Goal: Transaction & Acquisition: Purchase product/service

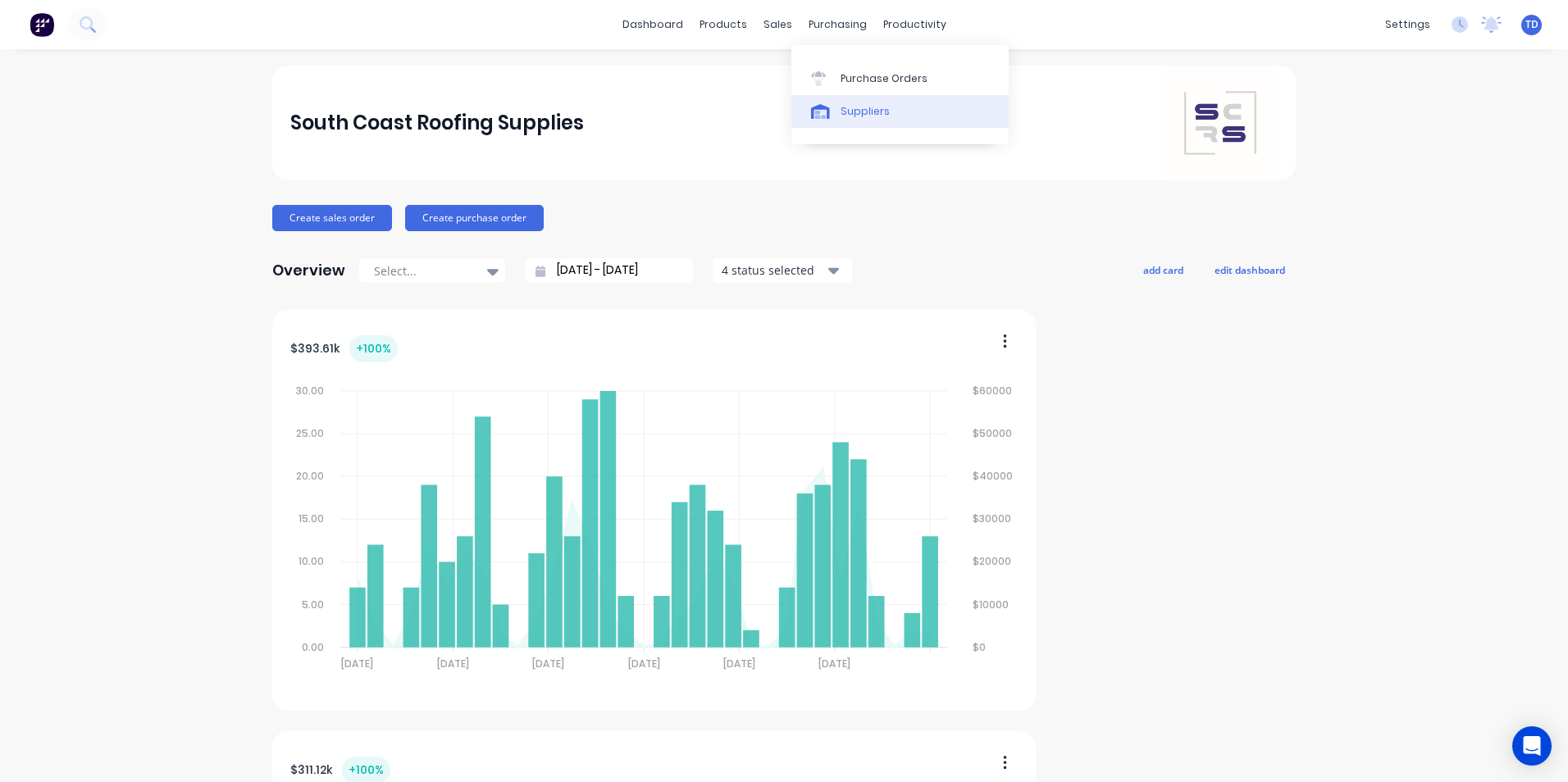
click at [871, 118] on div "Suppliers" at bounding box center [864, 112] width 49 height 15
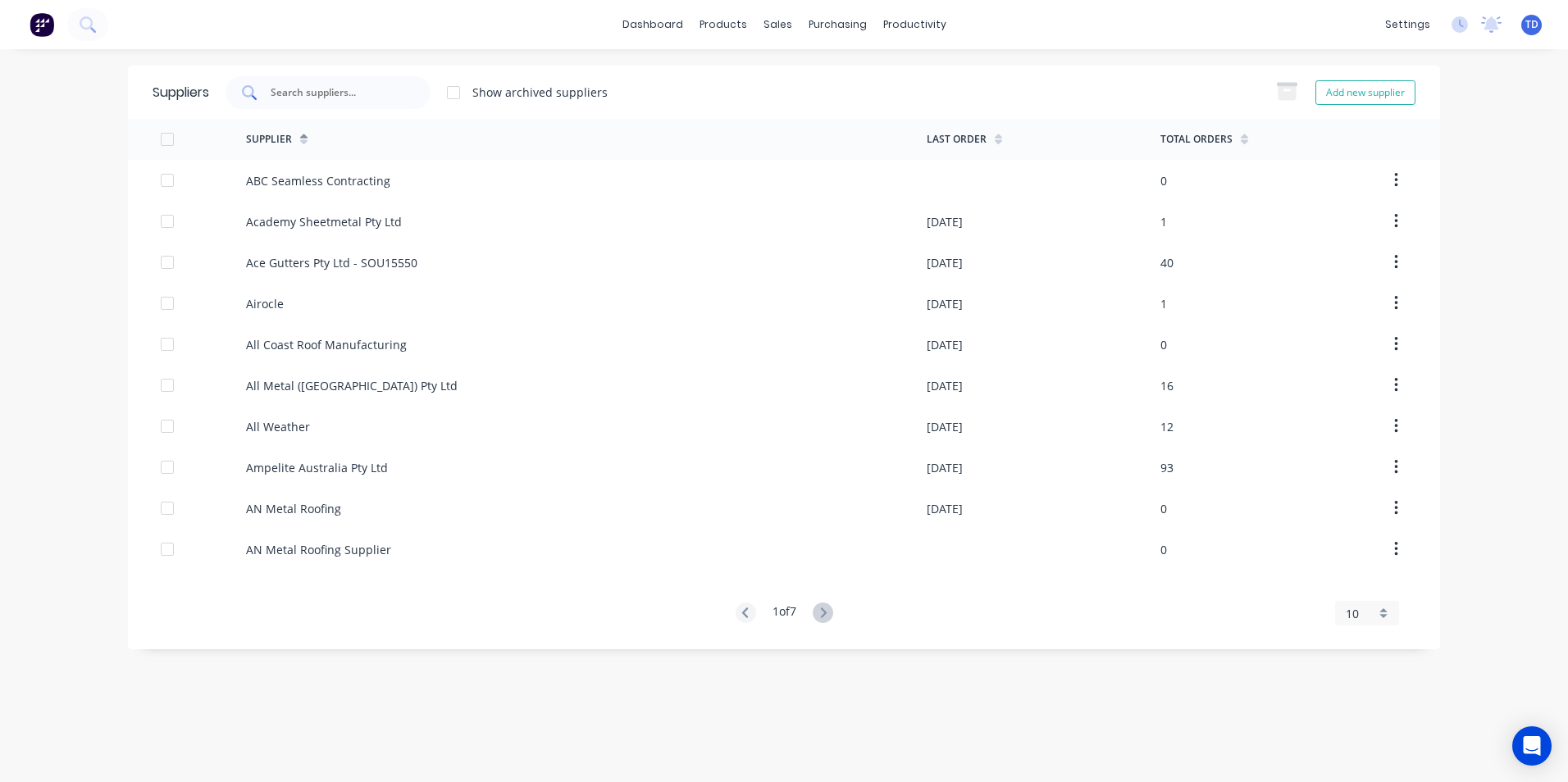
click at [369, 93] on input "text" at bounding box center [337, 93] width 136 height 17
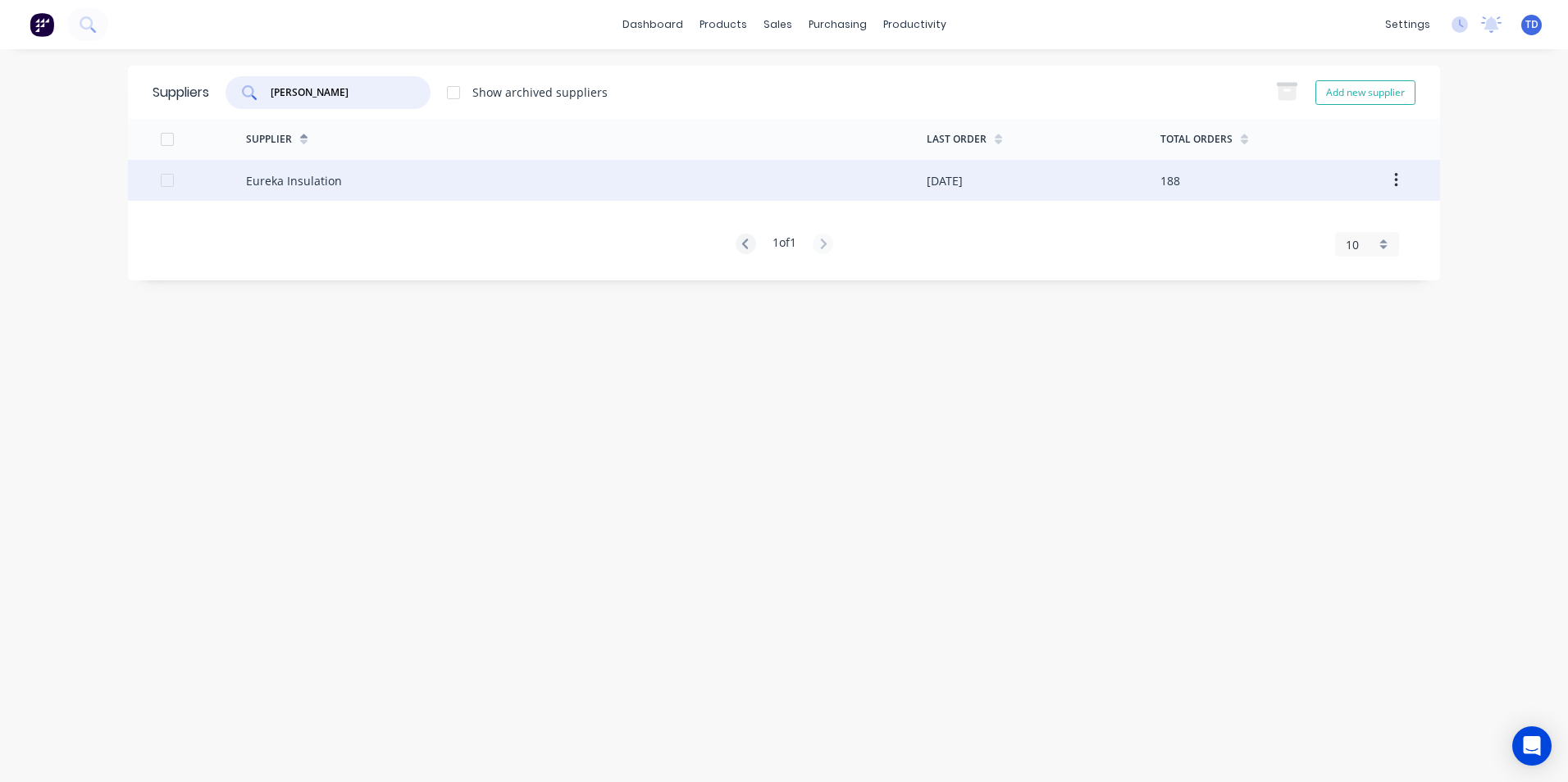
type input "[PERSON_NAME]"
click at [545, 185] on div "Eureka Insulation" at bounding box center [586, 180] width 680 height 41
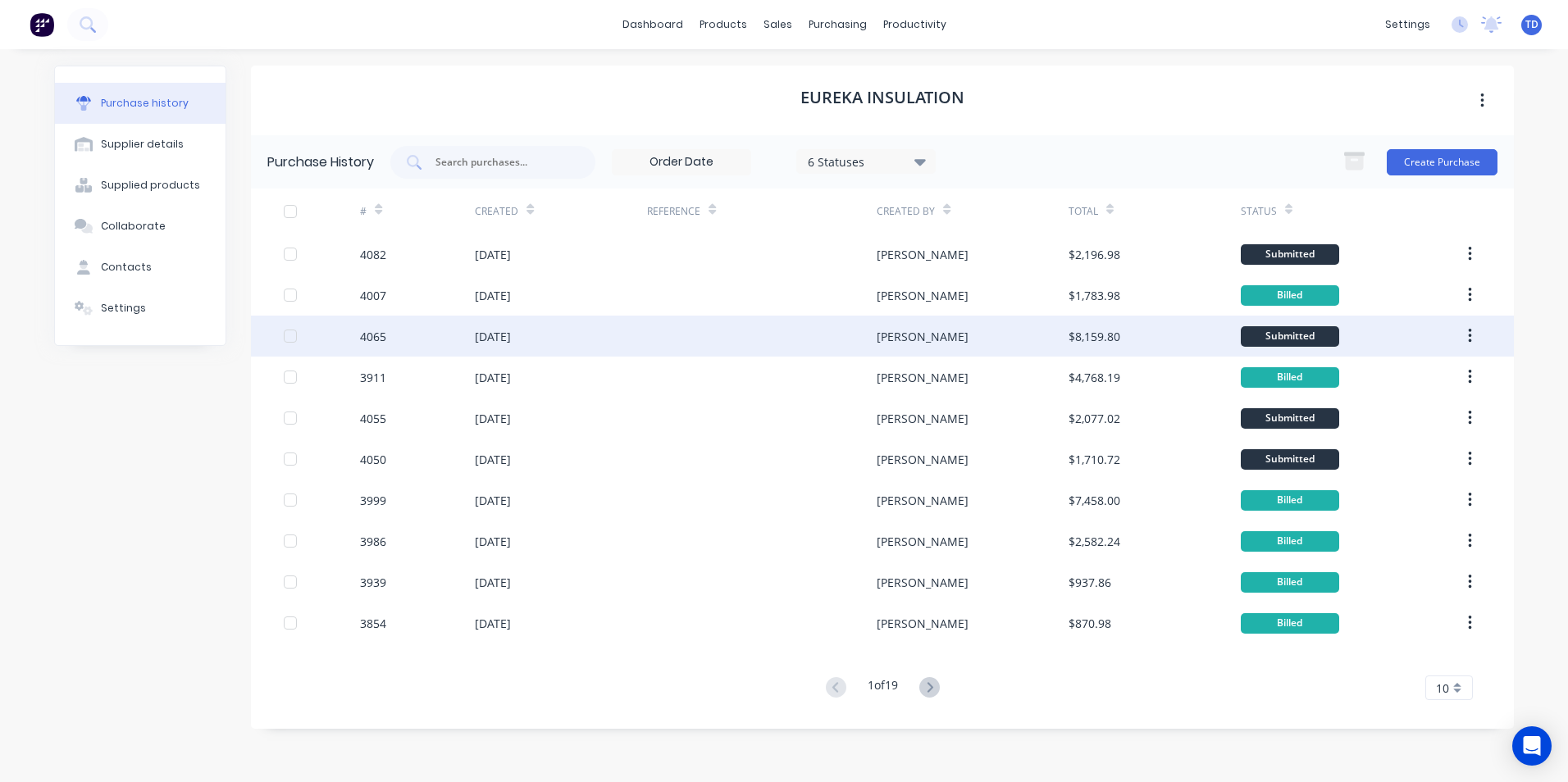
click at [681, 338] on div at bounding box center [761, 336] width 229 height 41
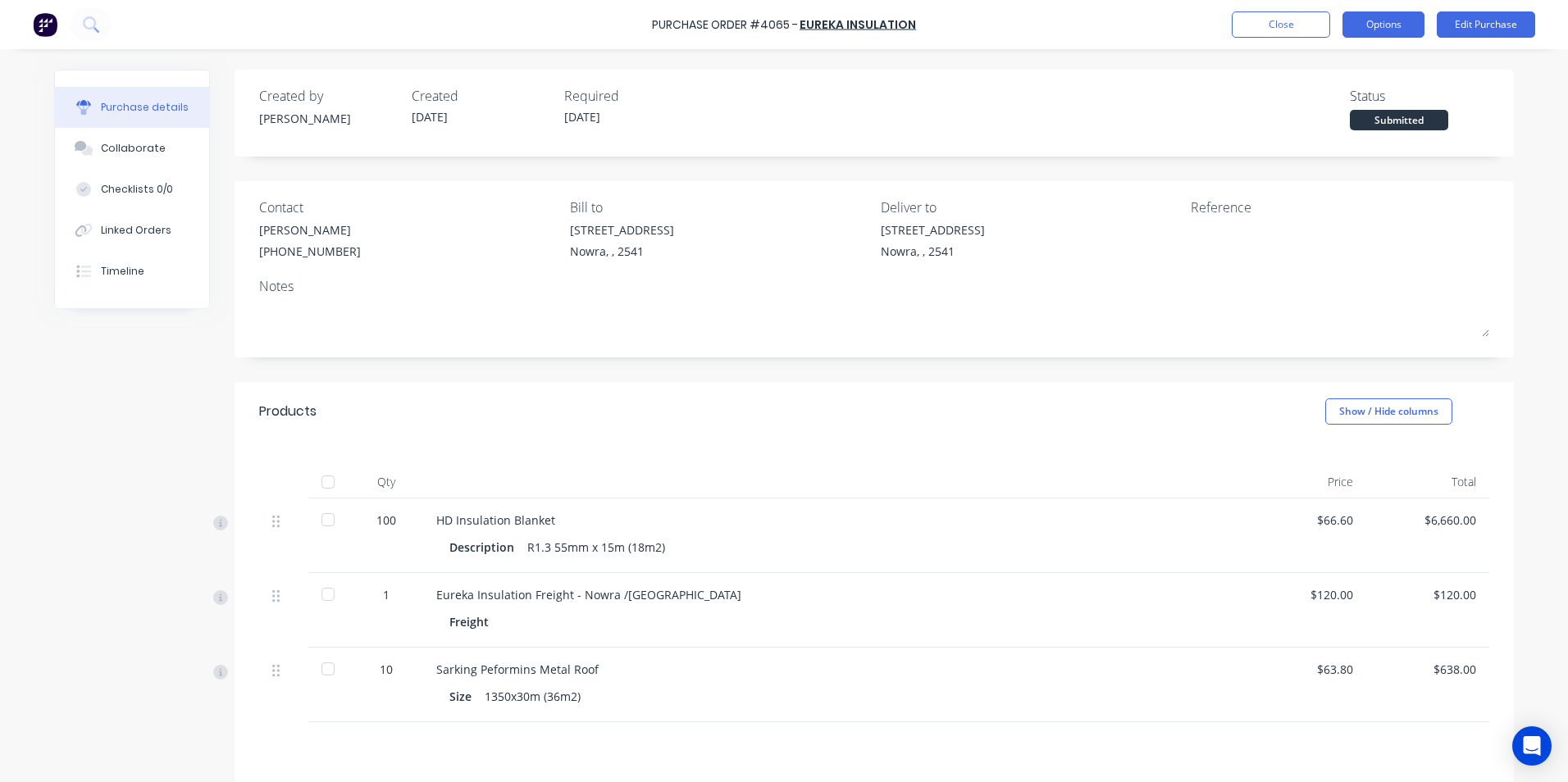
click at [1367, 29] on button "Options" at bounding box center [1383, 24] width 82 height 26
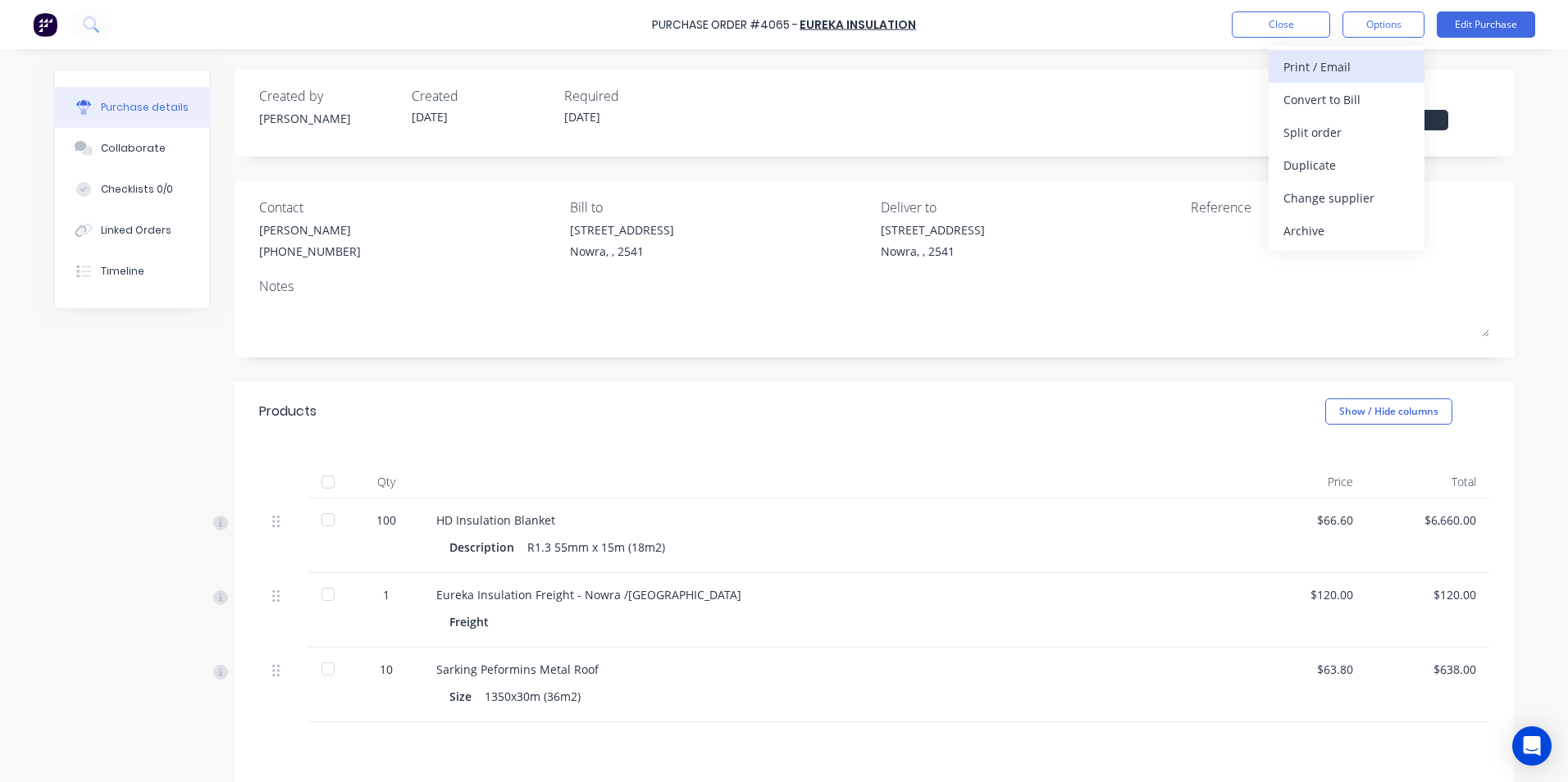
click at [1319, 71] on div "Print / Email" at bounding box center [1345, 67] width 126 height 24
click at [1340, 143] on div "Without pricing" at bounding box center [1345, 133] width 126 height 24
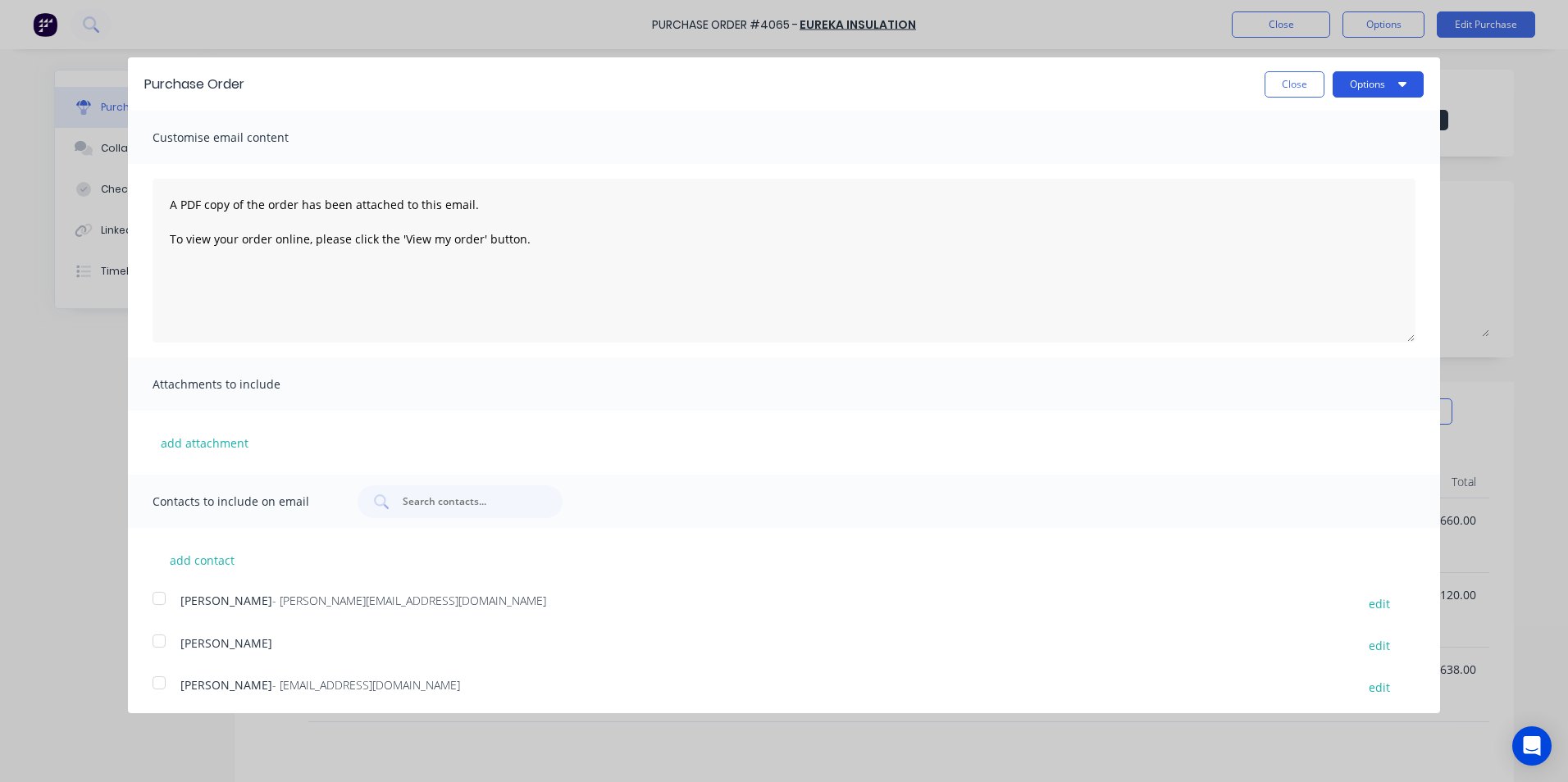
click at [1365, 89] on button "Options" at bounding box center [1377, 84] width 91 height 26
click at [1310, 133] on div "Print" at bounding box center [1345, 126] width 126 height 24
drag, startPoint x: 1285, startPoint y: 88, endPoint x: 1286, endPoint y: 78, distance: 10.0
click at [1285, 88] on button "Close" at bounding box center [1295, 84] width 60 height 26
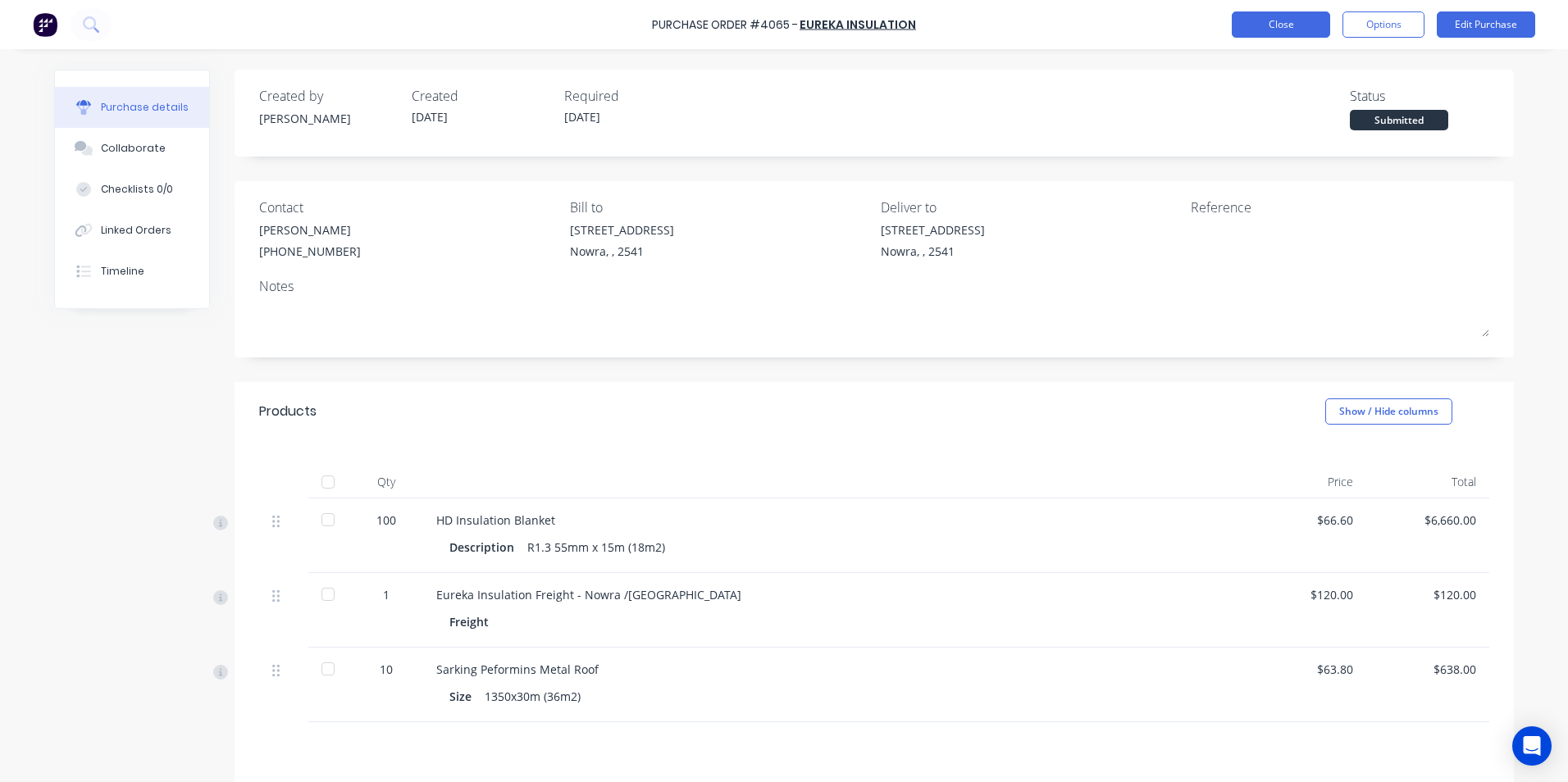
click at [1280, 31] on button "Close" at bounding box center [1280, 24] width 98 height 26
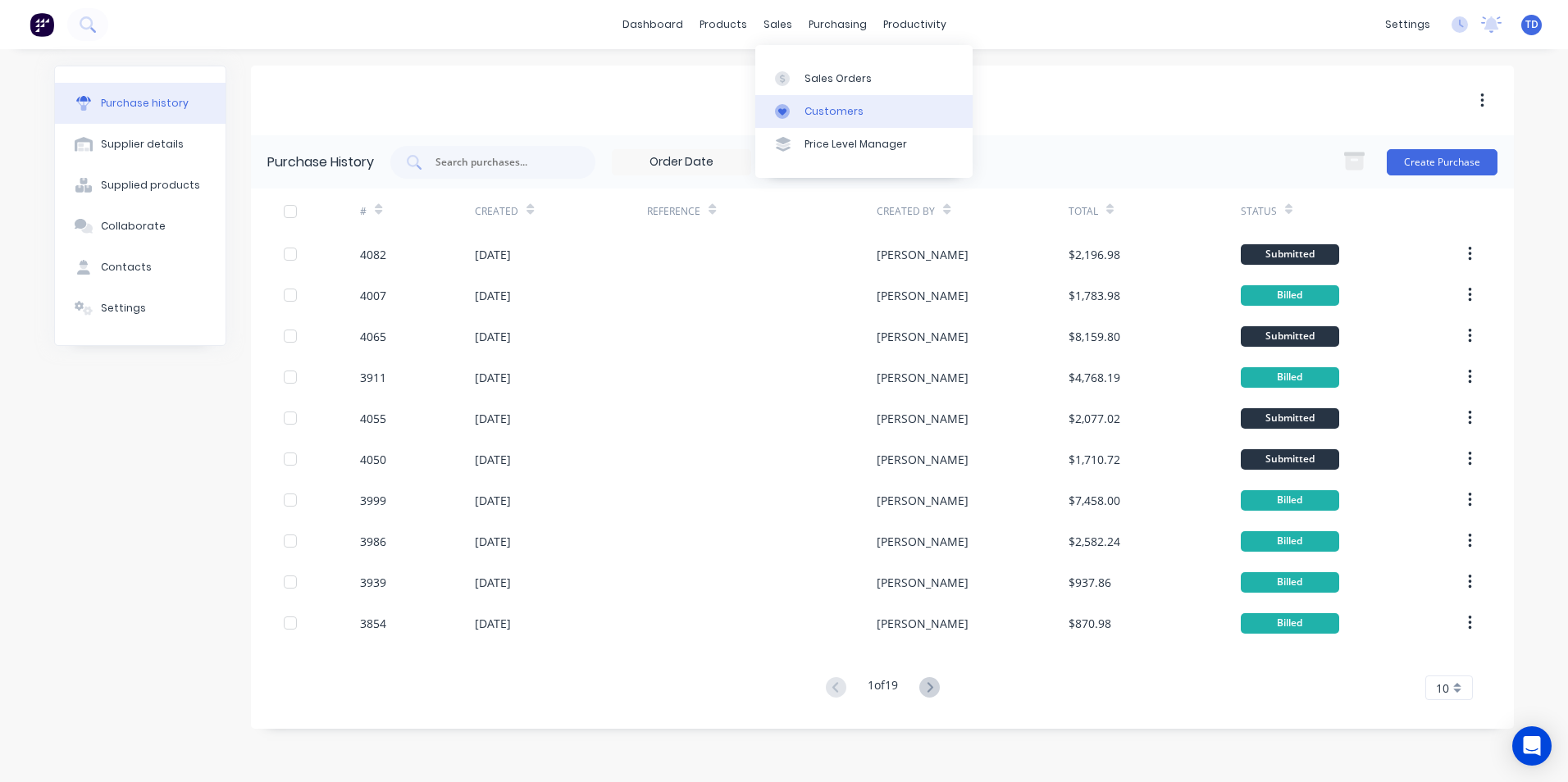
click at [819, 111] on div "Customers" at bounding box center [834, 112] width 59 height 15
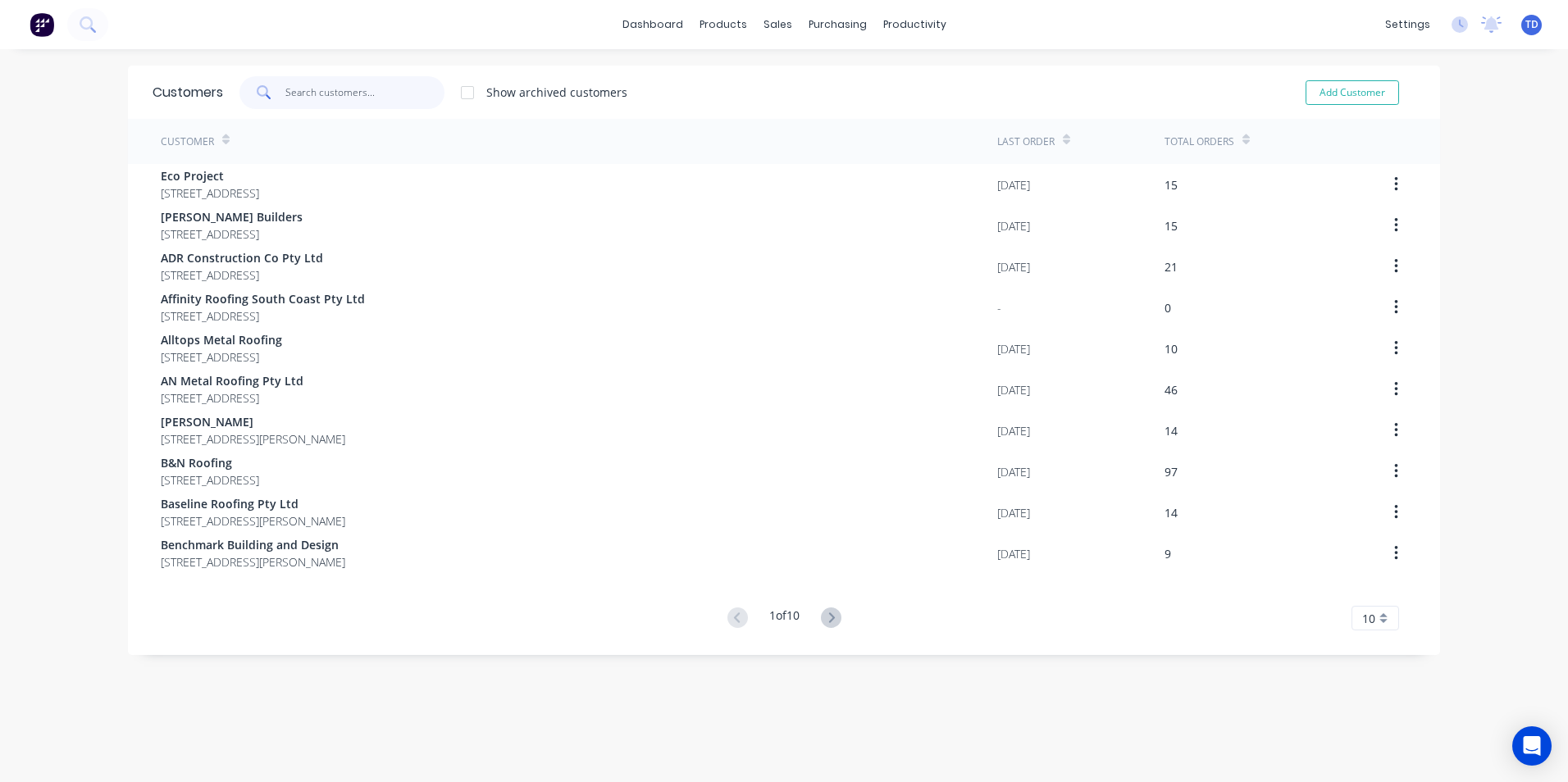
click at [292, 93] on input "text" at bounding box center [365, 92] width 160 height 33
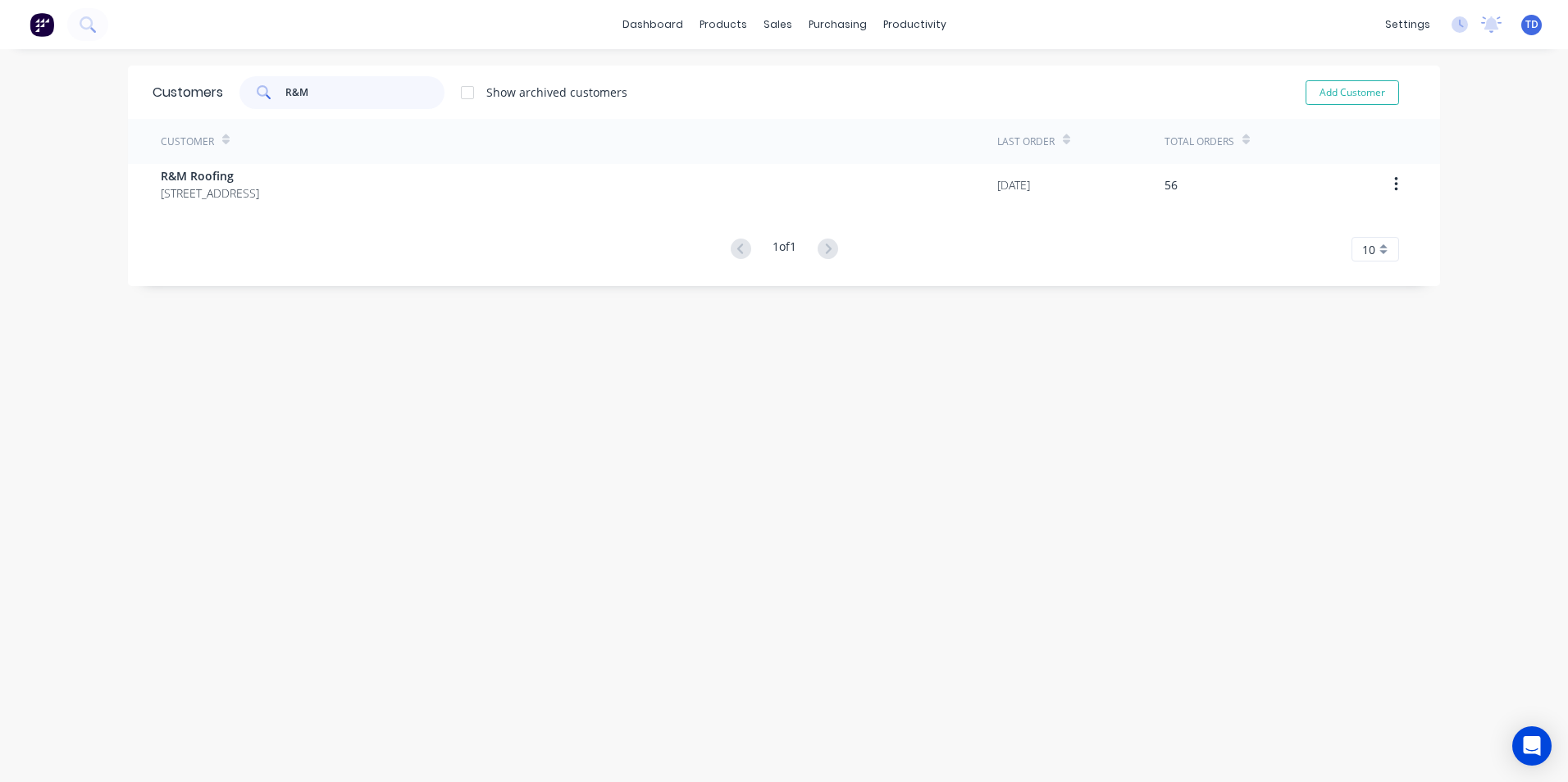
type input "R&M"
click at [481, 208] on div "Customer Last Order Total Orders R&M Roofing [STREET_ADDRESS] [DATE] 56 1 of 1 …" at bounding box center [784, 190] width 1312 height 143
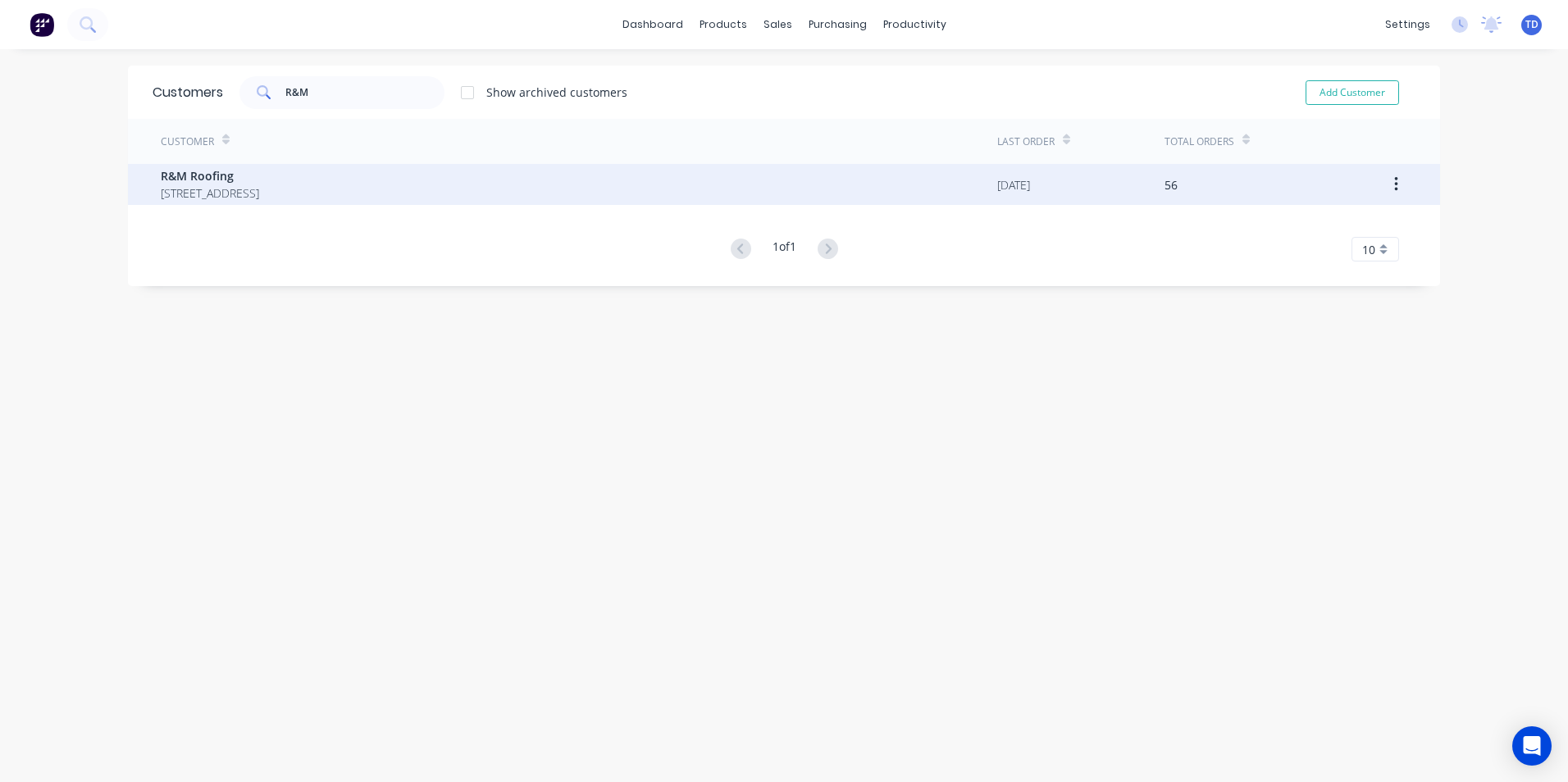
click at [489, 202] on div "R&M Roofing [STREET_ADDRESS]" at bounding box center [579, 184] width 836 height 41
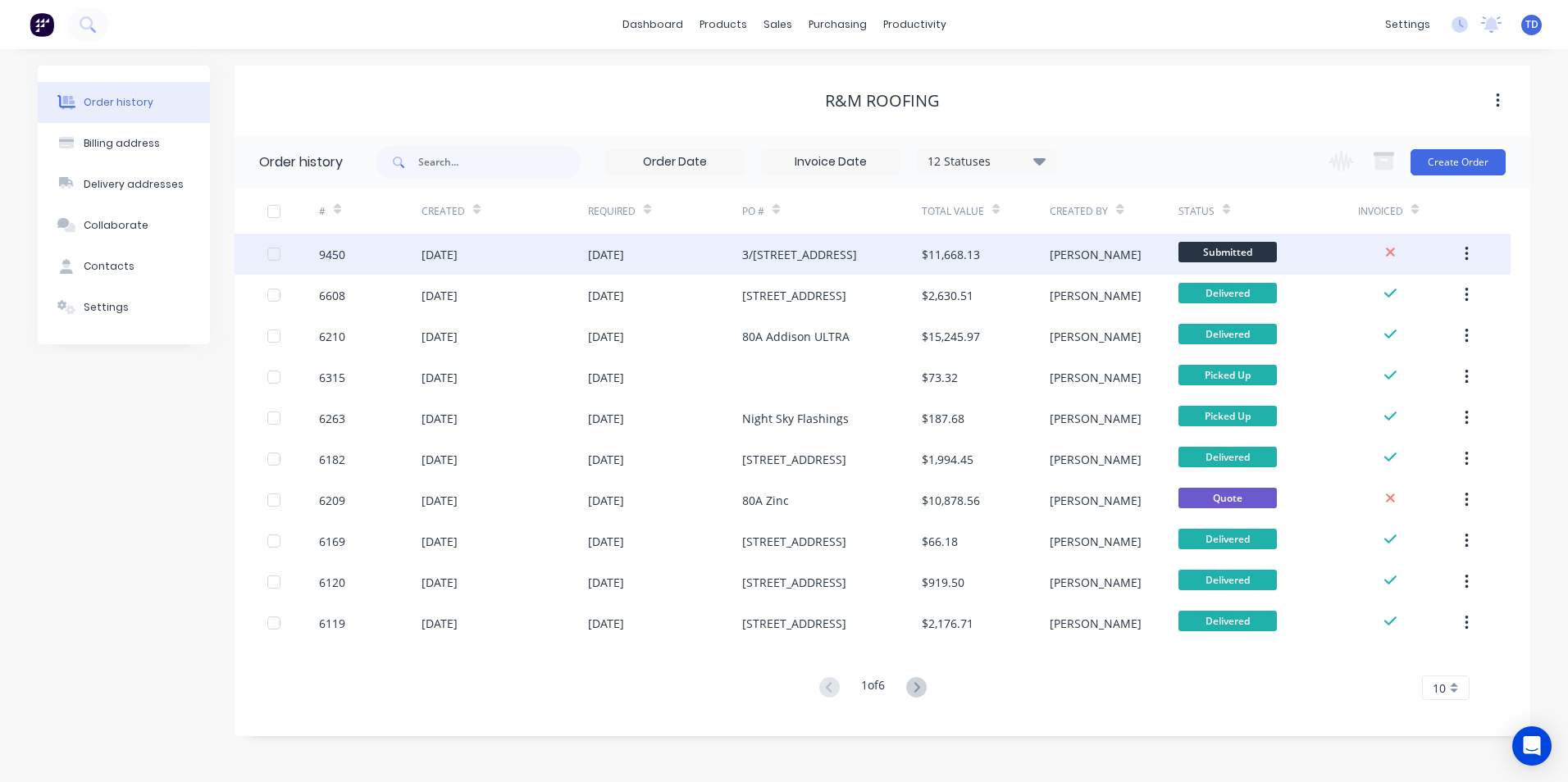
click at [812, 265] on div "3/[STREET_ADDRESS]" at bounding box center [831, 253] width 179 height 41
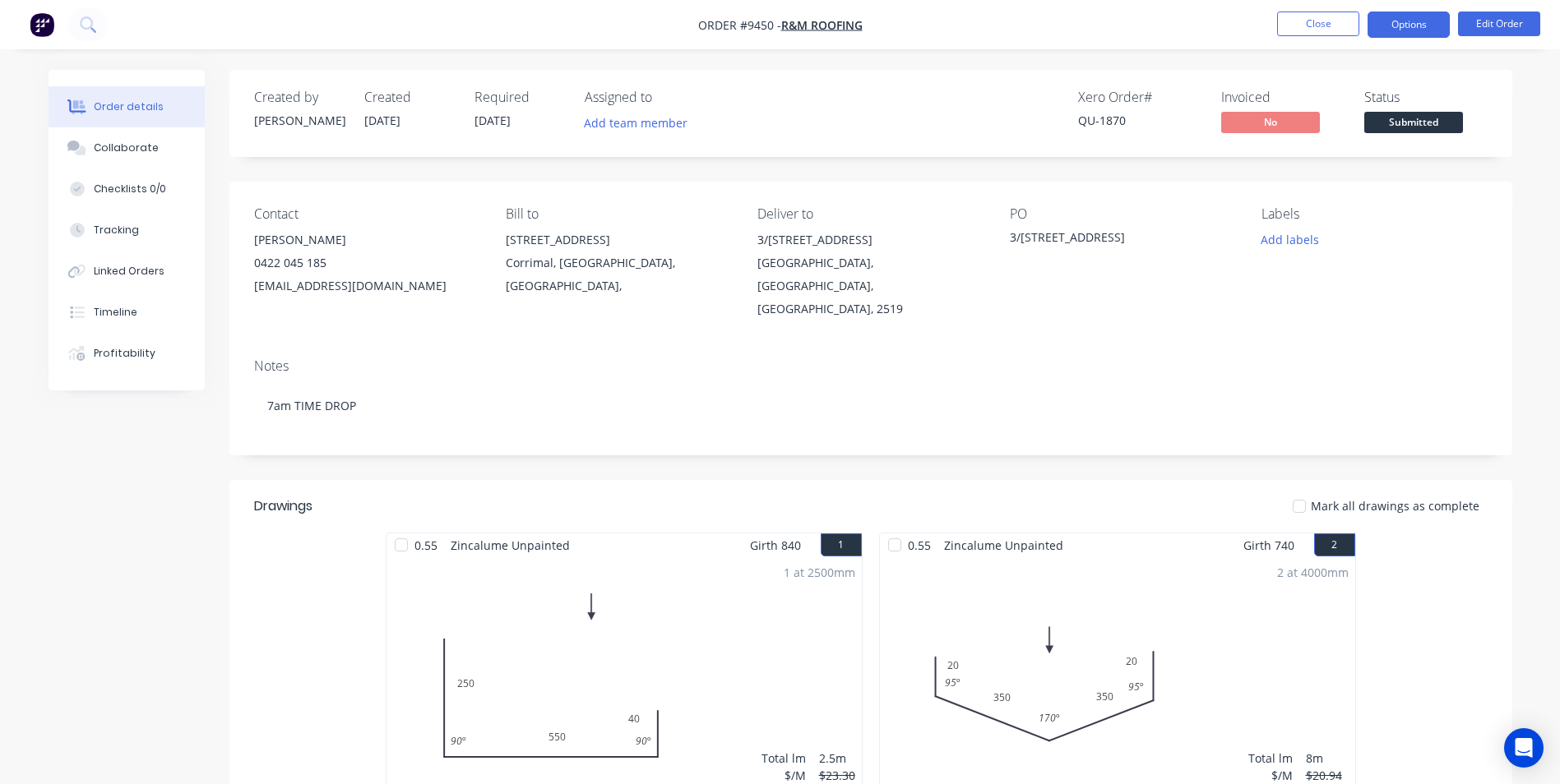
click at [1406, 32] on button "Options" at bounding box center [1409, 24] width 82 height 26
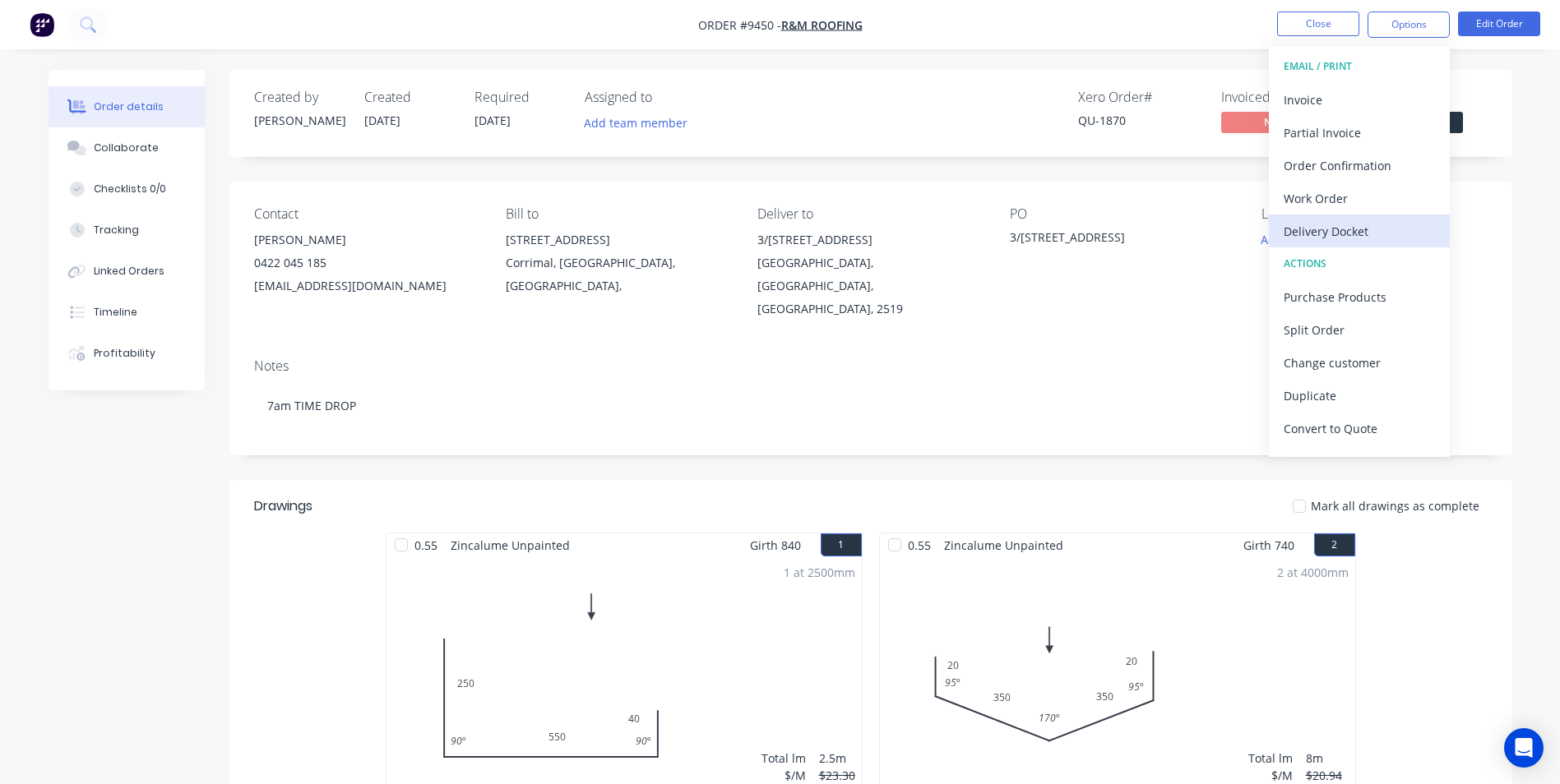
click at [1376, 232] on div "Delivery Docket" at bounding box center [1359, 232] width 151 height 24
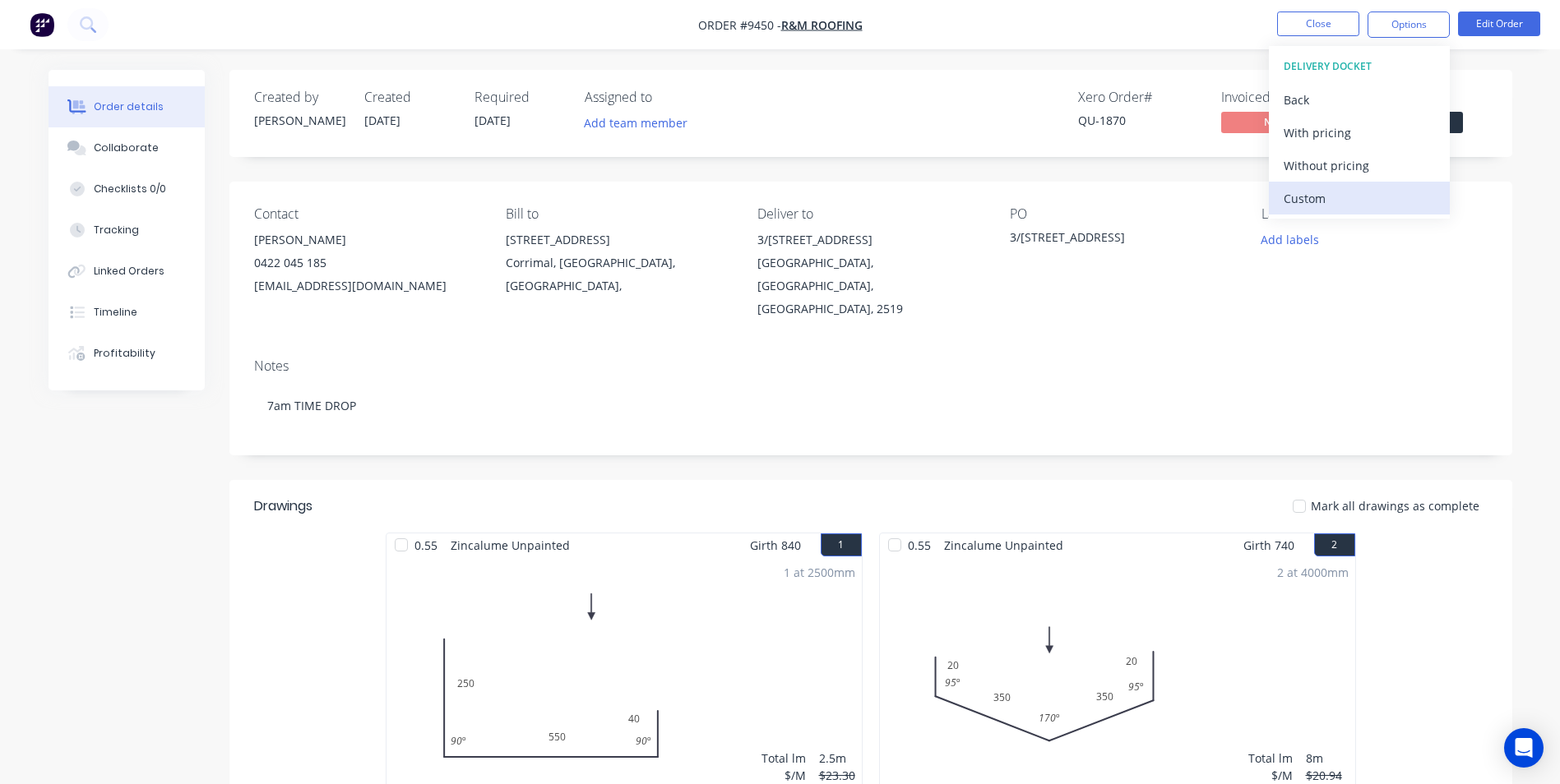
click at [1340, 191] on div "Custom" at bounding box center [1359, 198] width 151 height 24
click at [1354, 176] on div "Without pricing" at bounding box center [1359, 165] width 151 height 24
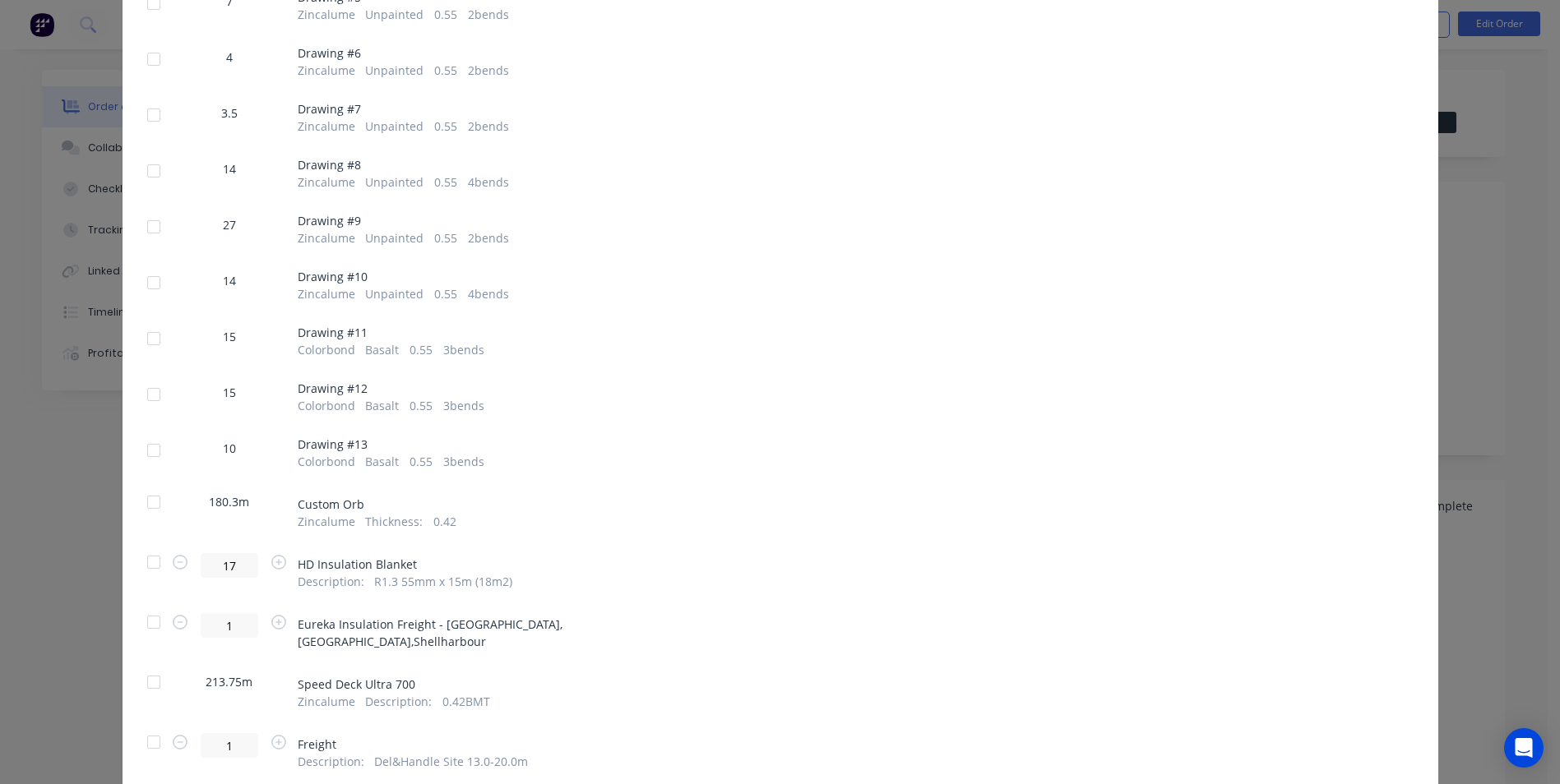
scroll to position [576, 0]
click at [149, 562] on div at bounding box center [153, 560] width 33 height 33
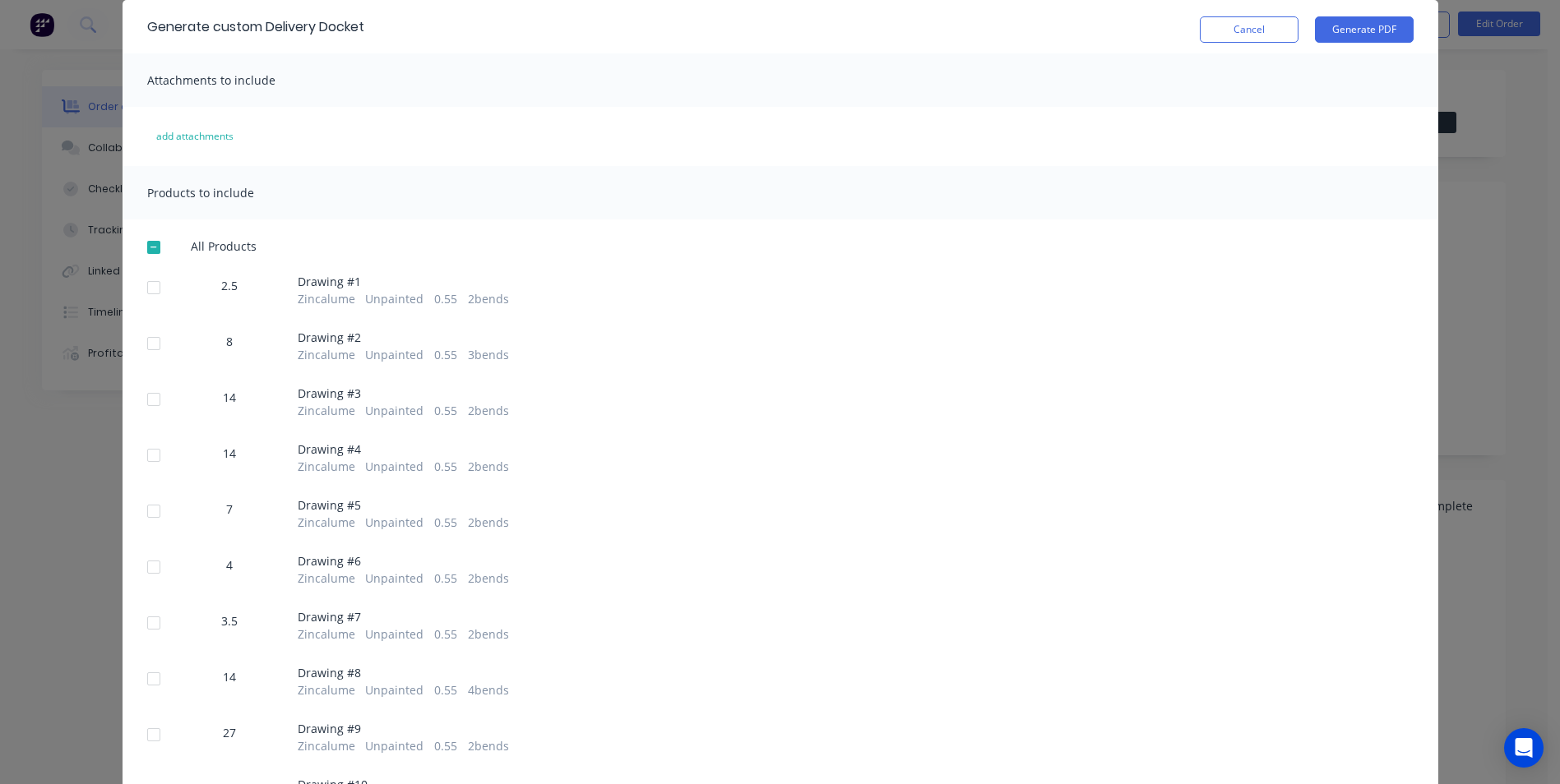
scroll to position [0, 0]
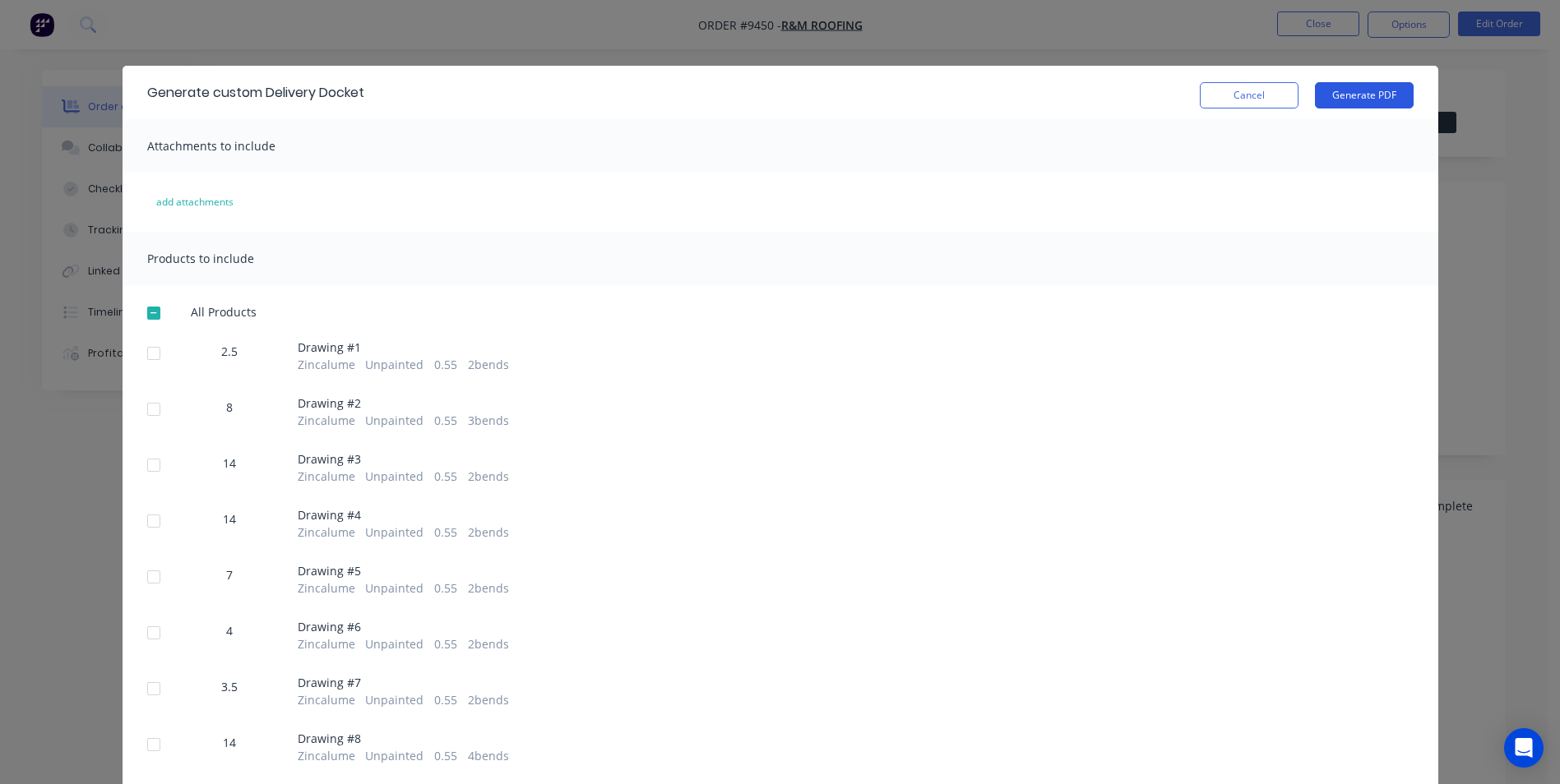
click at [1338, 100] on button "Generate PDF" at bounding box center [1364, 94] width 99 height 26
click at [1222, 99] on button "Cancel" at bounding box center [1249, 94] width 99 height 26
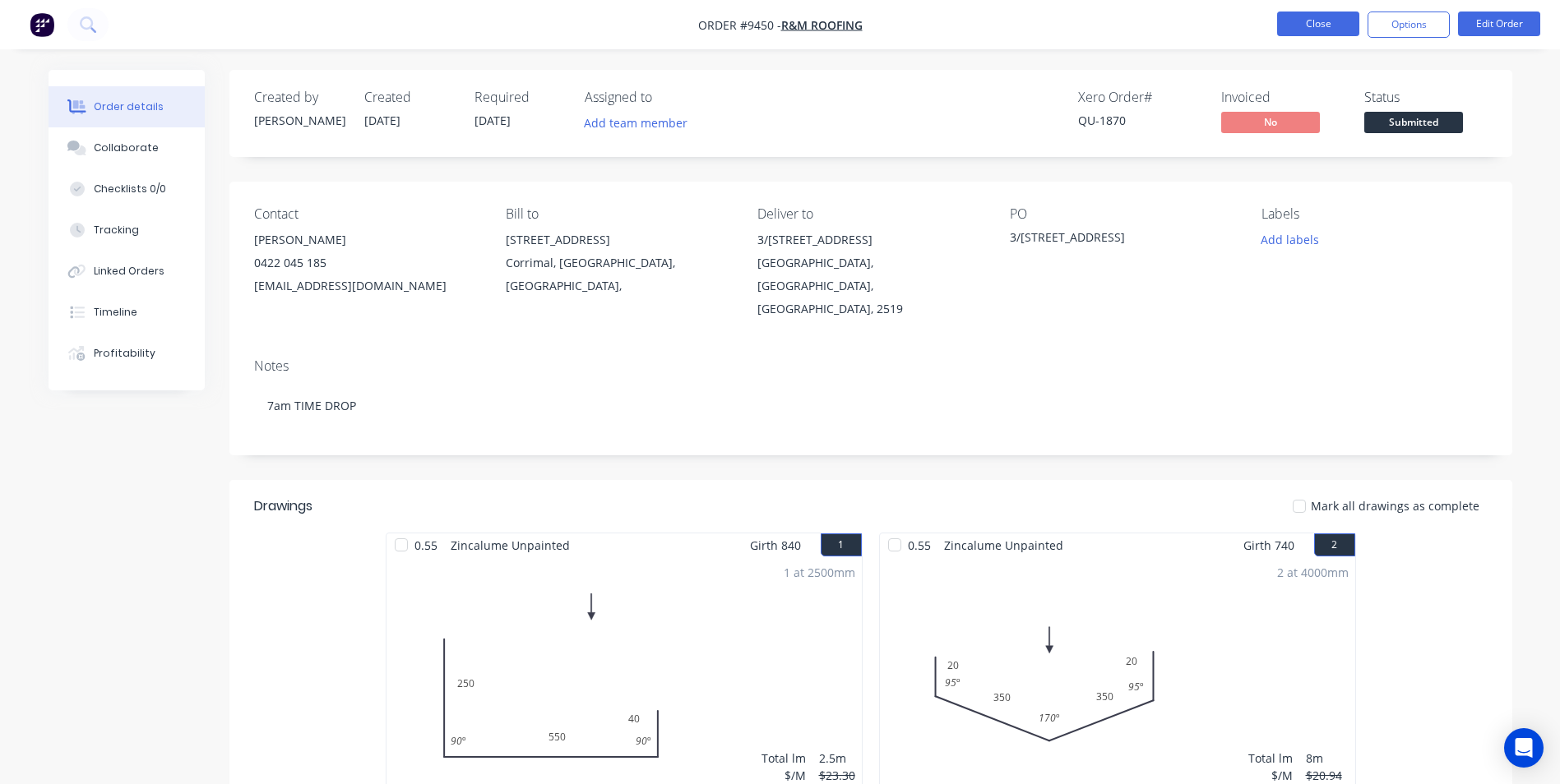
click at [1297, 25] on button "Close" at bounding box center [1318, 24] width 82 height 25
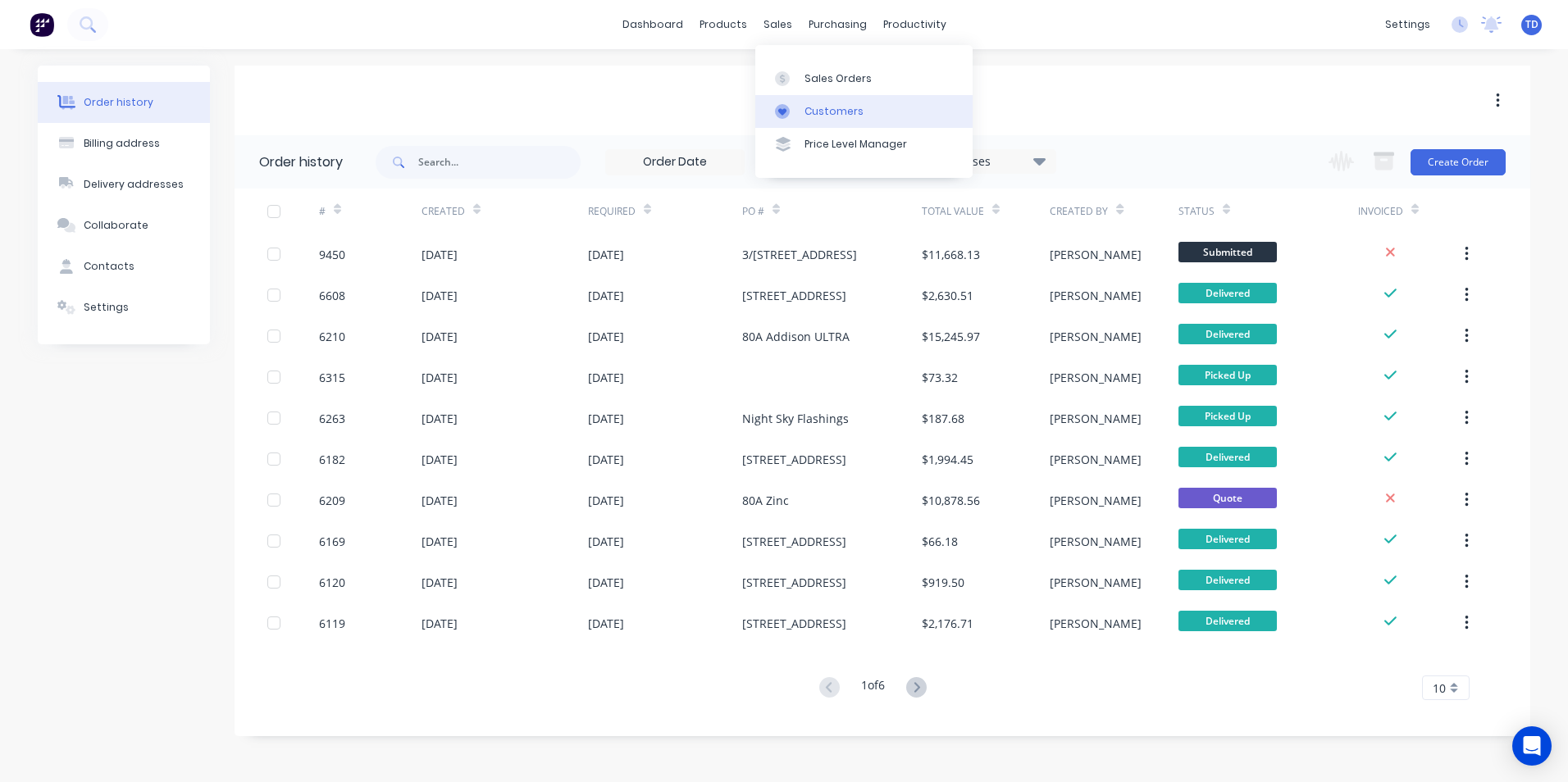
click at [836, 113] on div "Customers" at bounding box center [834, 112] width 59 height 15
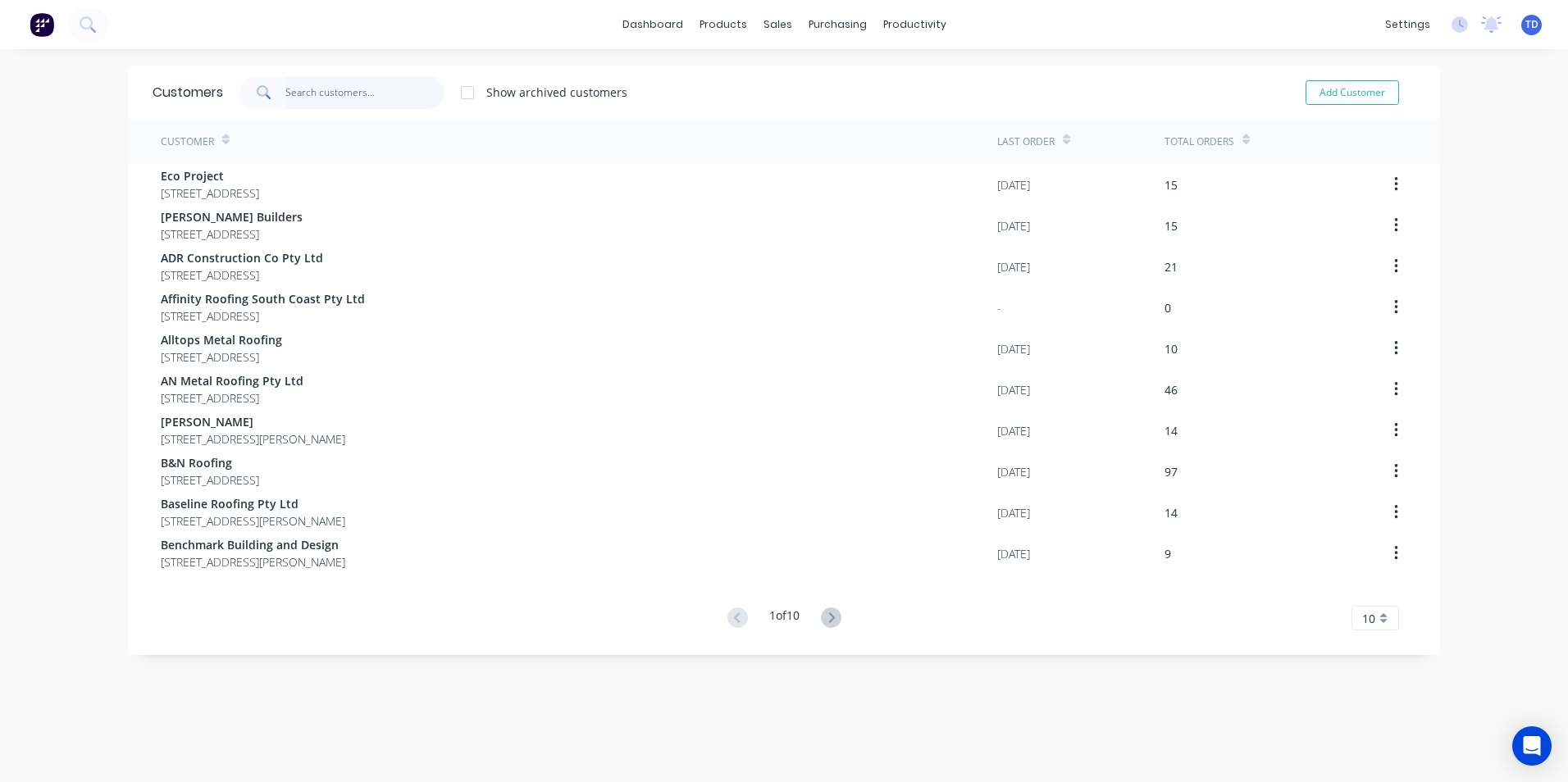
click at [353, 94] on input "text" at bounding box center [365, 92] width 160 height 33
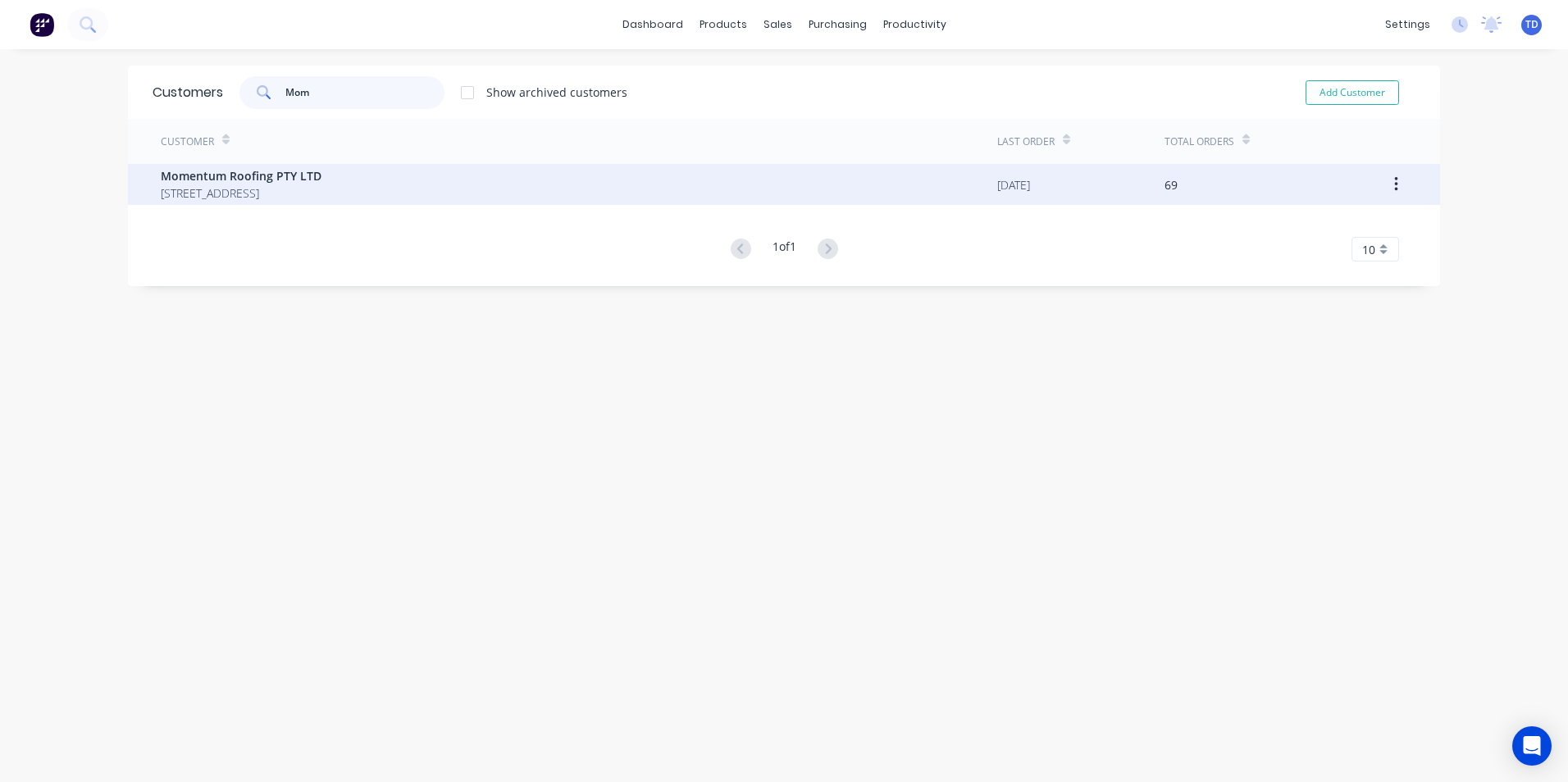
type input "Mom"
click at [322, 192] on span "[STREET_ADDRESS]" at bounding box center [241, 193] width 161 height 18
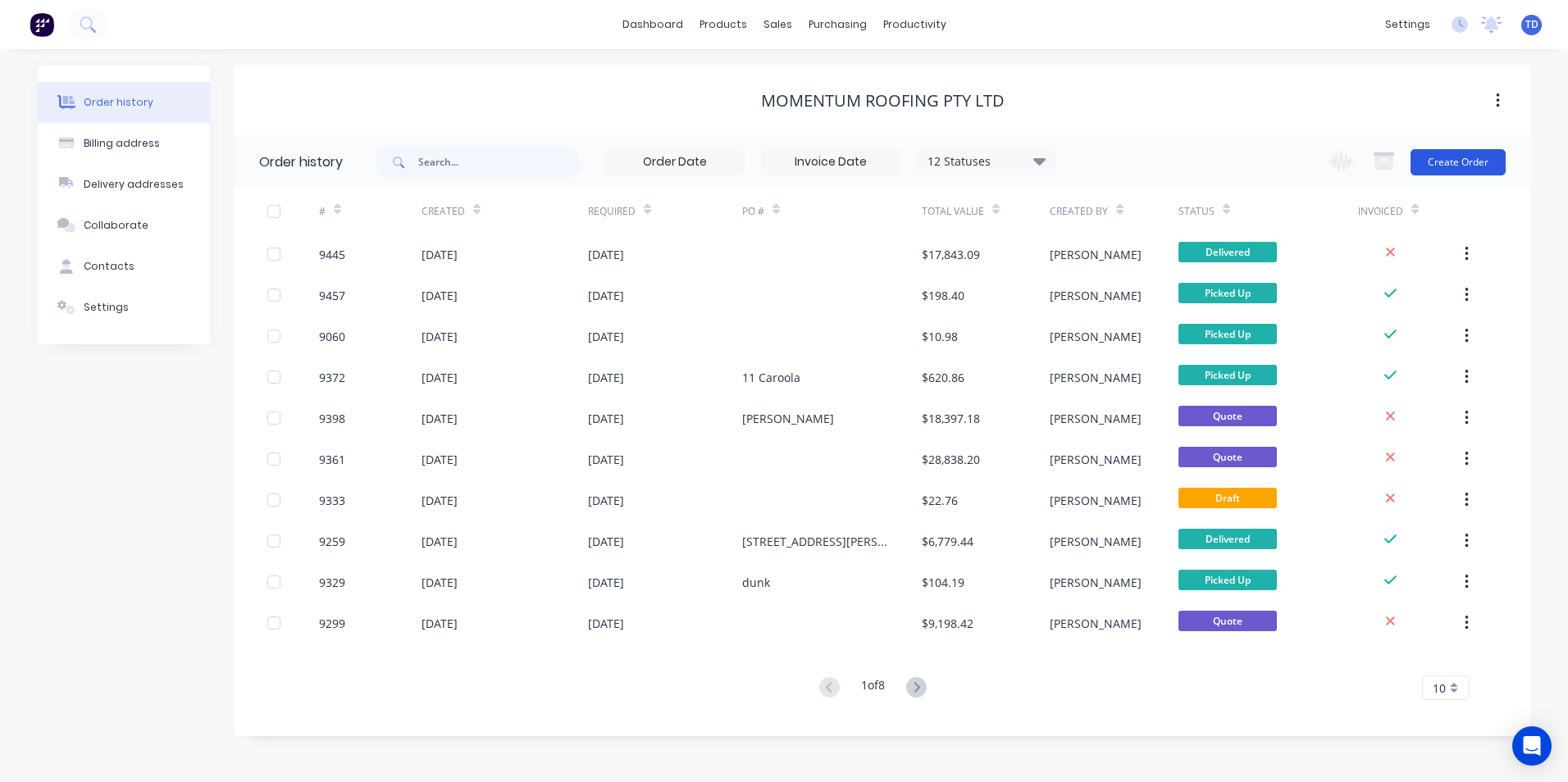
click at [1442, 169] on button "Create Order" at bounding box center [1458, 162] width 95 height 26
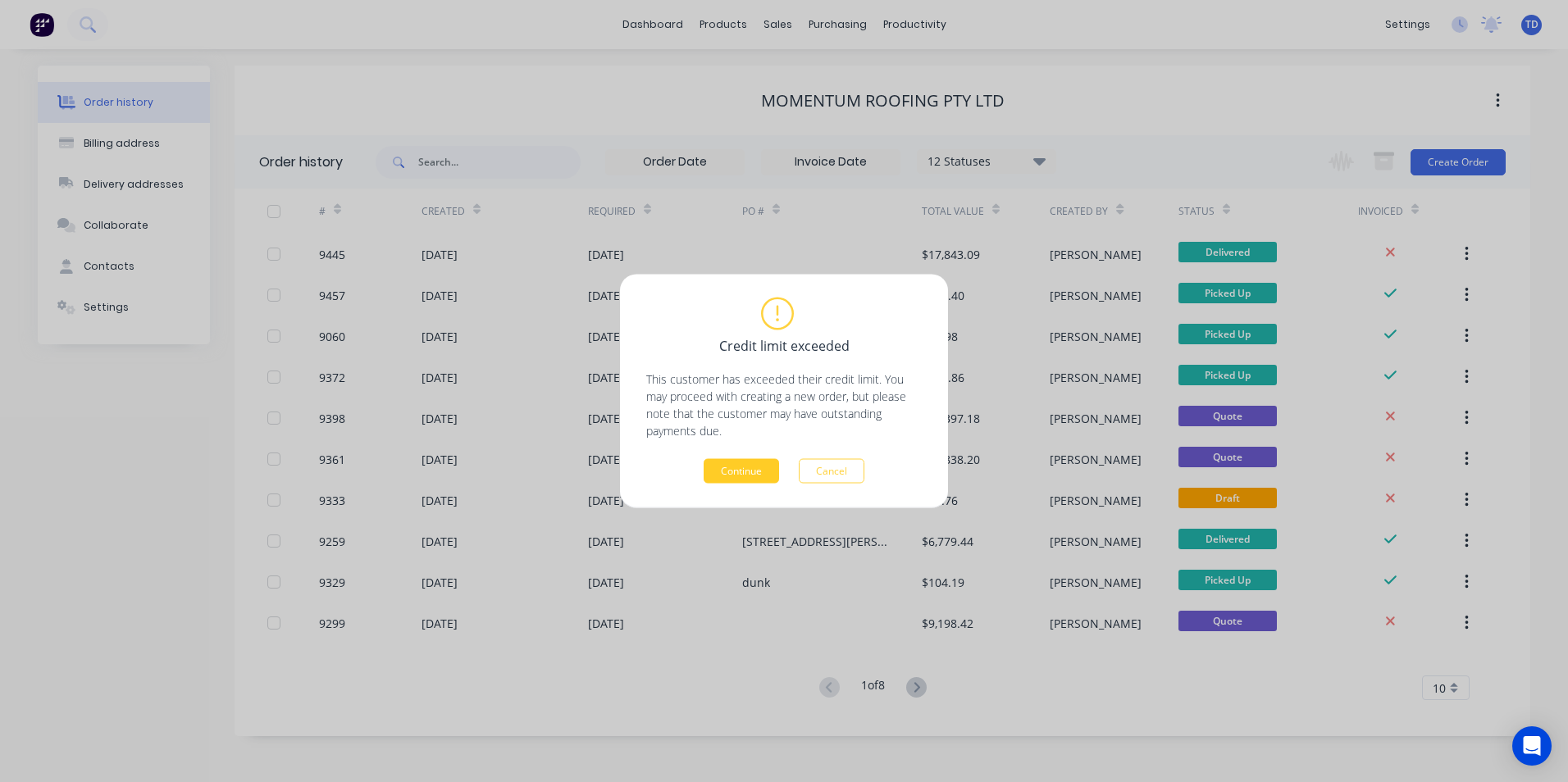
click at [732, 465] on button "Continue" at bounding box center [741, 472] width 75 height 25
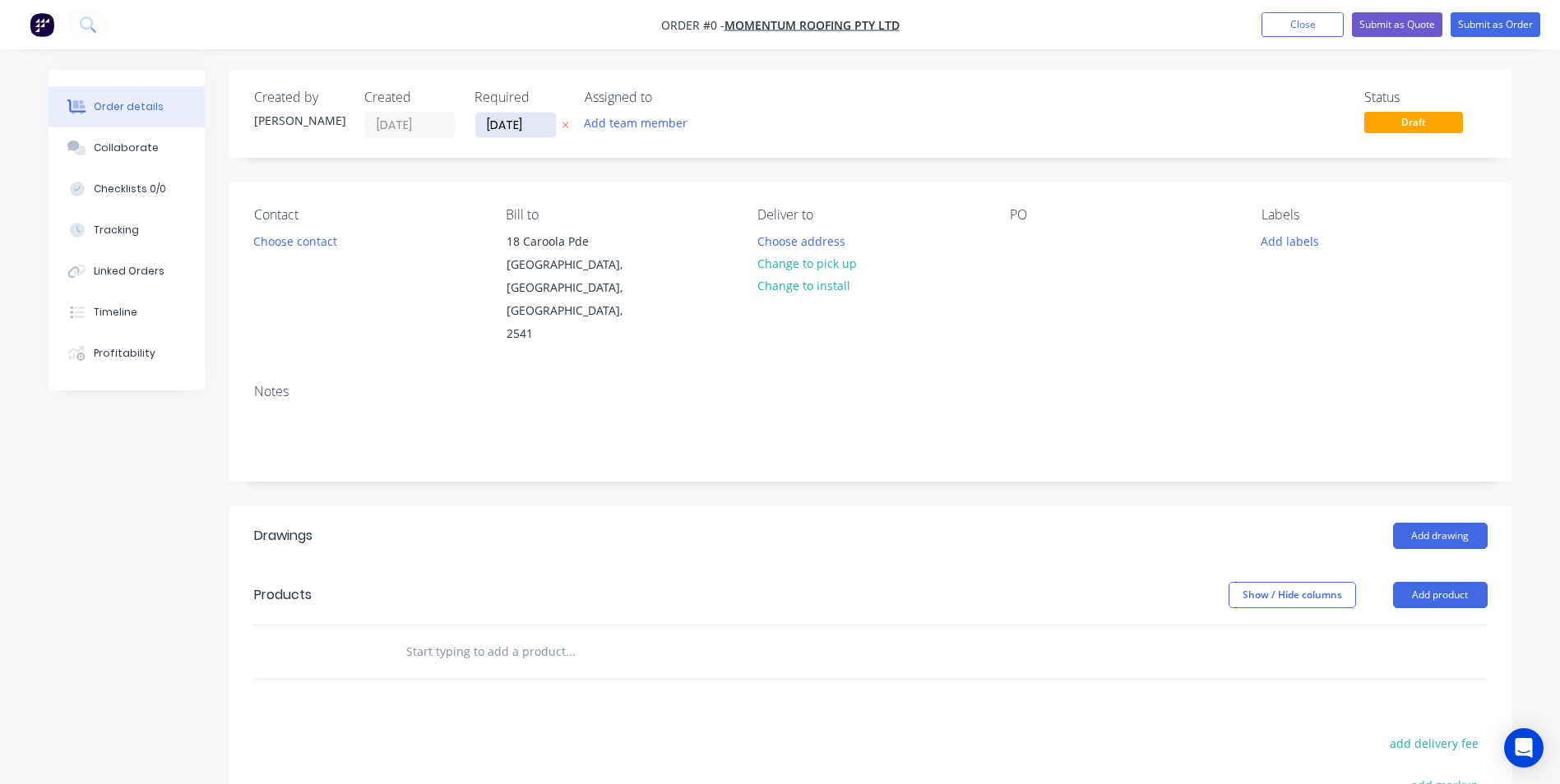
click at [538, 131] on input "[DATE]" at bounding box center [516, 125] width 80 height 25
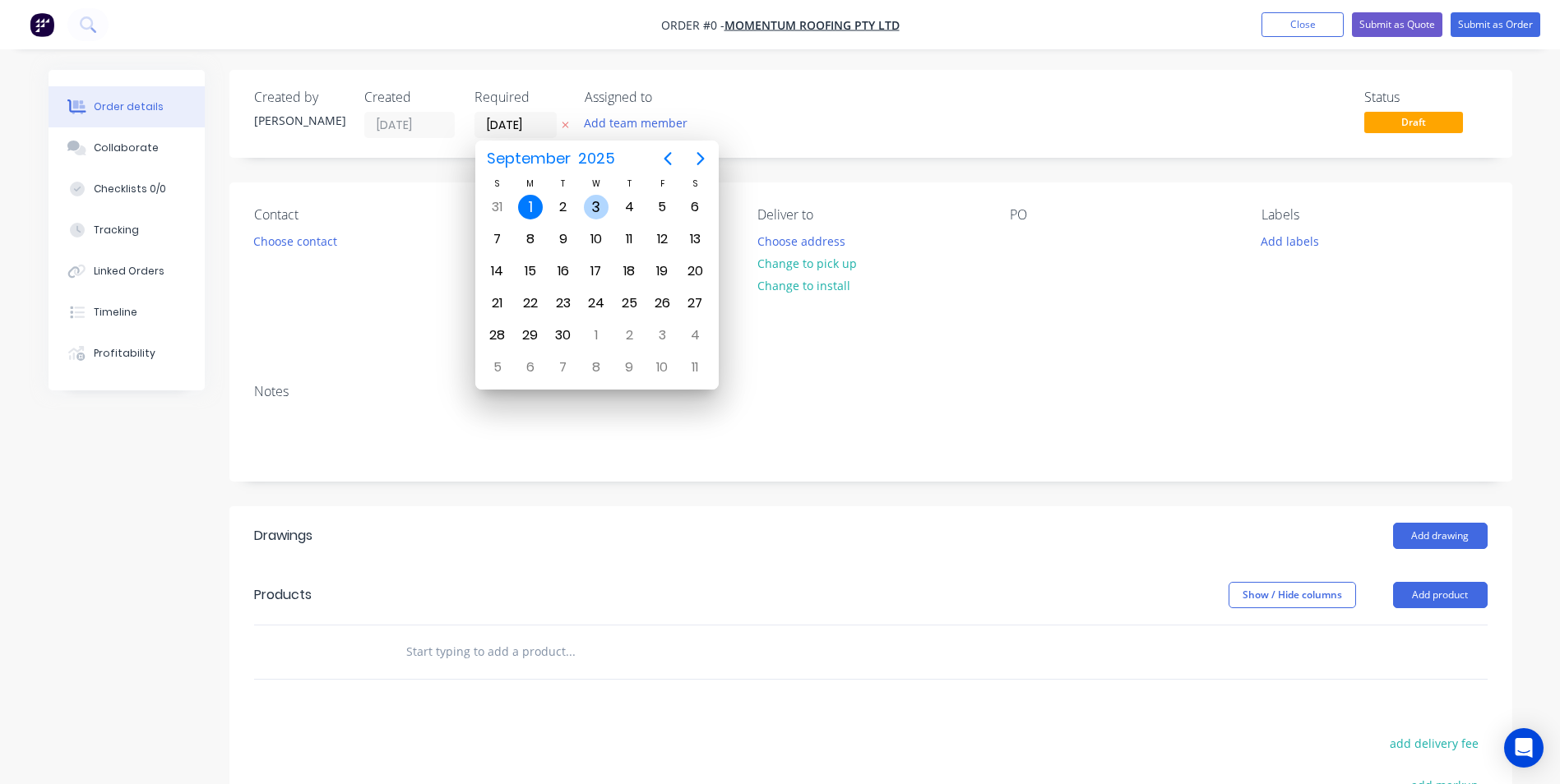
click at [594, 206] on div "3" at bounding box center [596, 207] width 25 height 25
type input "[DATE]"
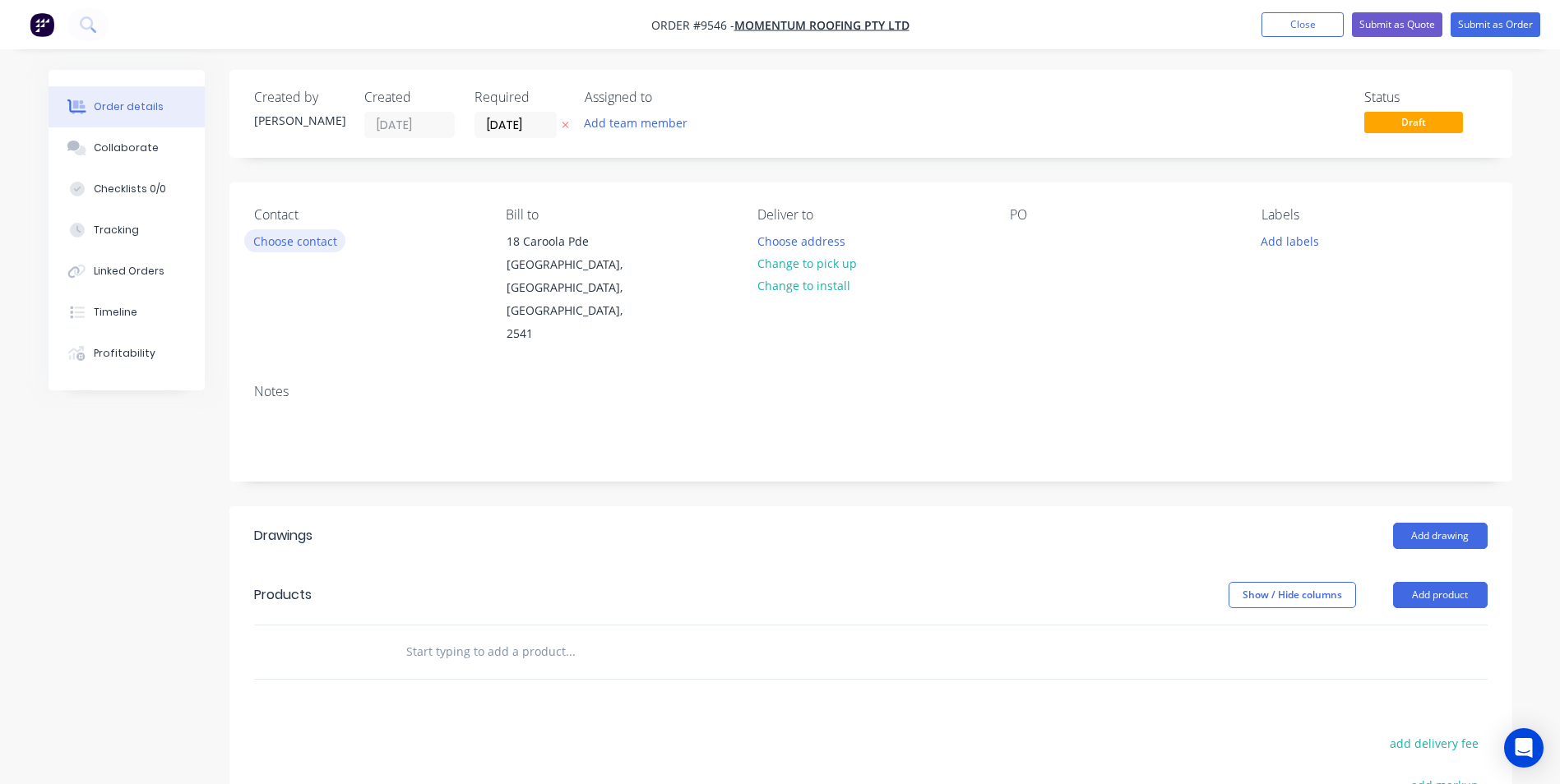
click at [294, 237] on button "Choose contact" at bounding box center [294, 240] width 101 height 23
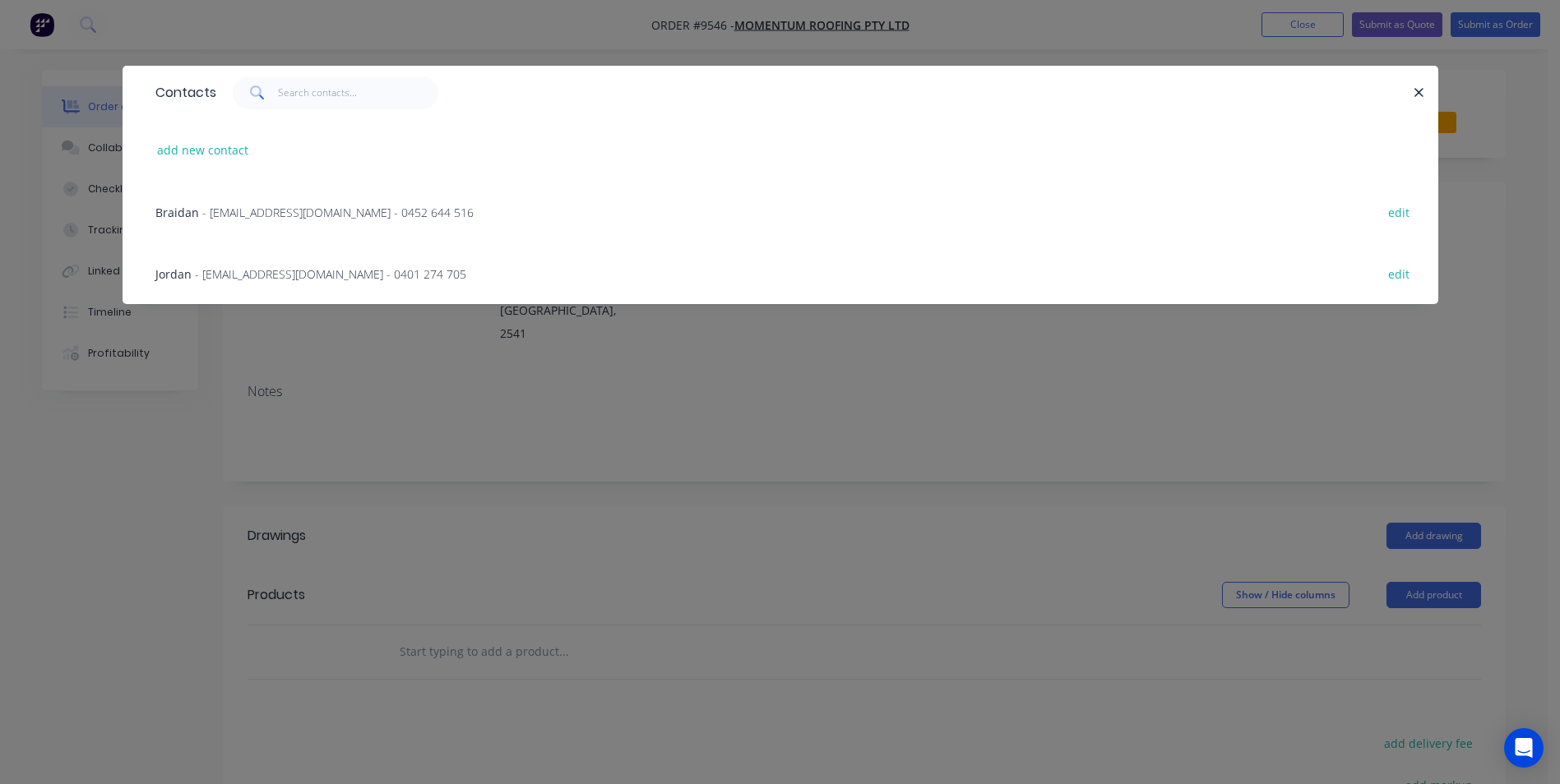
click at [290, 272] on span "- [EMAIL_ADDRESS][DOMAIN_NAME] - 0401 274 705" at bounding box center [330, 274] width 272 height 16
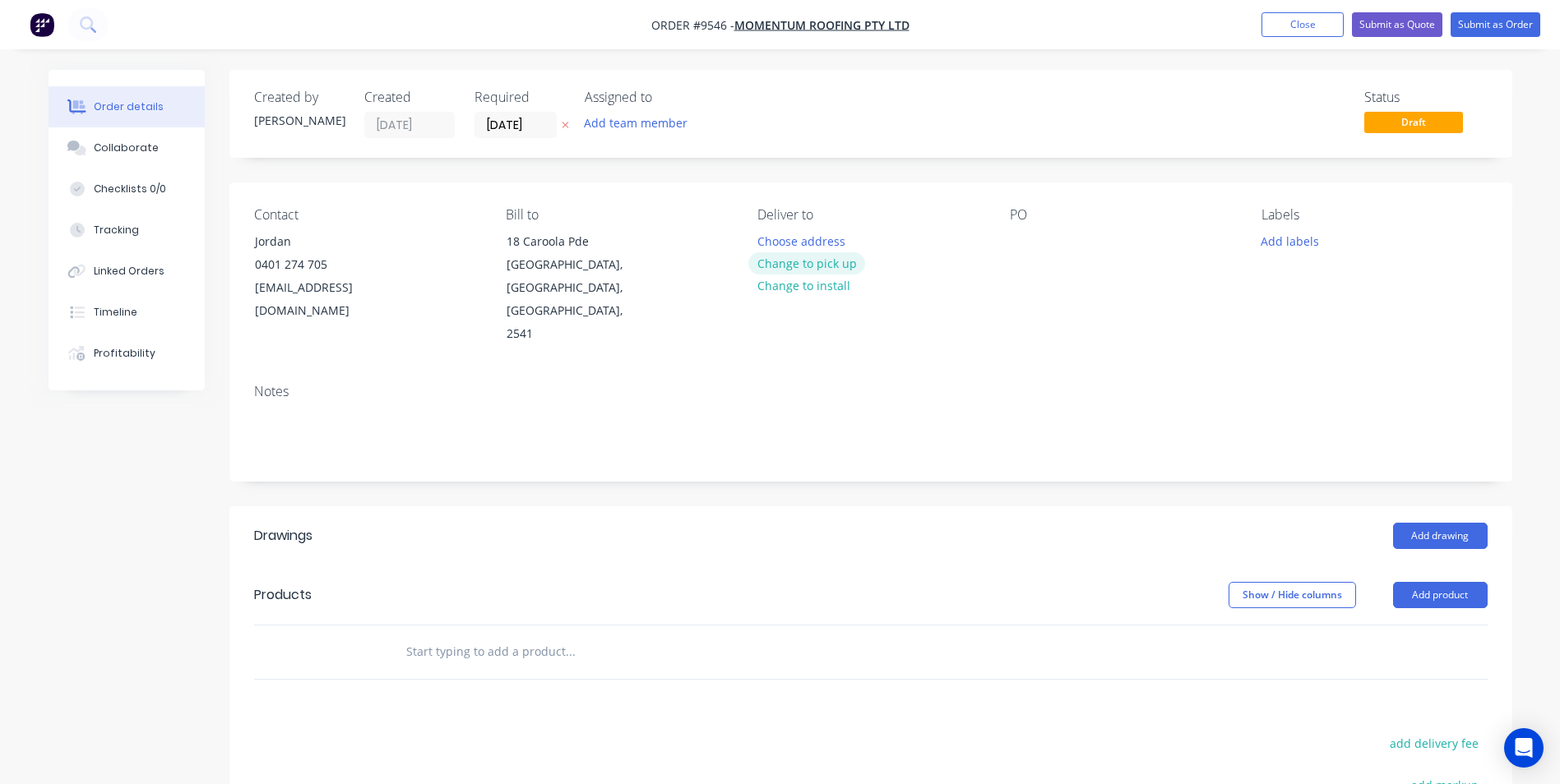
click at [787, 262] on button "Change to pick up" at bounding box center [807, 263] width 117 height 23
click at [782, 236] on div at bounding box center [770, 241] width 26 height 24
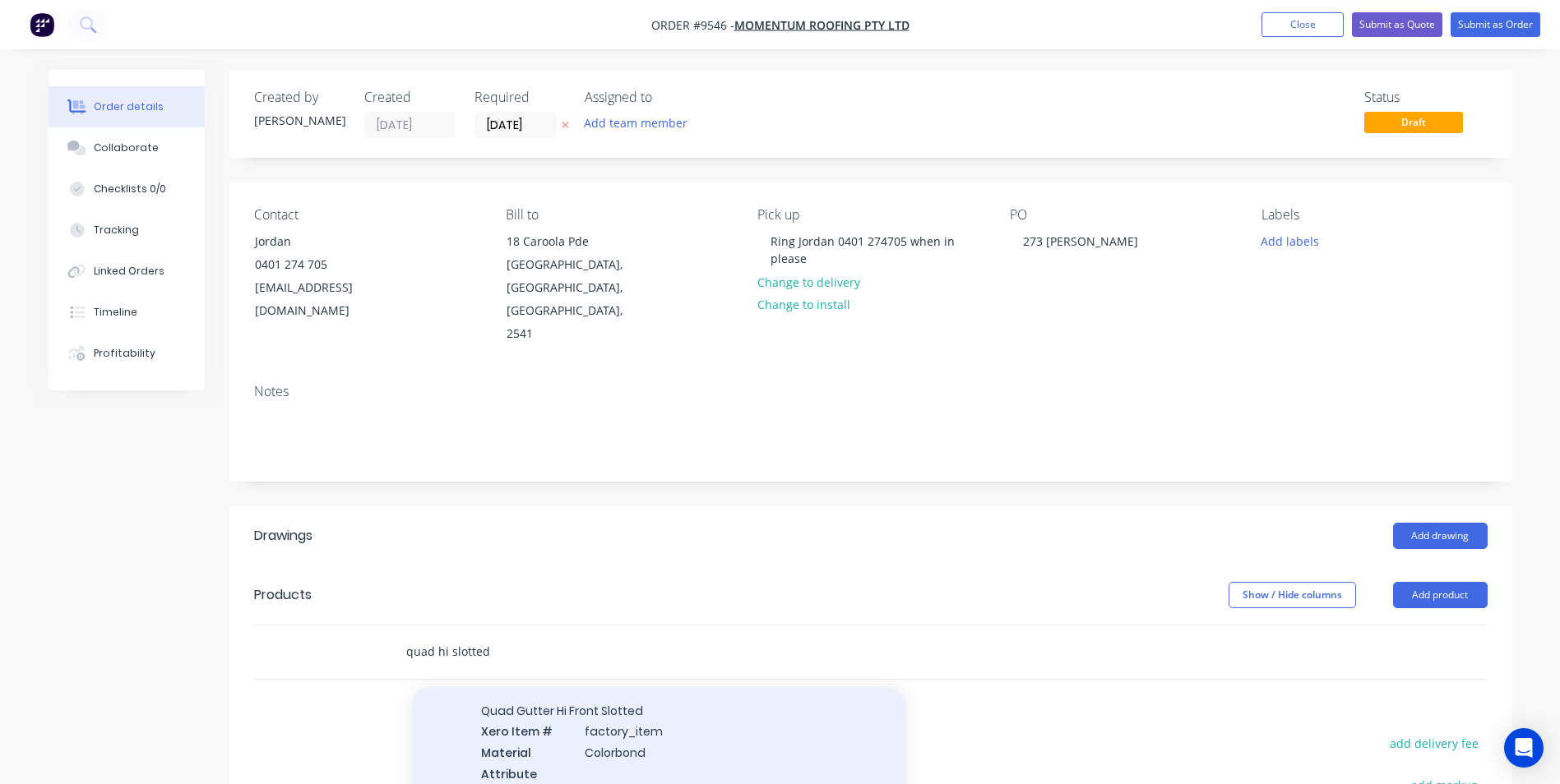
scroll to position [82, 0]
type input "quad hi slotted"
click at [570, 708] on div "Quad Gutter Hi Front Slotted Xero Item # factory_item Material Colorbond Attrib…" at bounding box center [659, 725] width 493 height 132
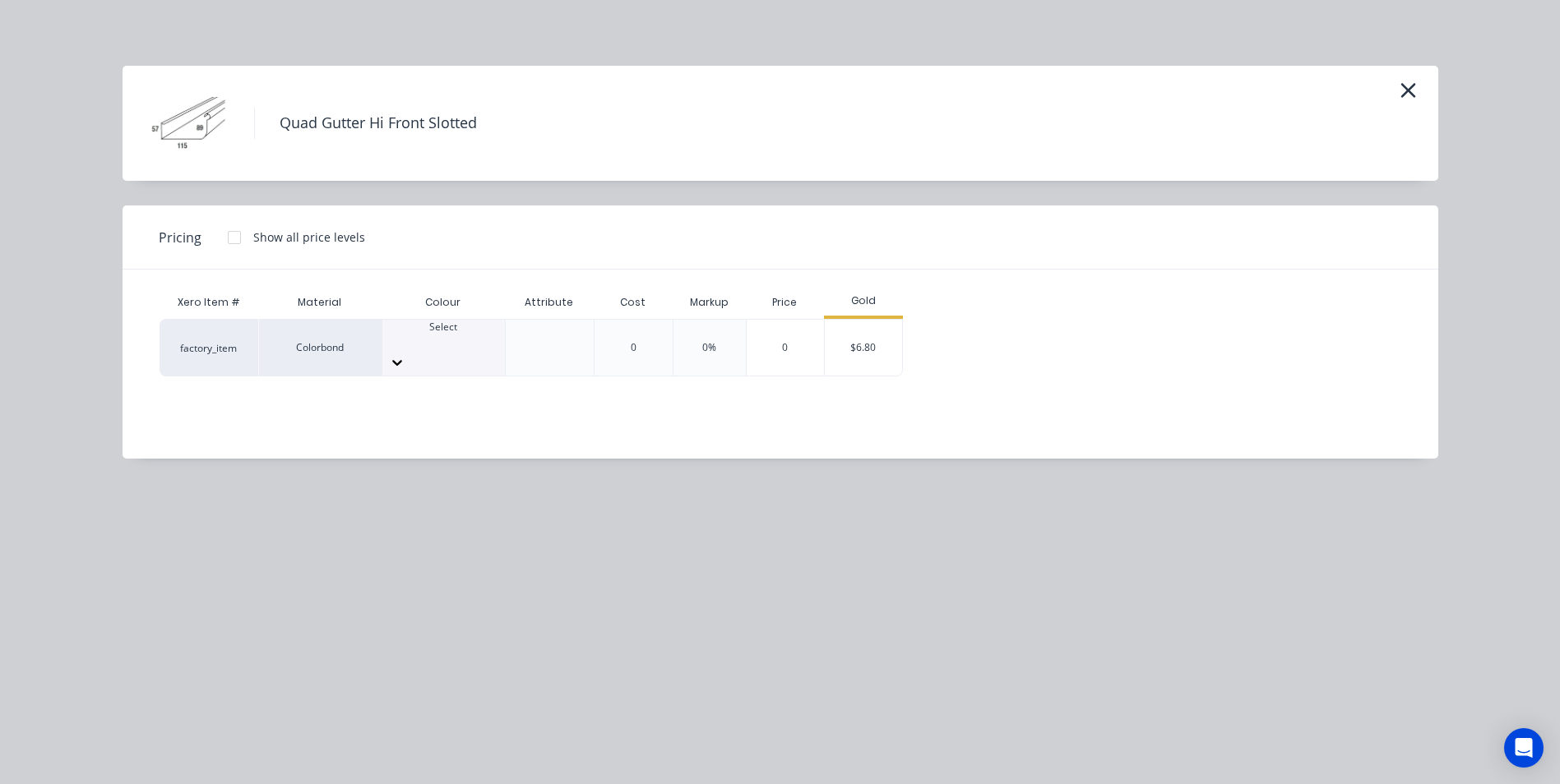
click at [439, 339] on div at bounding box center [443, 342] width 123 height 15
type input "m"
type input "nig"
drag, startPoint x: 455, startPoint y: 389, endPoint x: 824, endPoint y: 378, distance: 369.2
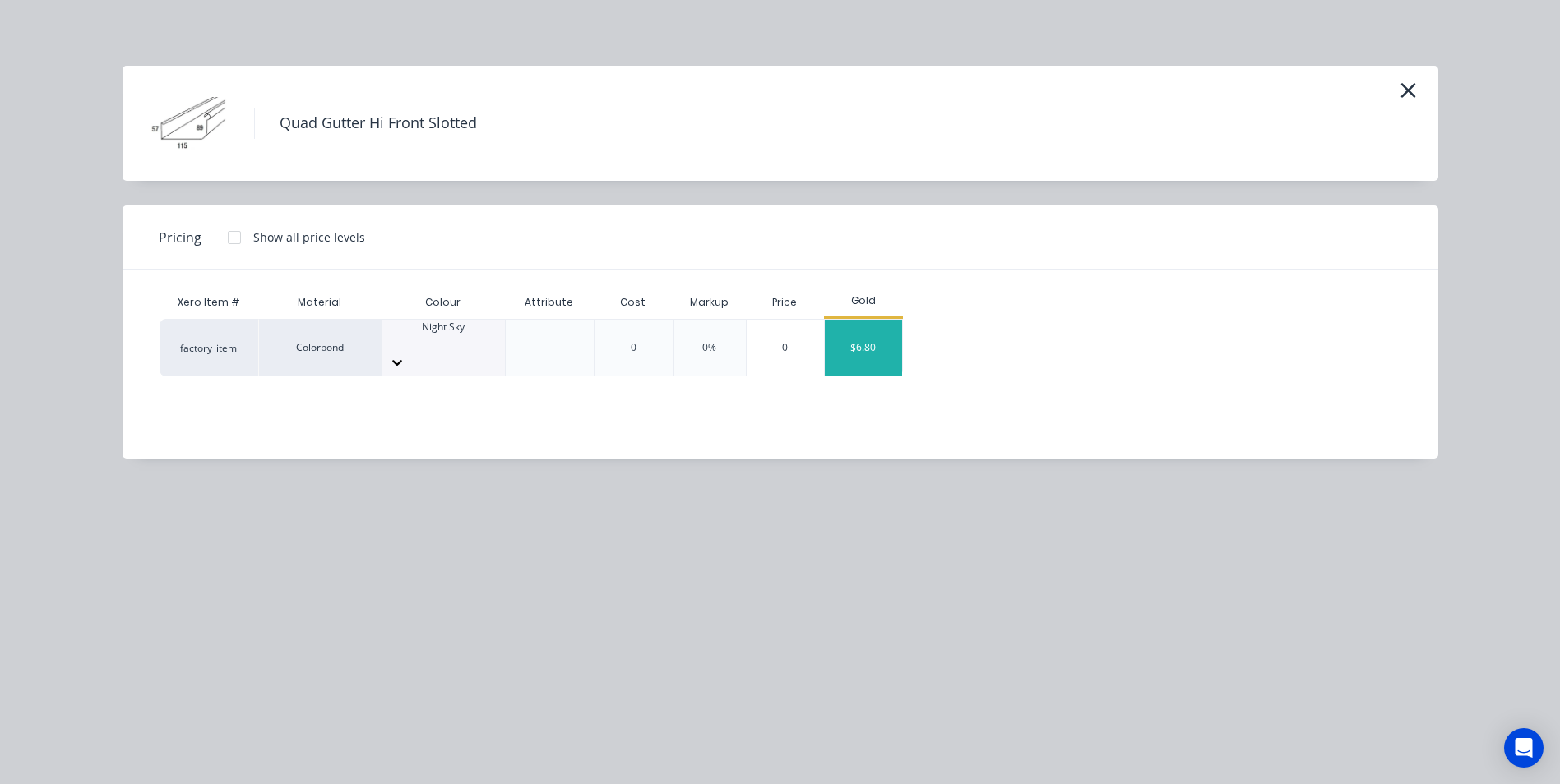
click at [891, 351] on div "$6.80" at bounding box center [864, 348] width 77 height 56
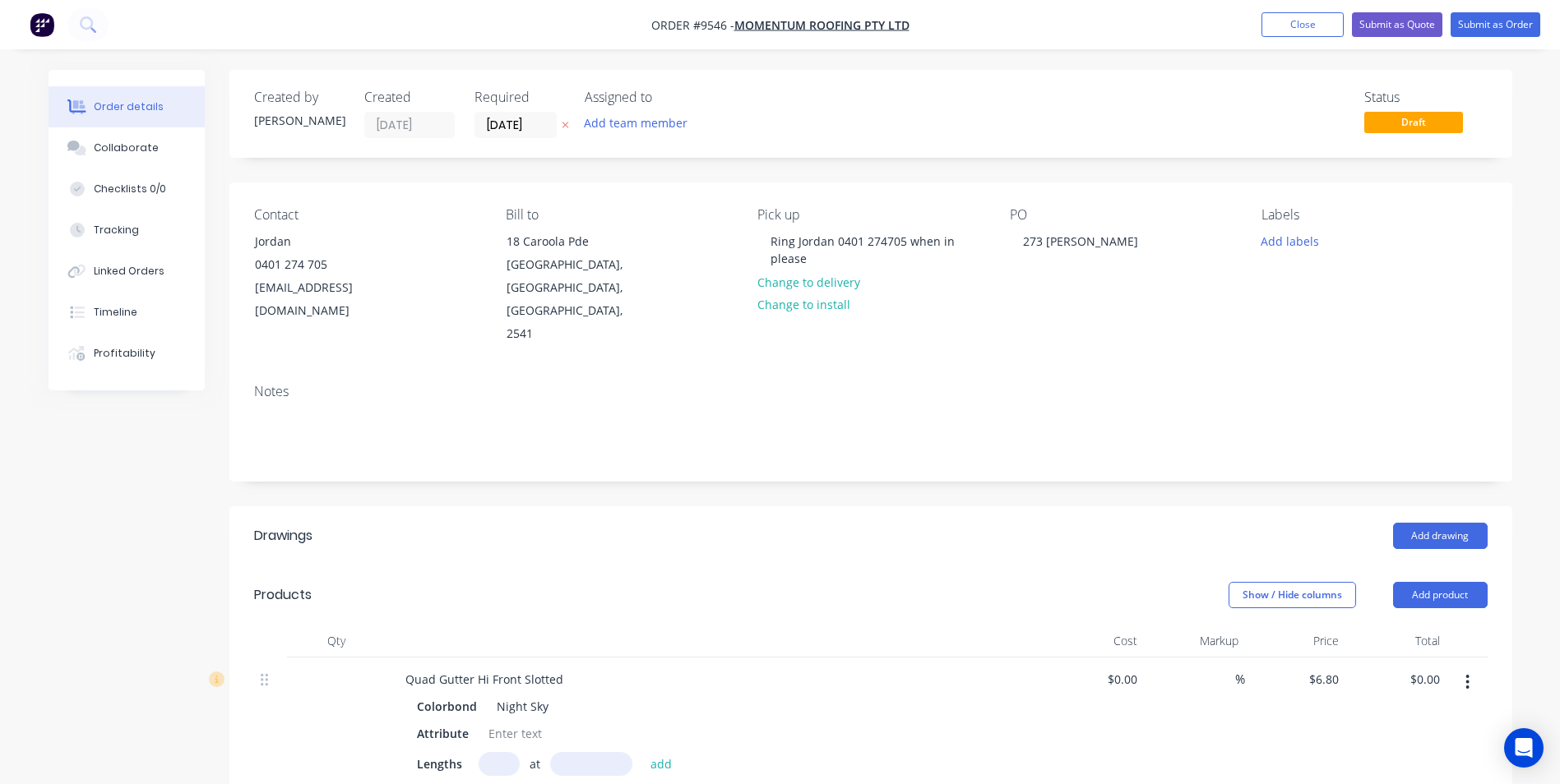
click at [501, 752] on input "text" at bounding box center [498, 764] width 41 height 24
type input "3"
type input "6500"
click at [642, 752] on button "add" at bounding box center [661, 763] width 38 height 23
type input "$132.60"
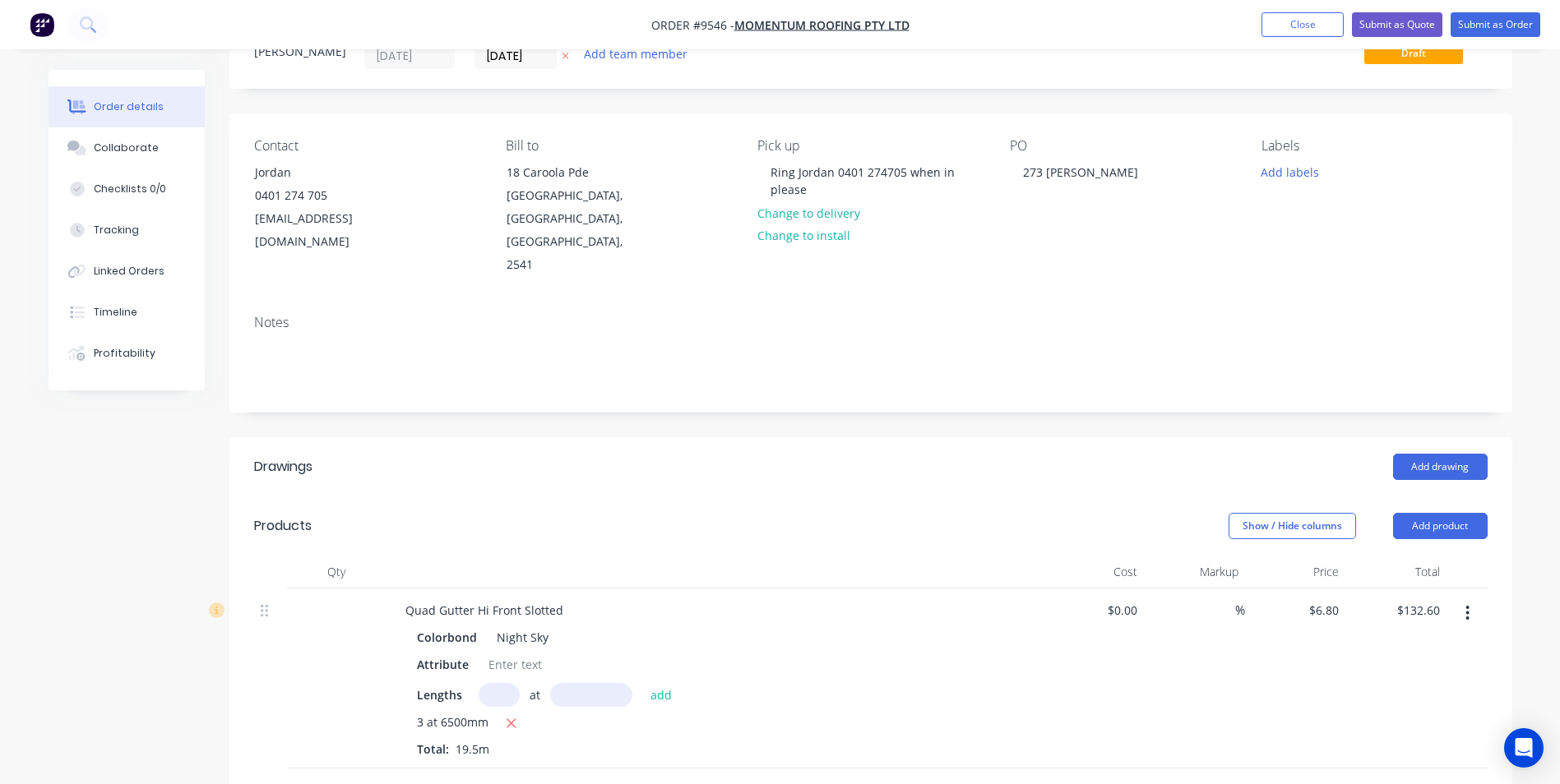
scroll to position [165, 0]
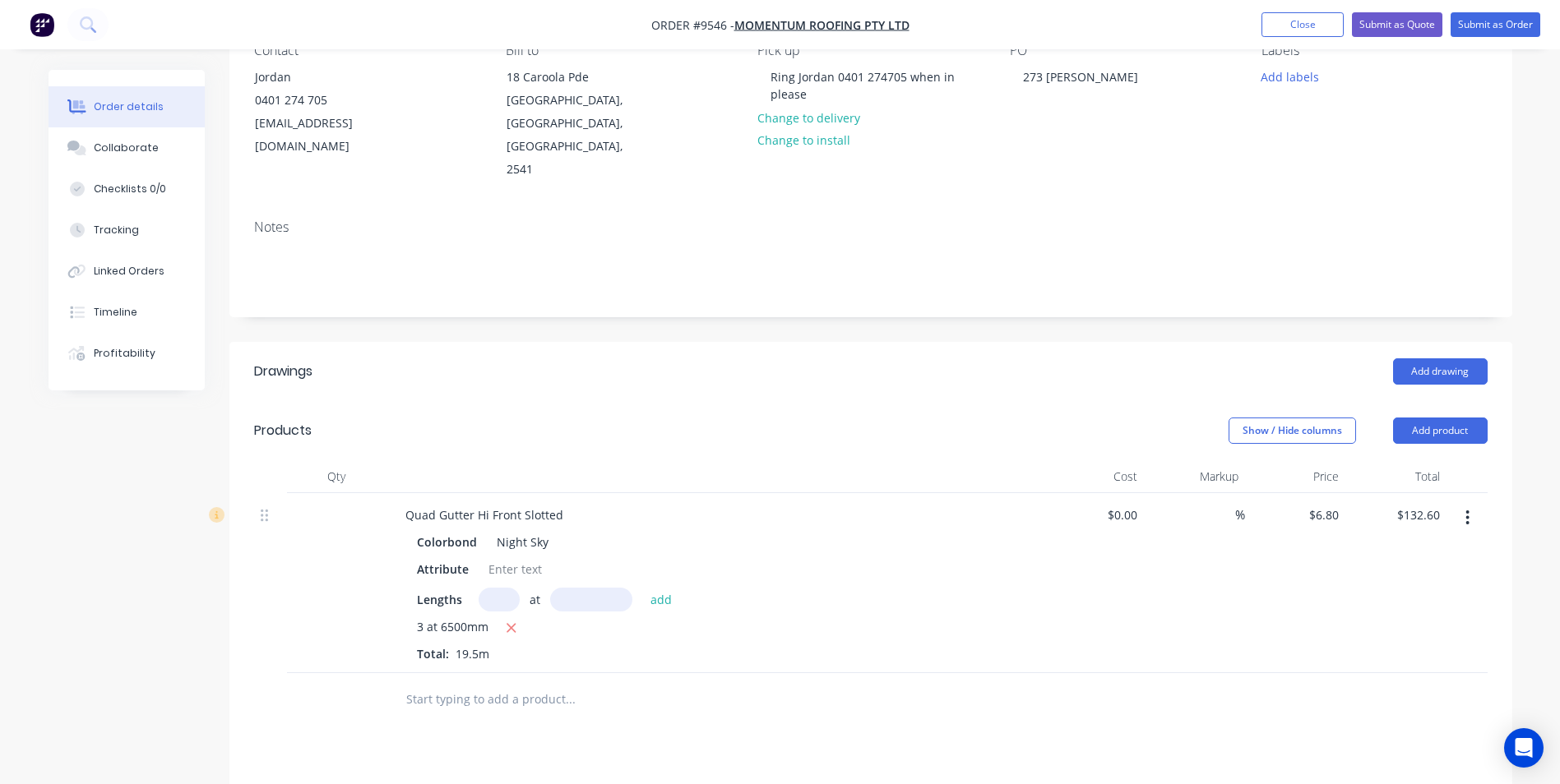
click at [508, 683] on input "text" at bounding box center [569, 699] width 329 height 33
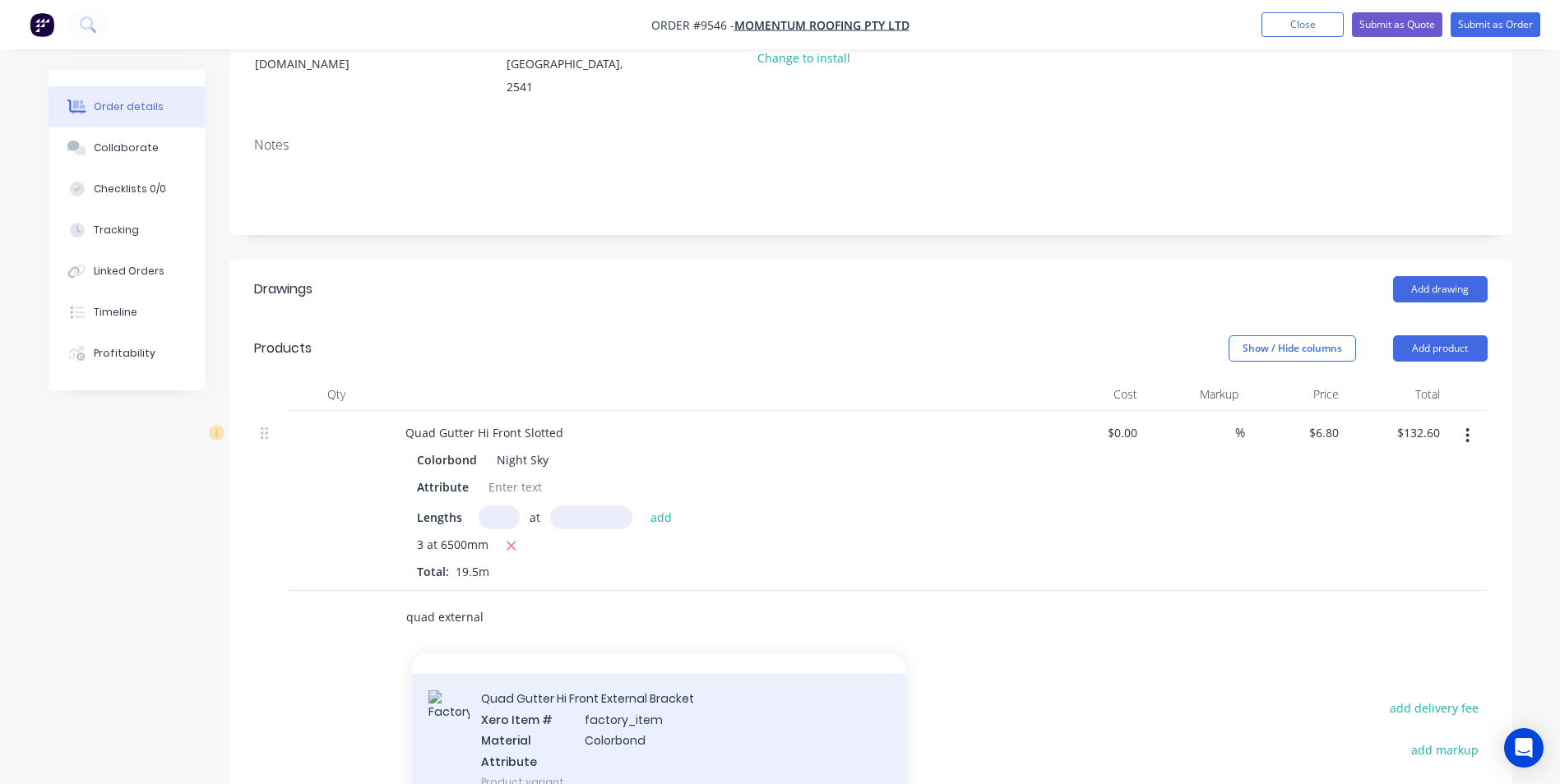
type input "quad external"
click at [617, 683] on div "Quad Gutter Hi Front External Bracket Xero Item # factory_item Material Colorbo…" at bounding box center [659, 741] width 493 height 132
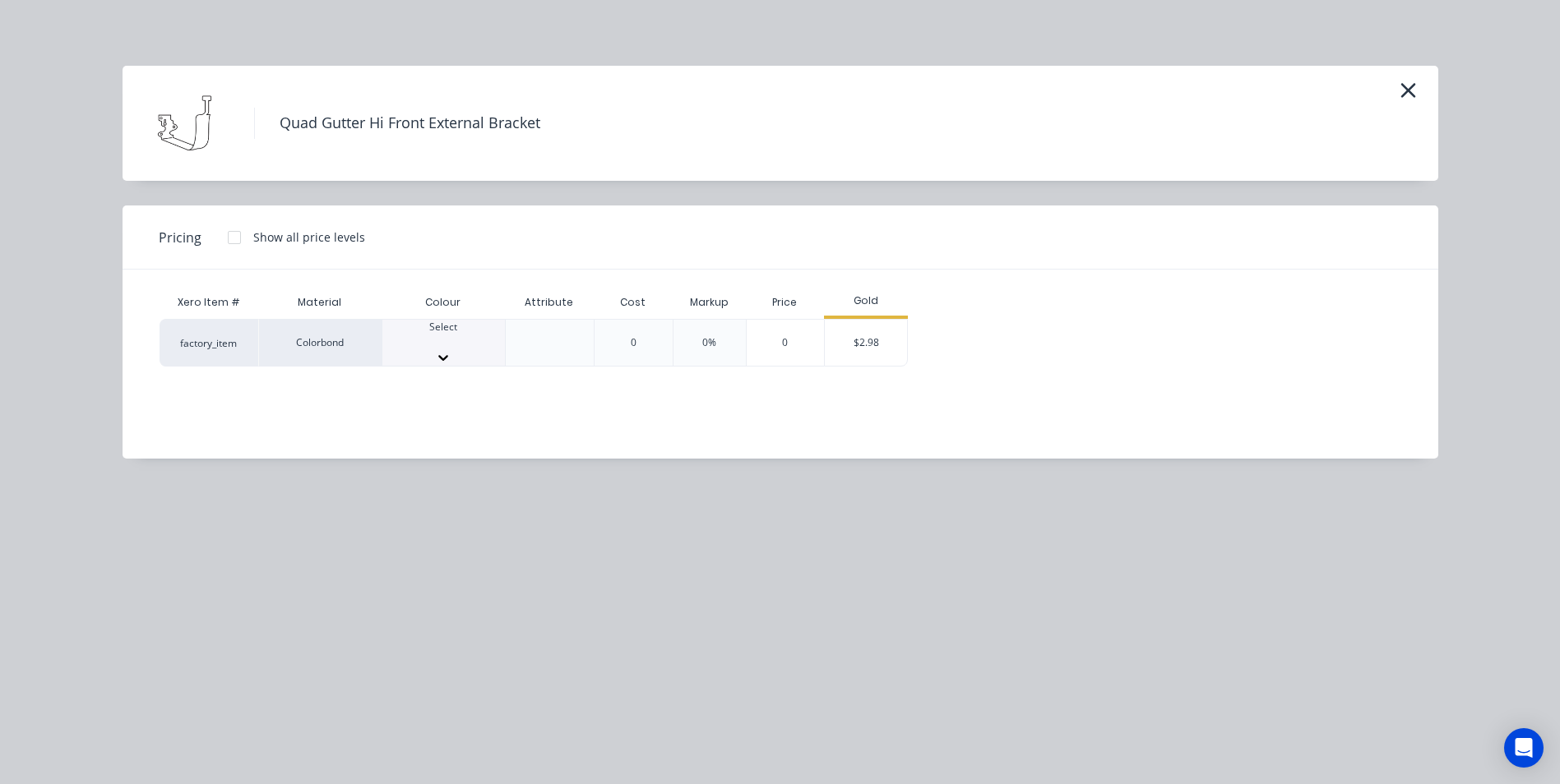
click at [441, 347] on div at bounding box center [443, 342] width 123 height 15
type input "nigh"
click at [881, 344] on div "$2.98" at bounding box center [866, 348] width 82 height 56
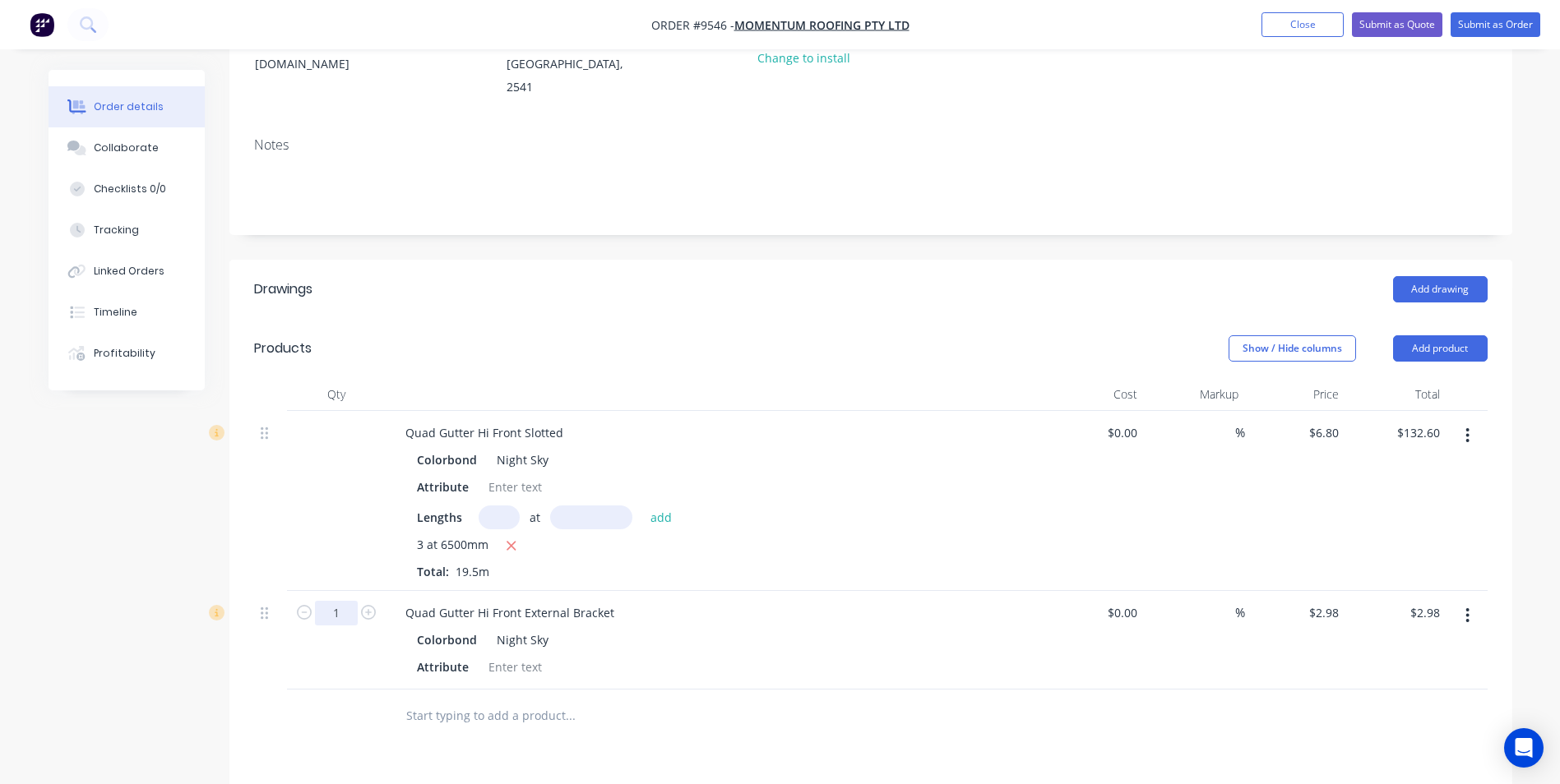
click at [349, 601] on input "1" at bounding box center [336, 613] width 43 height 25
type input "22"
type input "$65.56"
click at [443, 700] on input "text" at bounding box center [569, 715] width 329 height 33
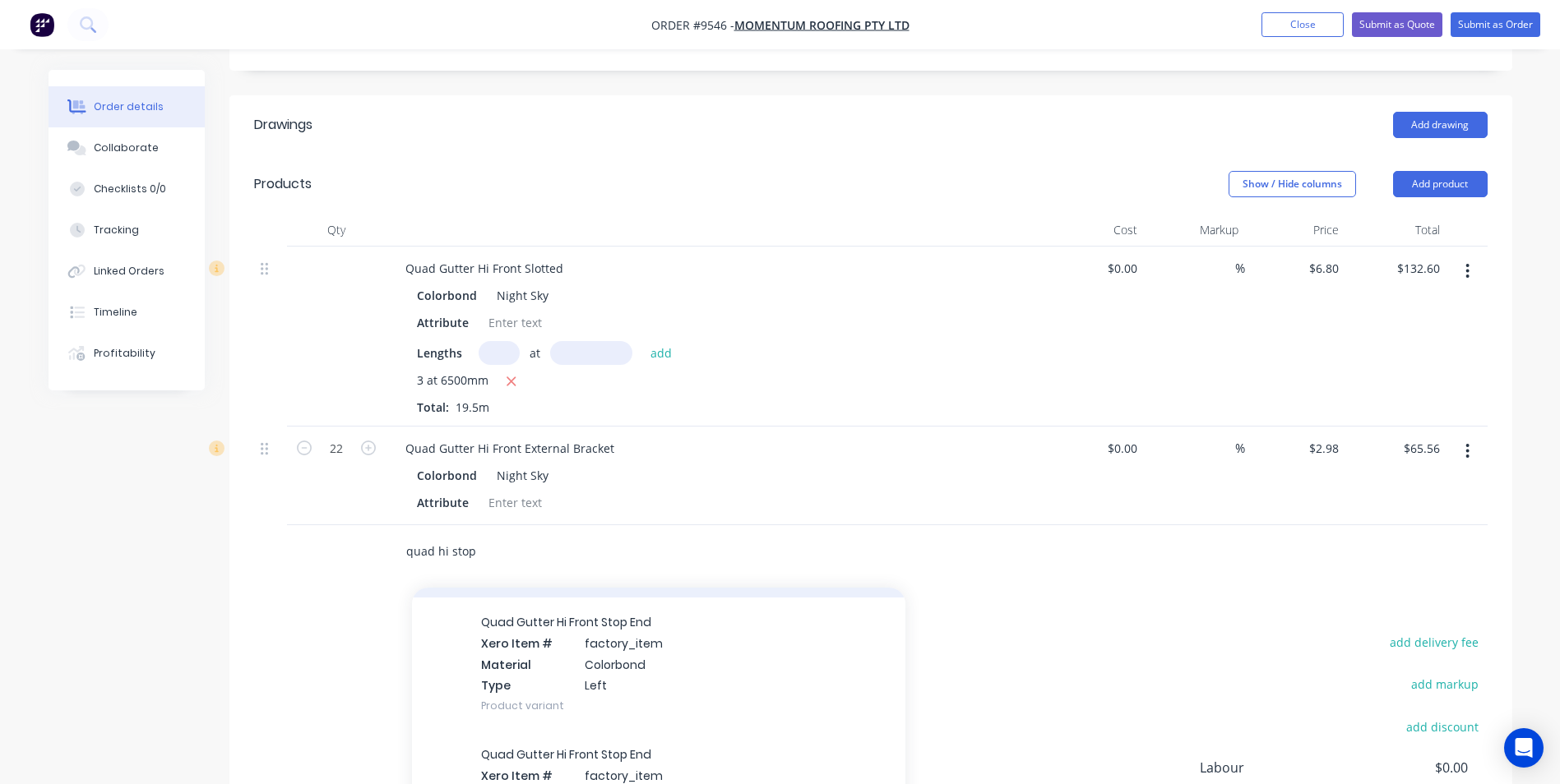
scroll to position [328, 0]
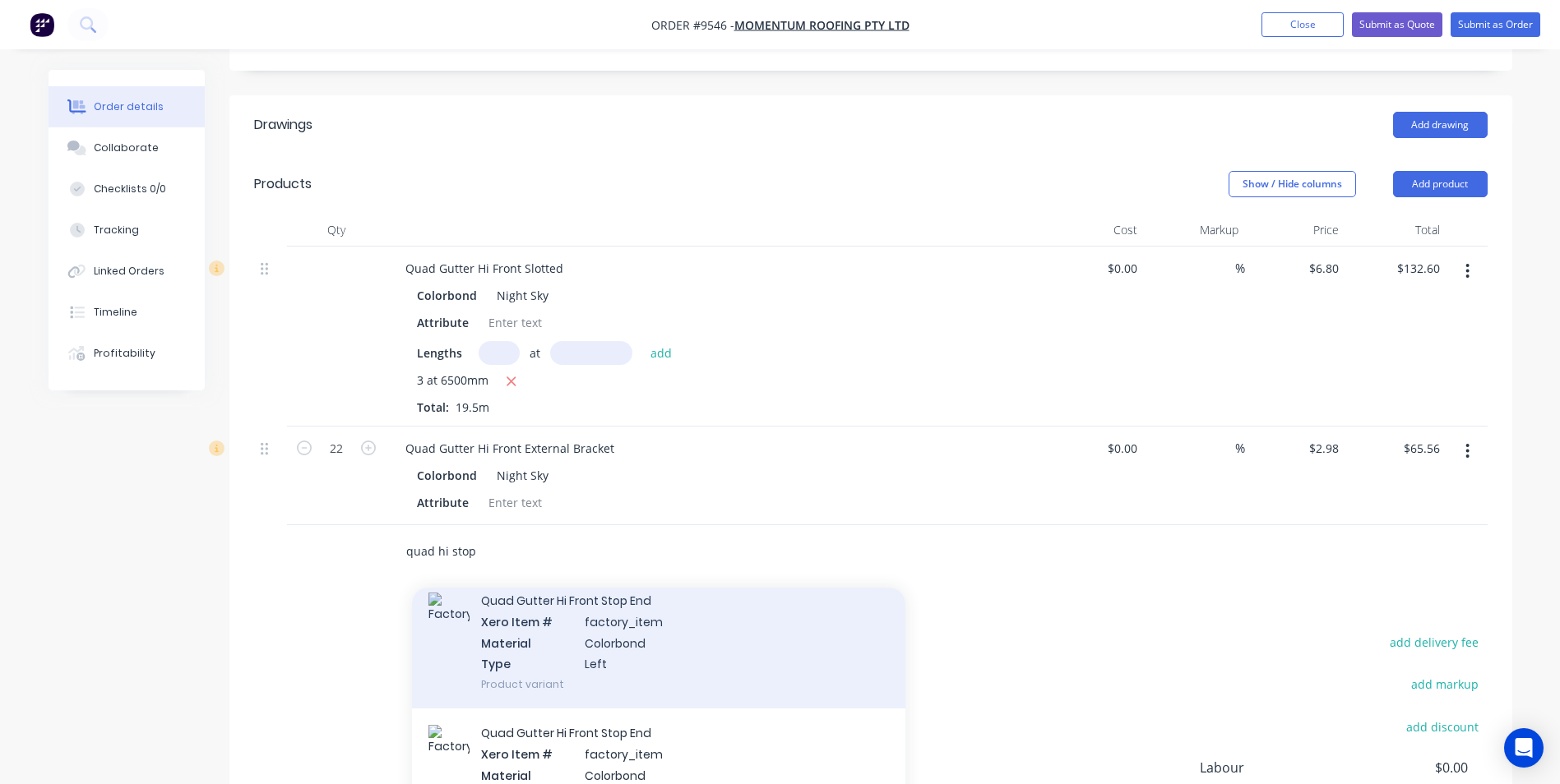
type input "quad hi stop"
click at [558, 620] on div "Quad Gutter Hi Front Stop End Xero Item # factory_item Material Colorbond Type …" at bounding box center [659, 643] width 493 height 132
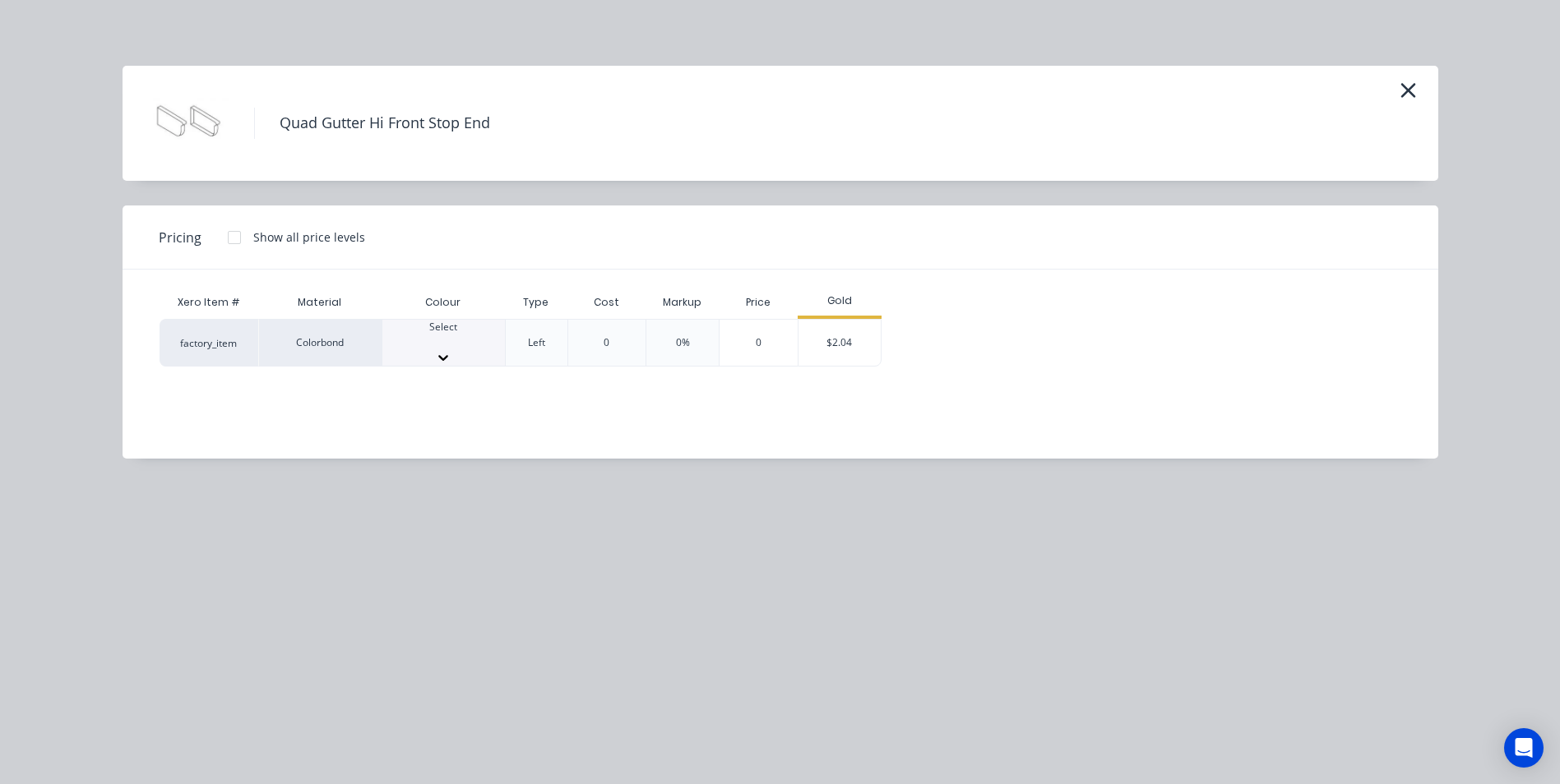
click at [415, 349] on div "Select" at bounding box center [443, 334] width 123 height 29
type input "ni"
click at [818, 333] on div "$2.04" at bounding box center [839, 348] width 82 height 56
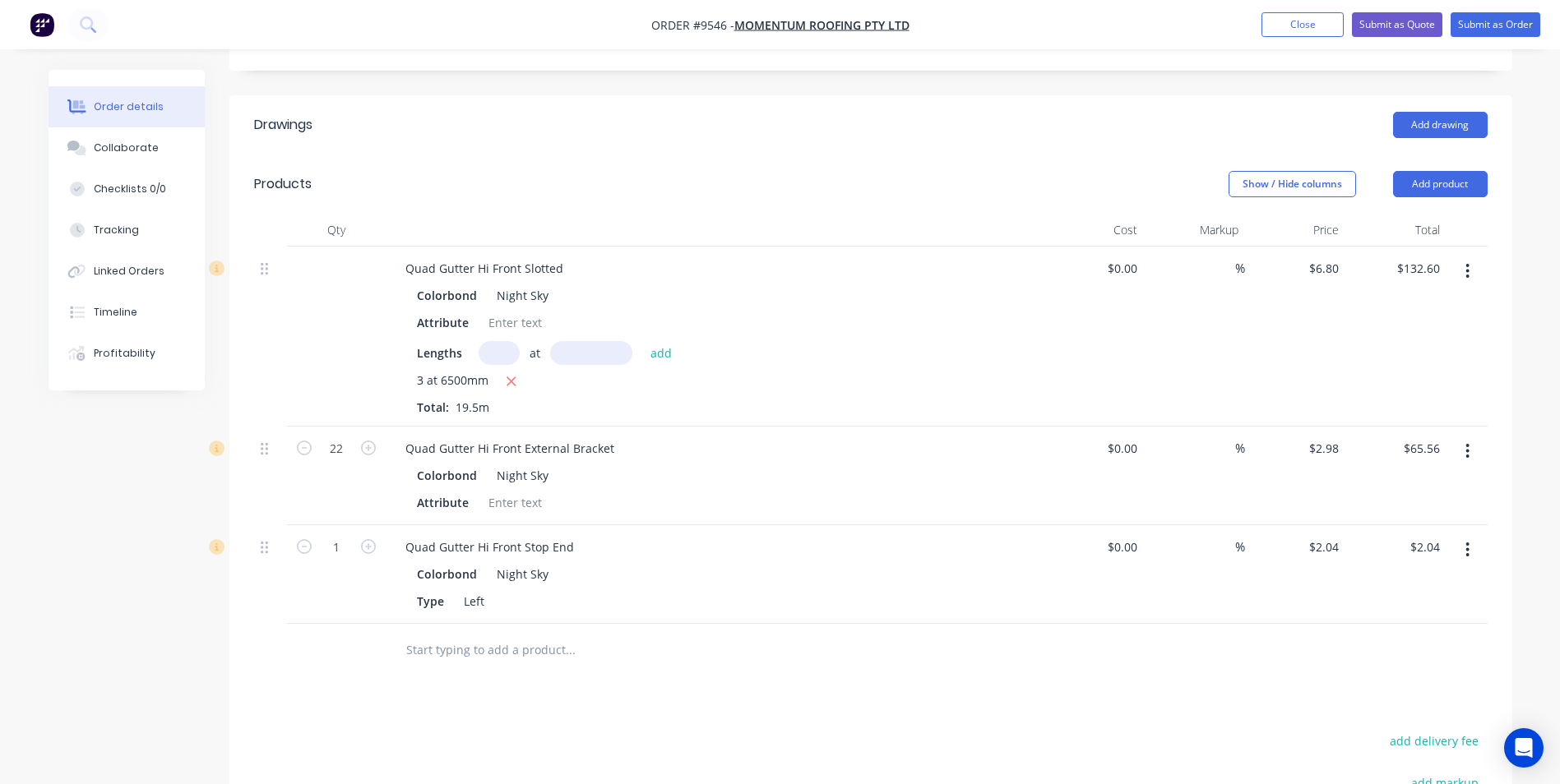
click at [438, 634] on input "text" at bounding box center [569, 649] width 329 height 33
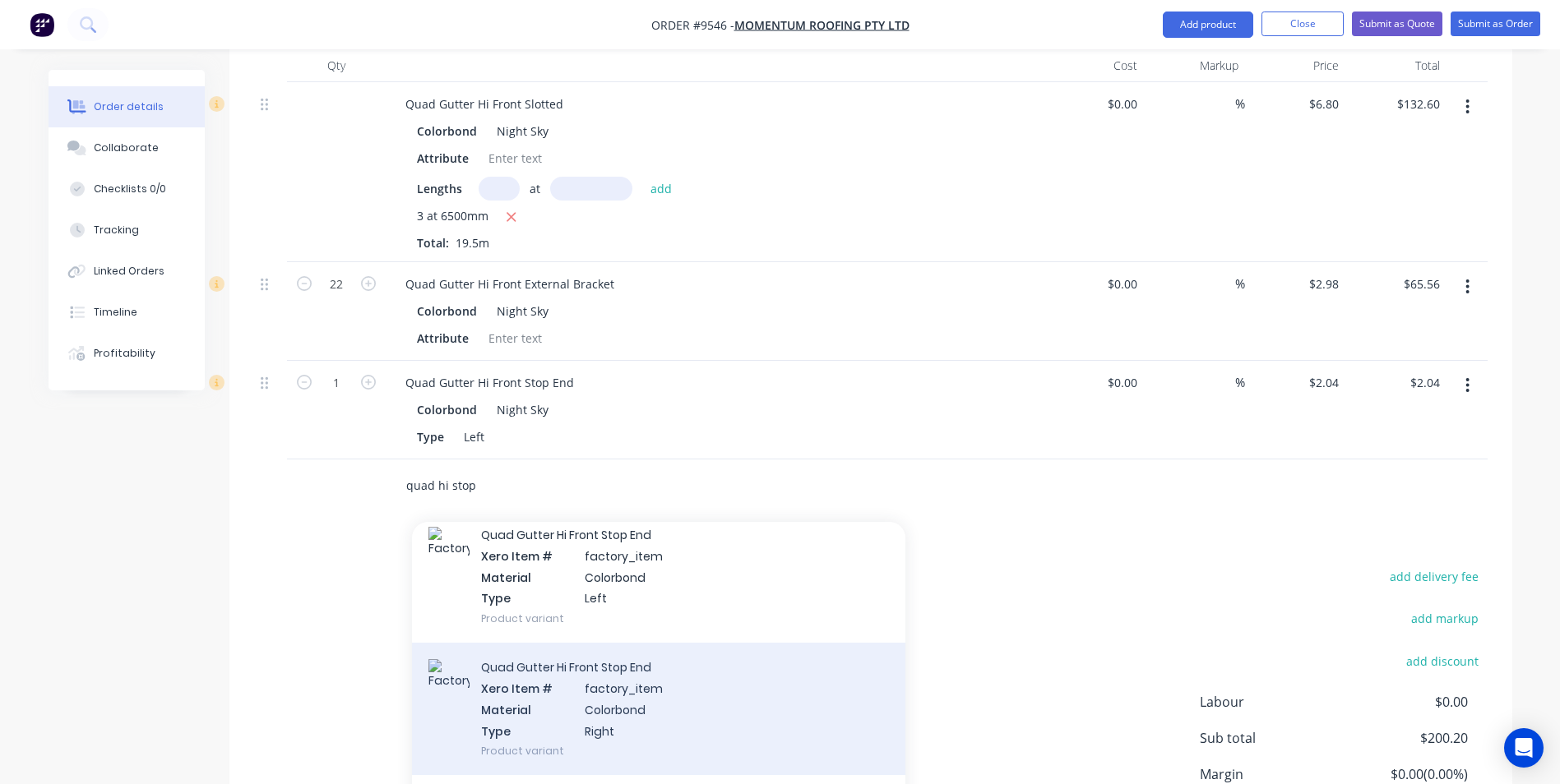
type input "quad hi stop"
click at [579, 643] on div "Quad Gutter Hi Front Stop End Xero Item # factory_item Material Colorbond Type …" at bounding box center [659, 709] width 493 height 132
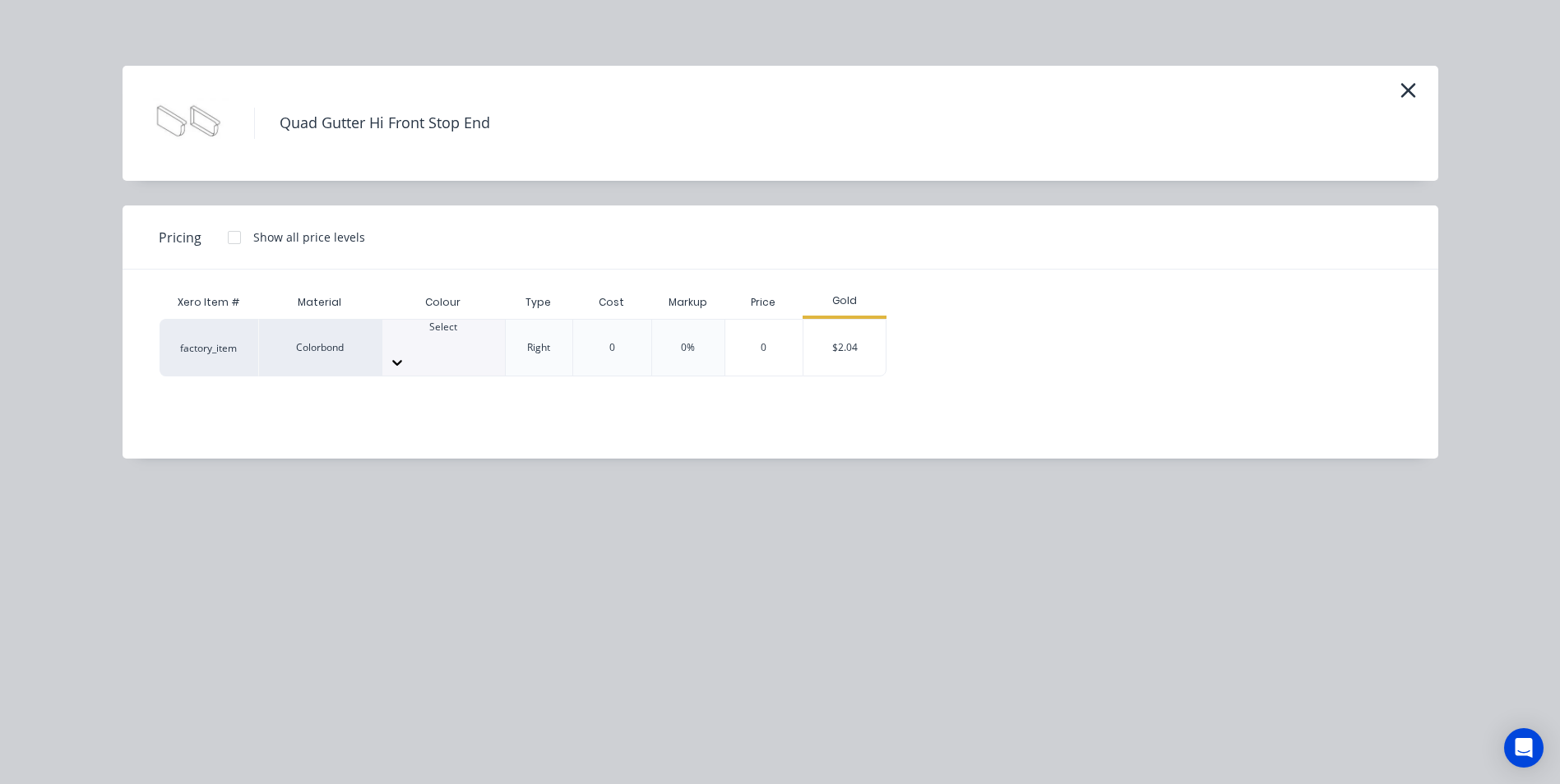
click at [436, 349] on div "Select" at bounding box center [443, 334] width 123 height 29
type input "ni"
click at [829, 350] on div "$2.04" at bounding box center [844, 348] width 82 height 56
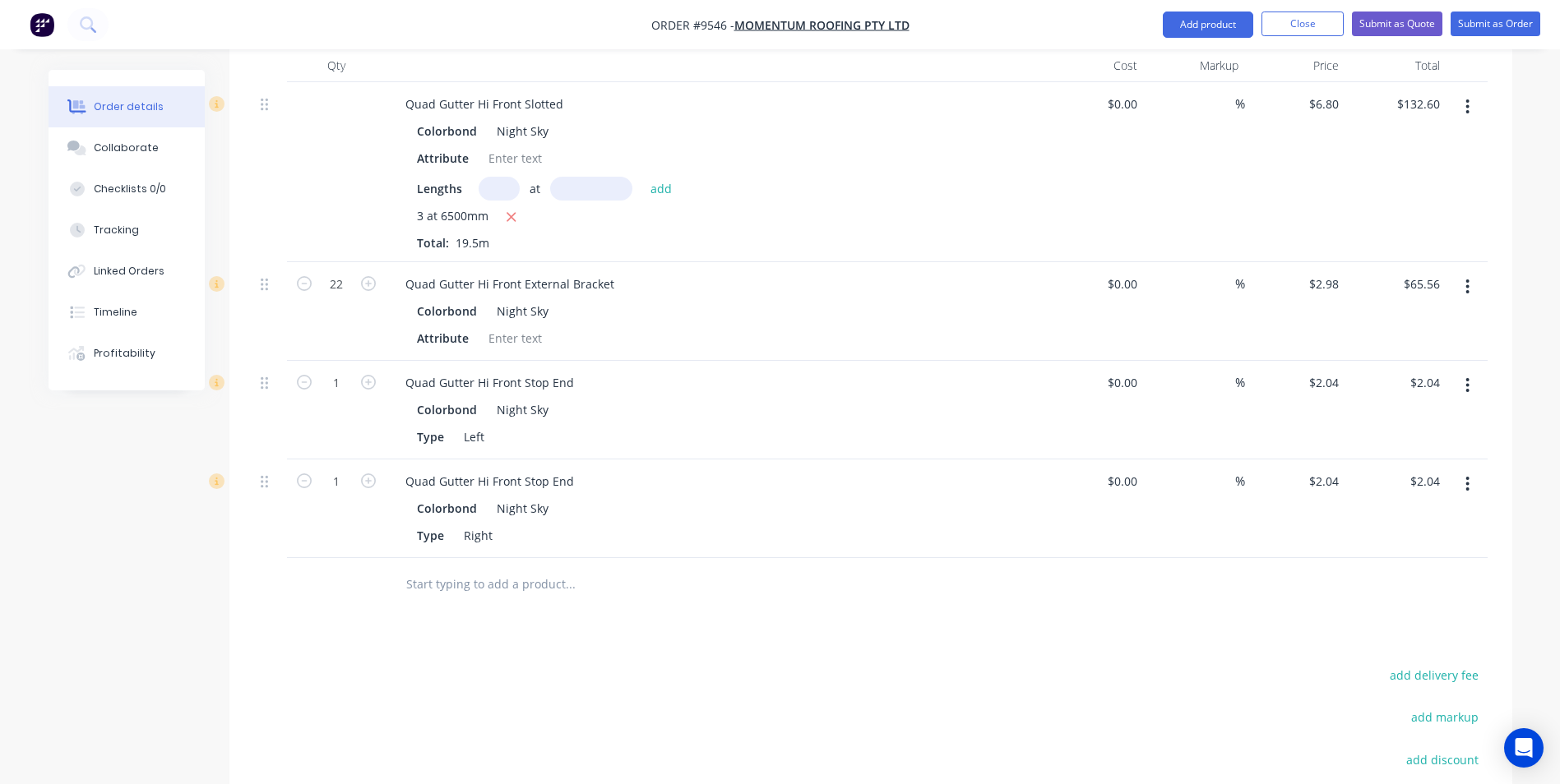
click at [495, 568] on input "text" at bounding box center [569, 584] width 329 height 33
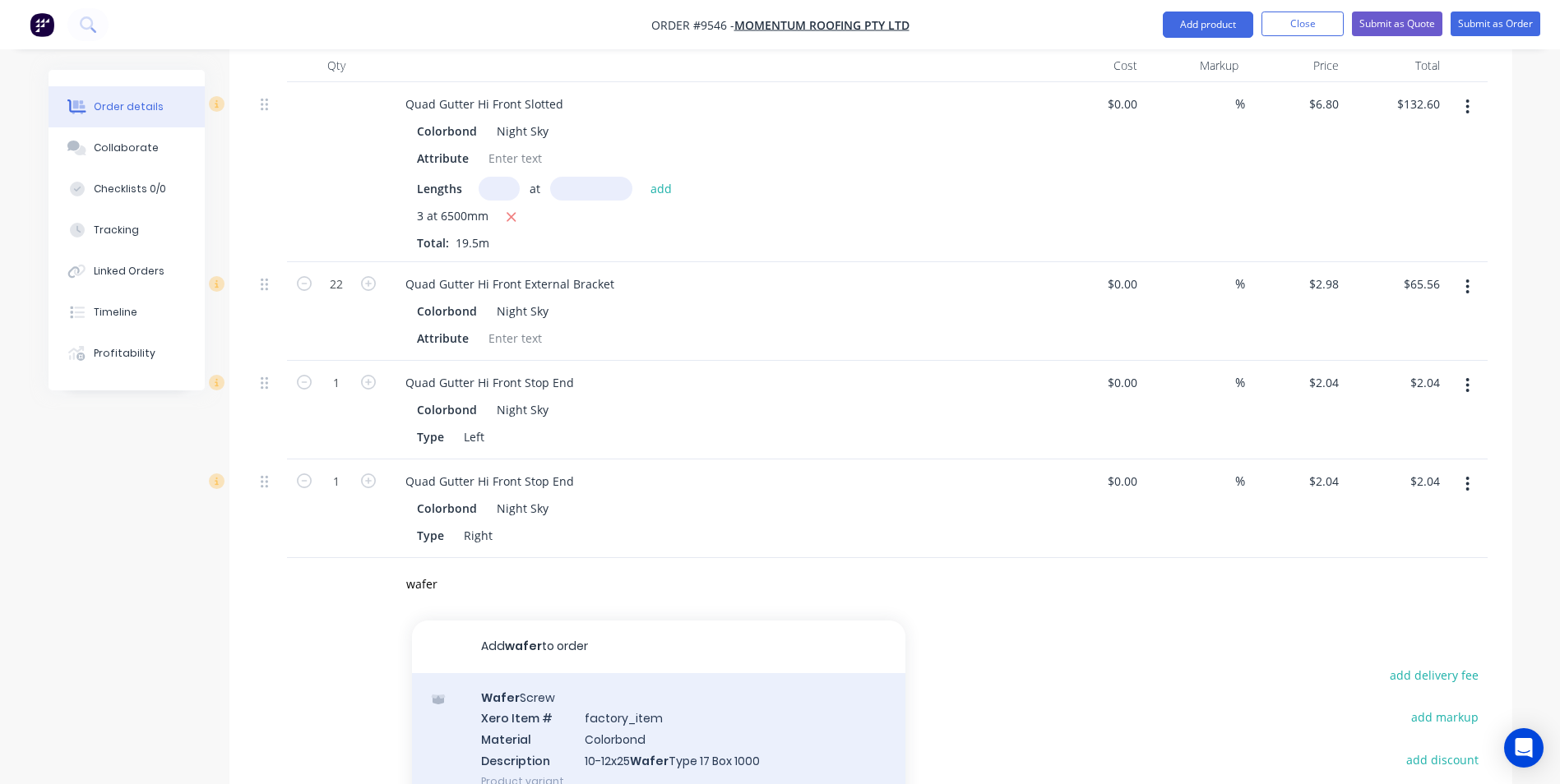
click at [631, 692] on div "Wafer Screw Xero Item # factory_item Material Colorbond Description 10-12x25 Wa…" at bounding box center [659, 740] width 493 height 132
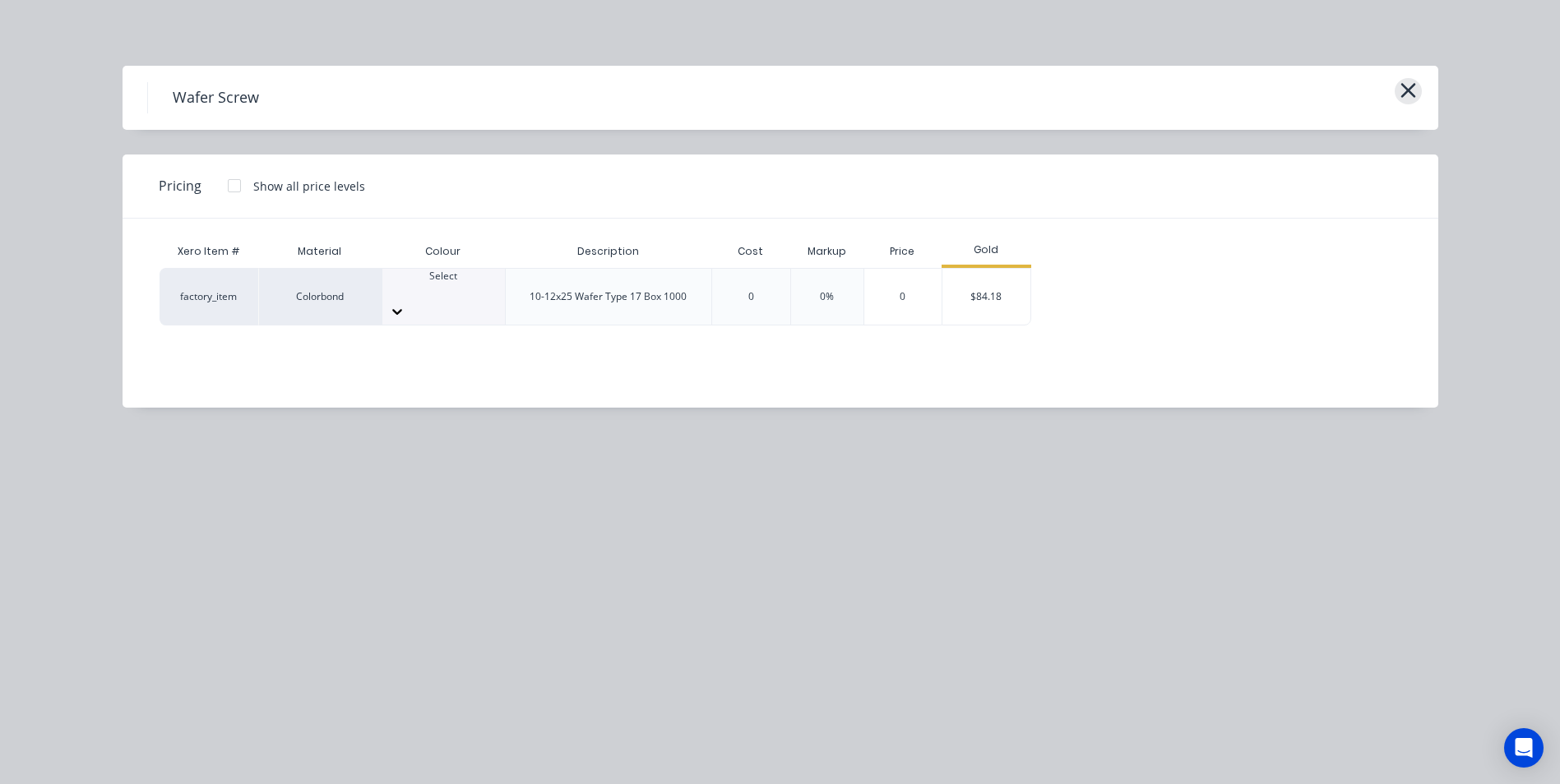
click at [1404, 92] on icon "button" at bounding box center [1408, 90] width 18 height 23
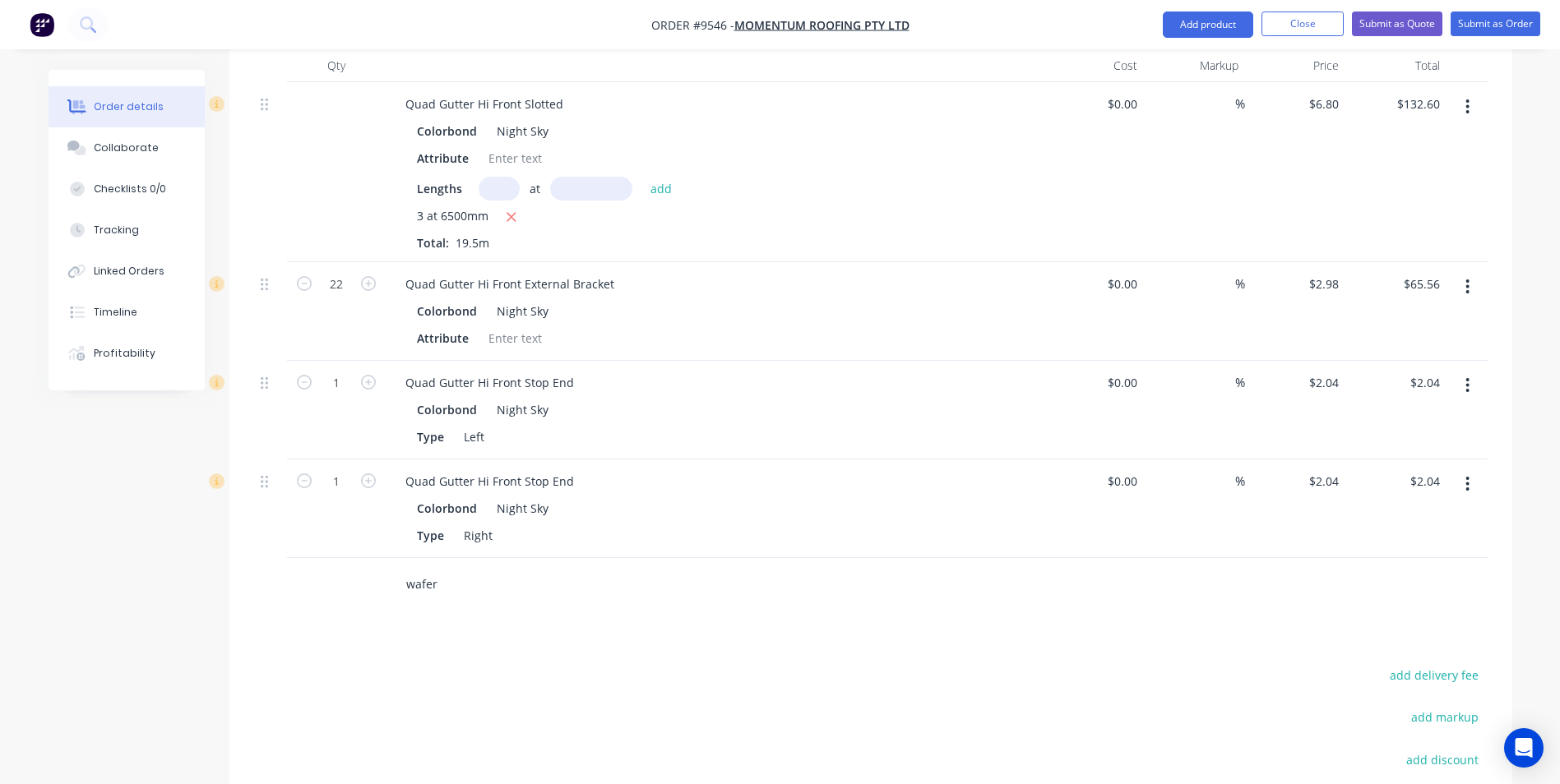
click at [441, 568] on input "wafer" at bounding box center [569, 584] width 329 height 33
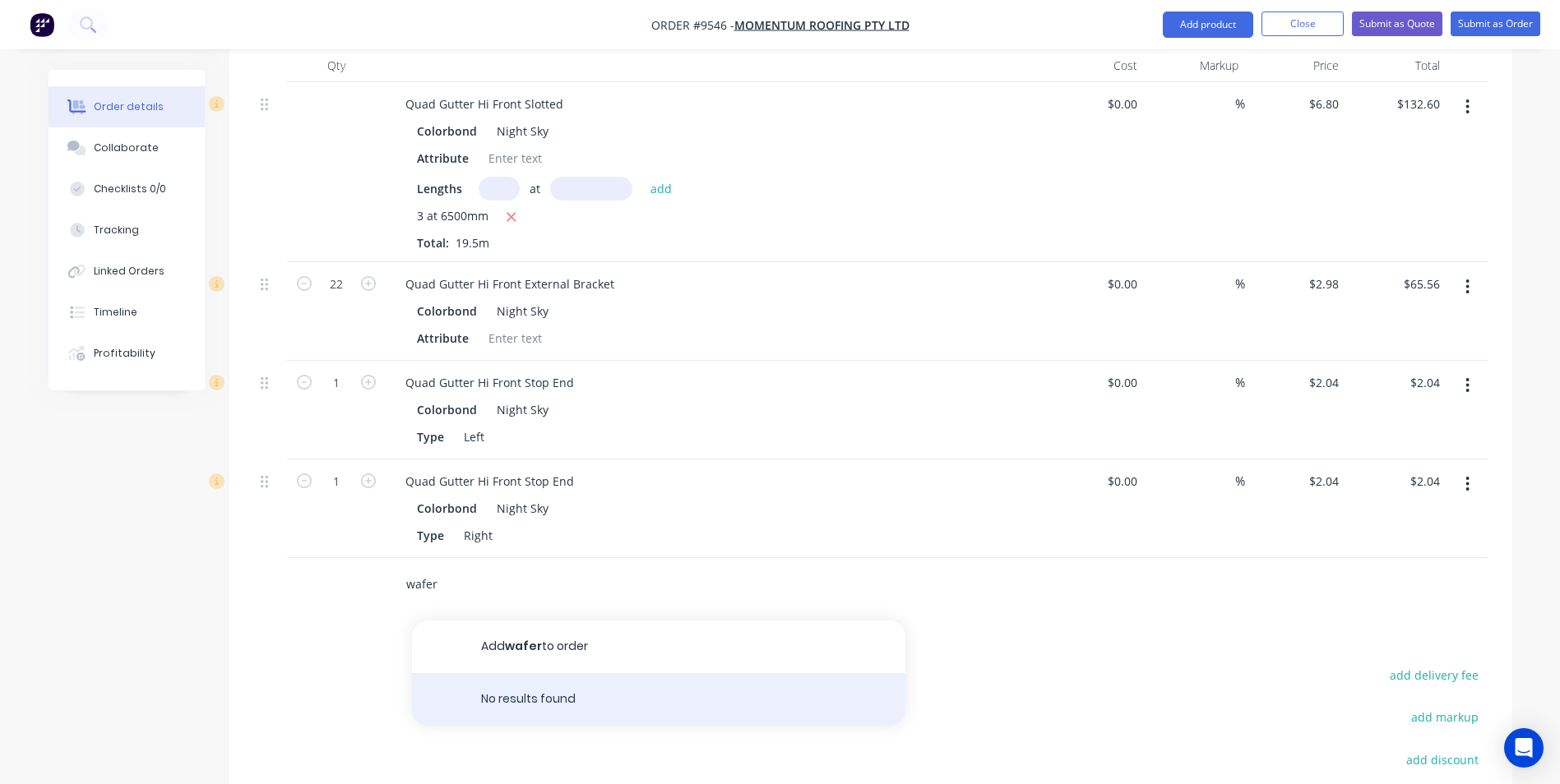
type input "wafer"
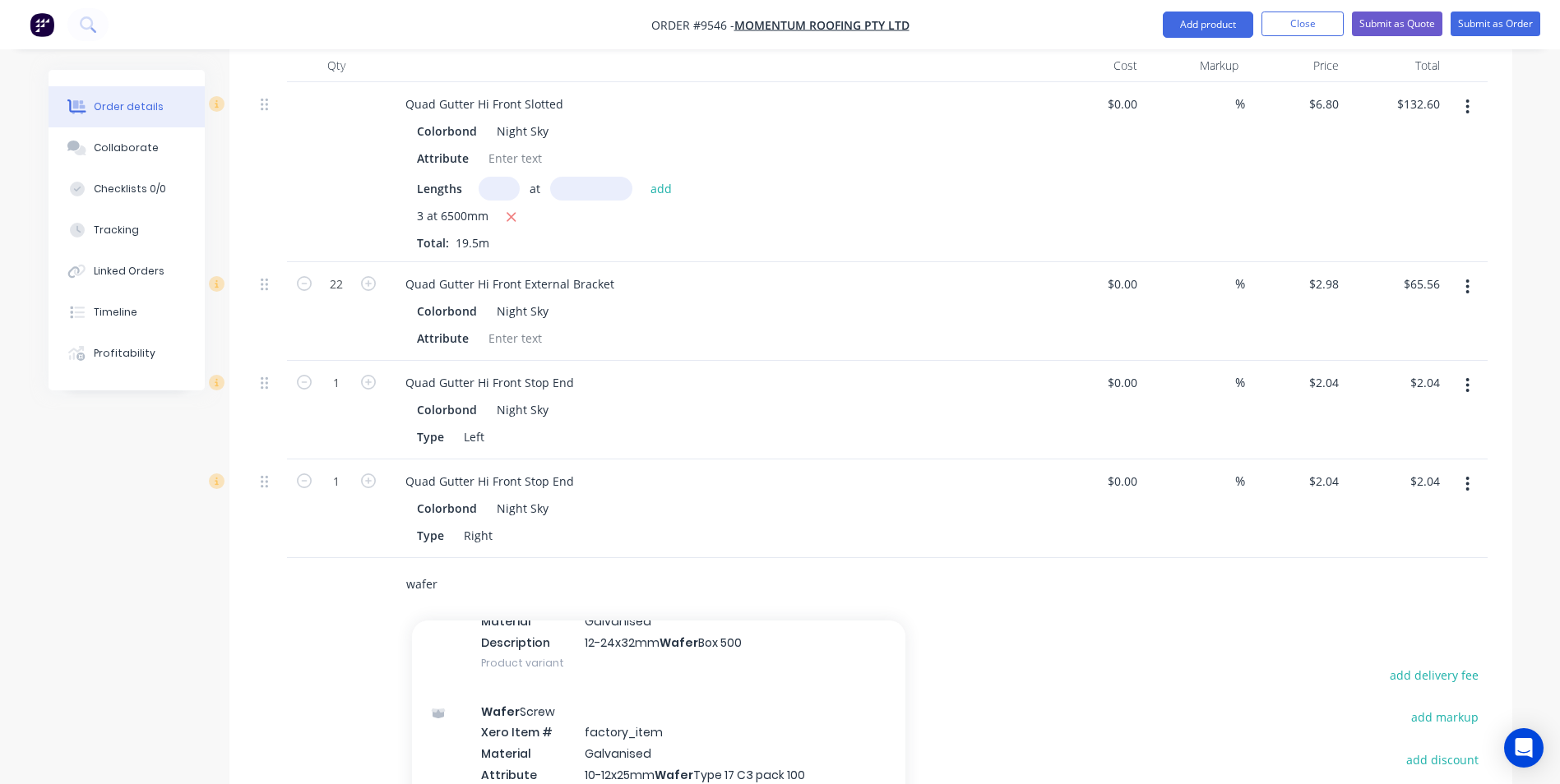
scroll to position [658, 0]
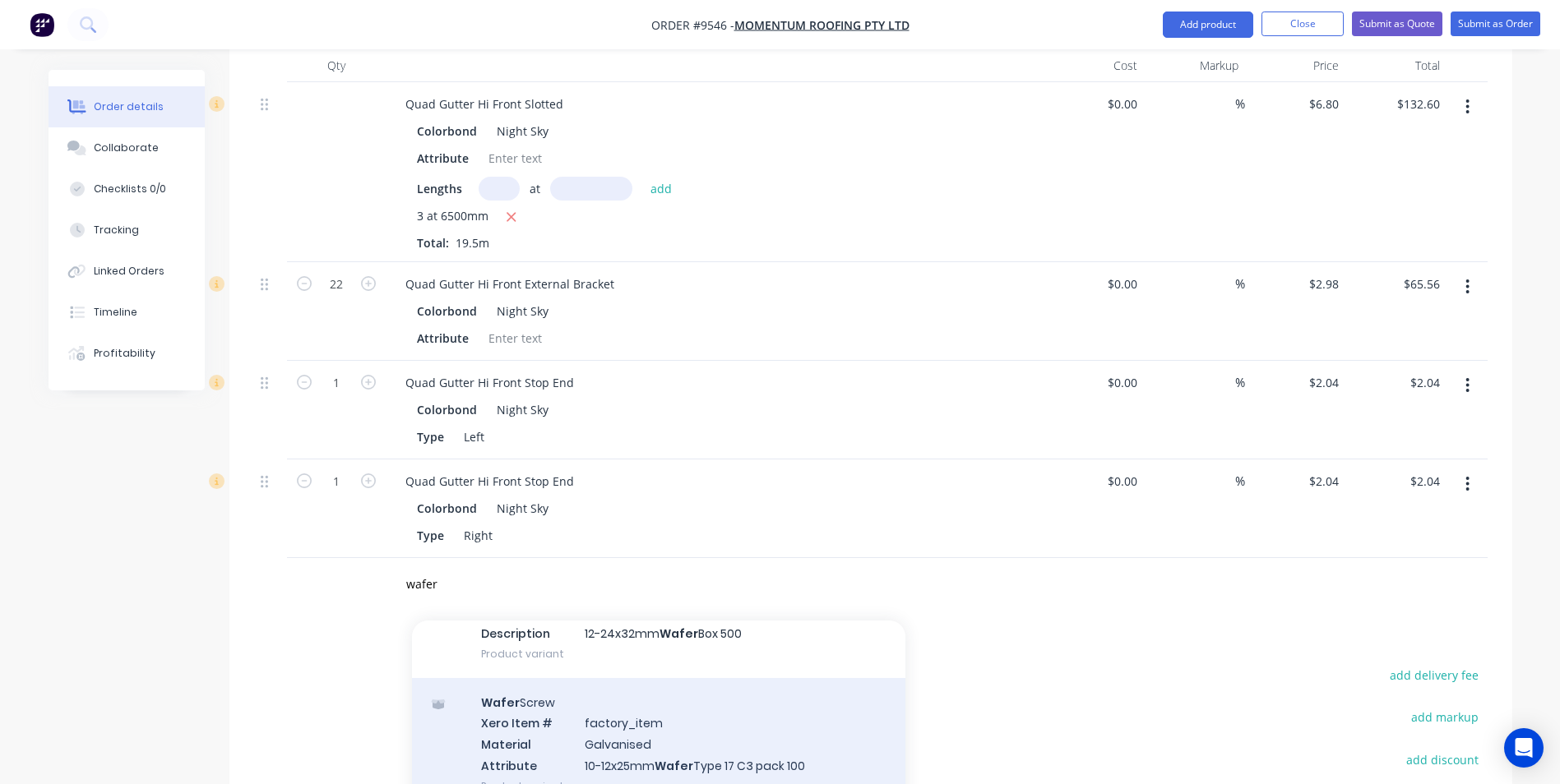
click at [598, 699] on div "Wafer Screw Xero Item # factory_item Material Galvanised Attribute 10-12x25mm W…" at bounding box center [659, 745] width 493 height 132
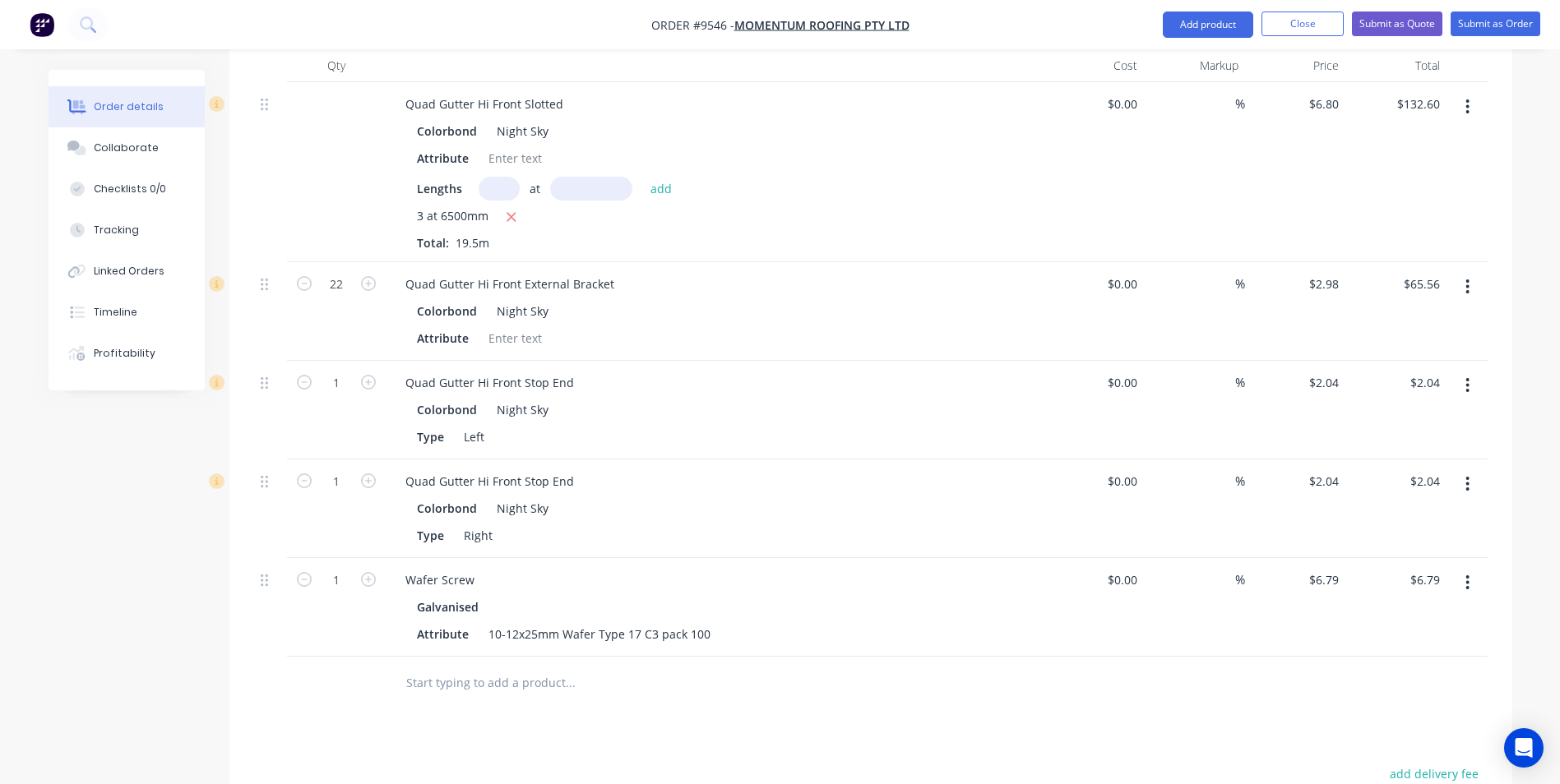
click at [1466, 574] on icon "button" at bounding box center [1467, 583] width 4 height 18
click at [1362, 713] on div "Delete" at bounding box center [1409, 725] width 126 height 24
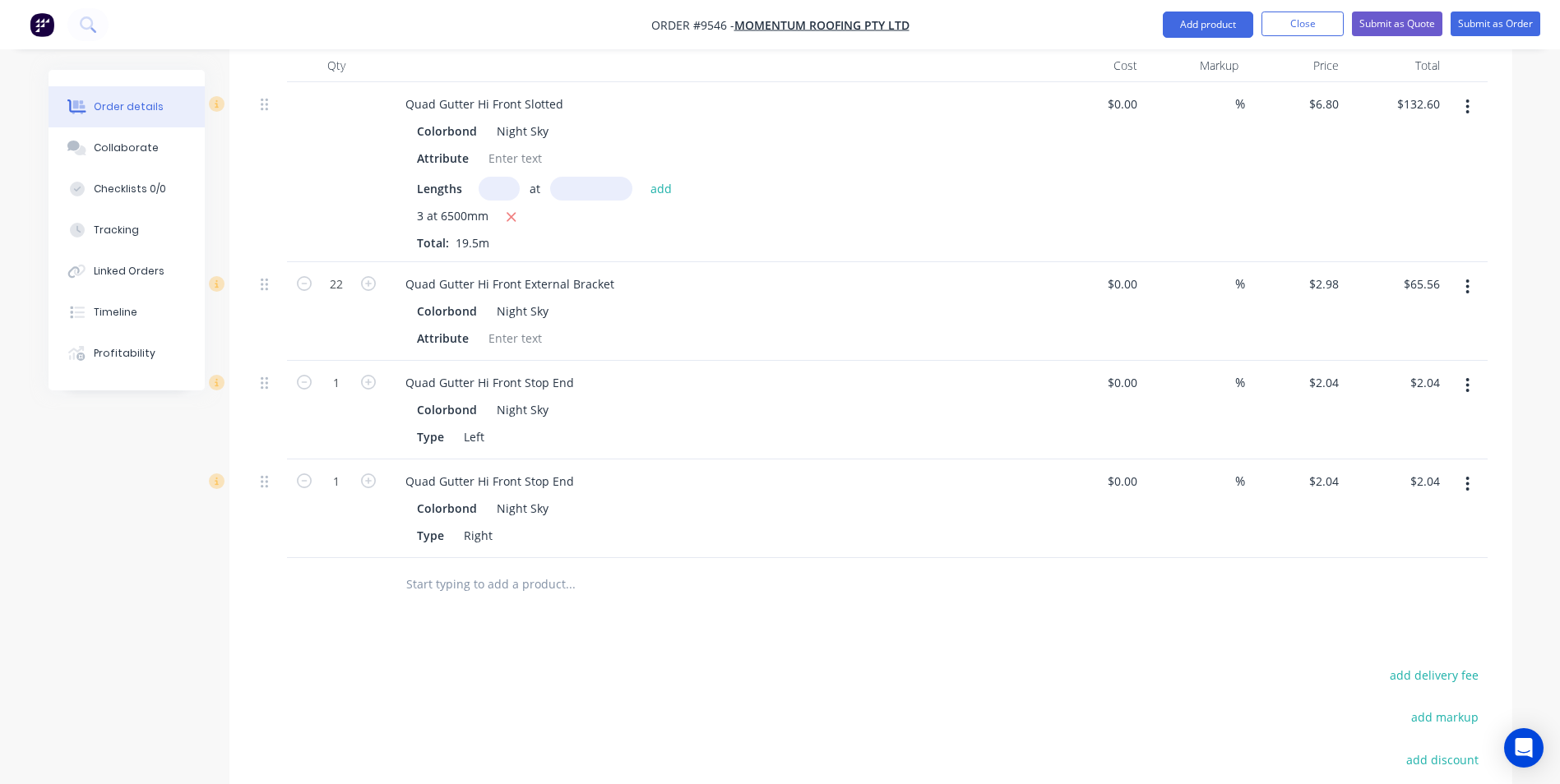
click at [446, 568] on input "text" at bounding box center [569, 584] width 329 height 33
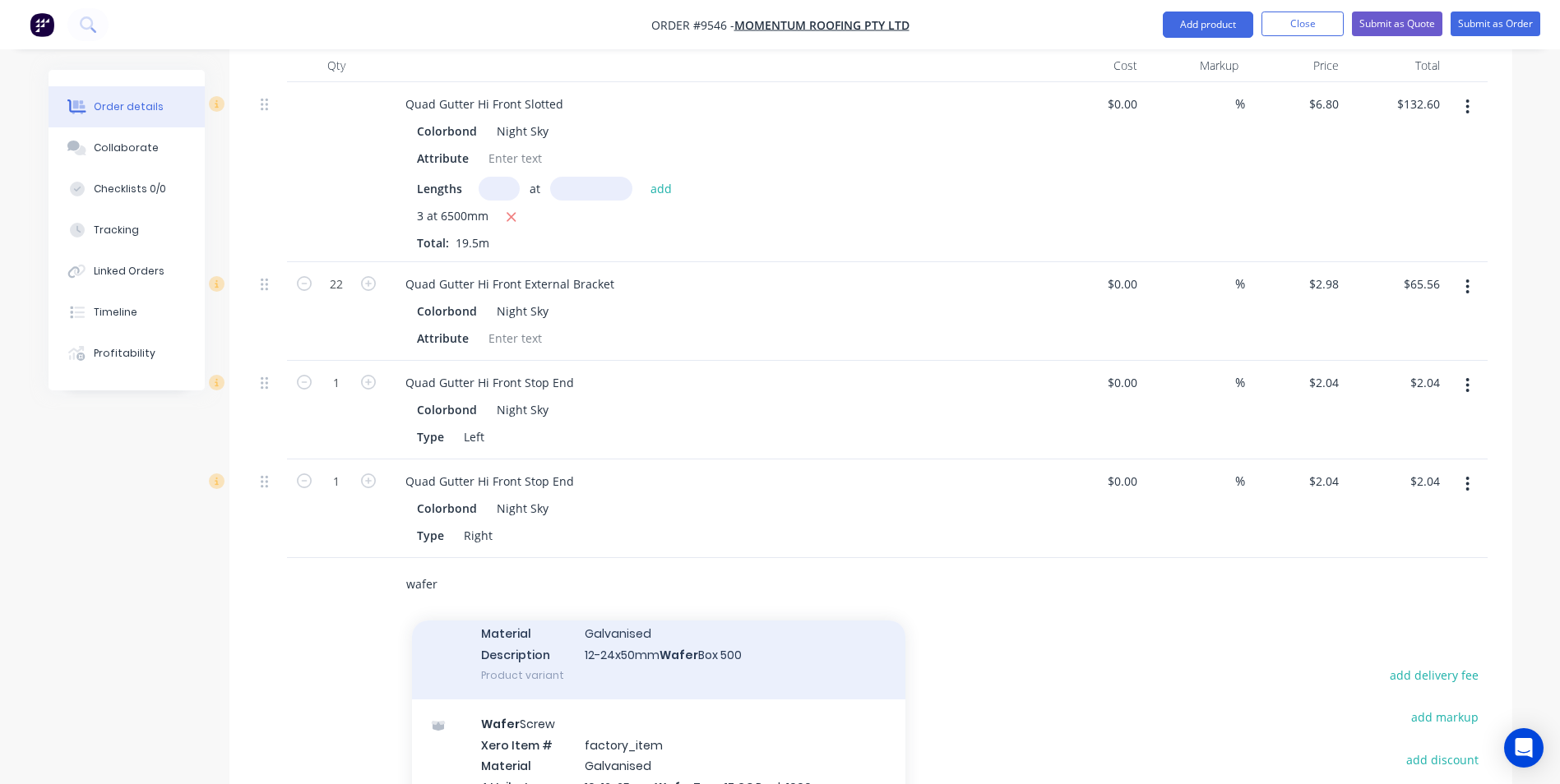
scroll to position [904, 0]
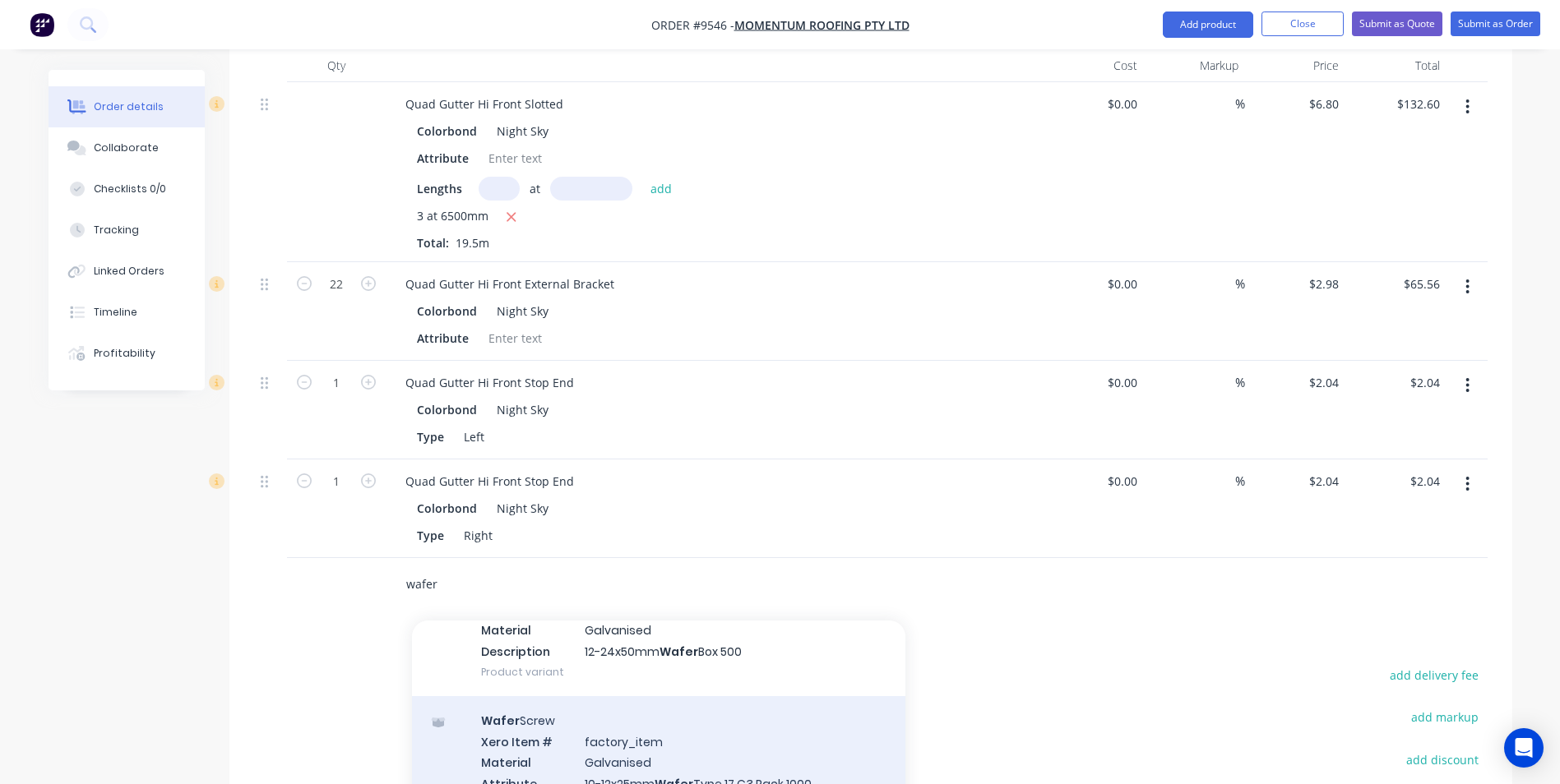
type input "wafer"
click at [597, 721] on div "Wafer Screw Xero Item # factory_item Material Galvanised Attribute 10-12x25mm W…" at bounding box center [659, 762] width 493 height 132
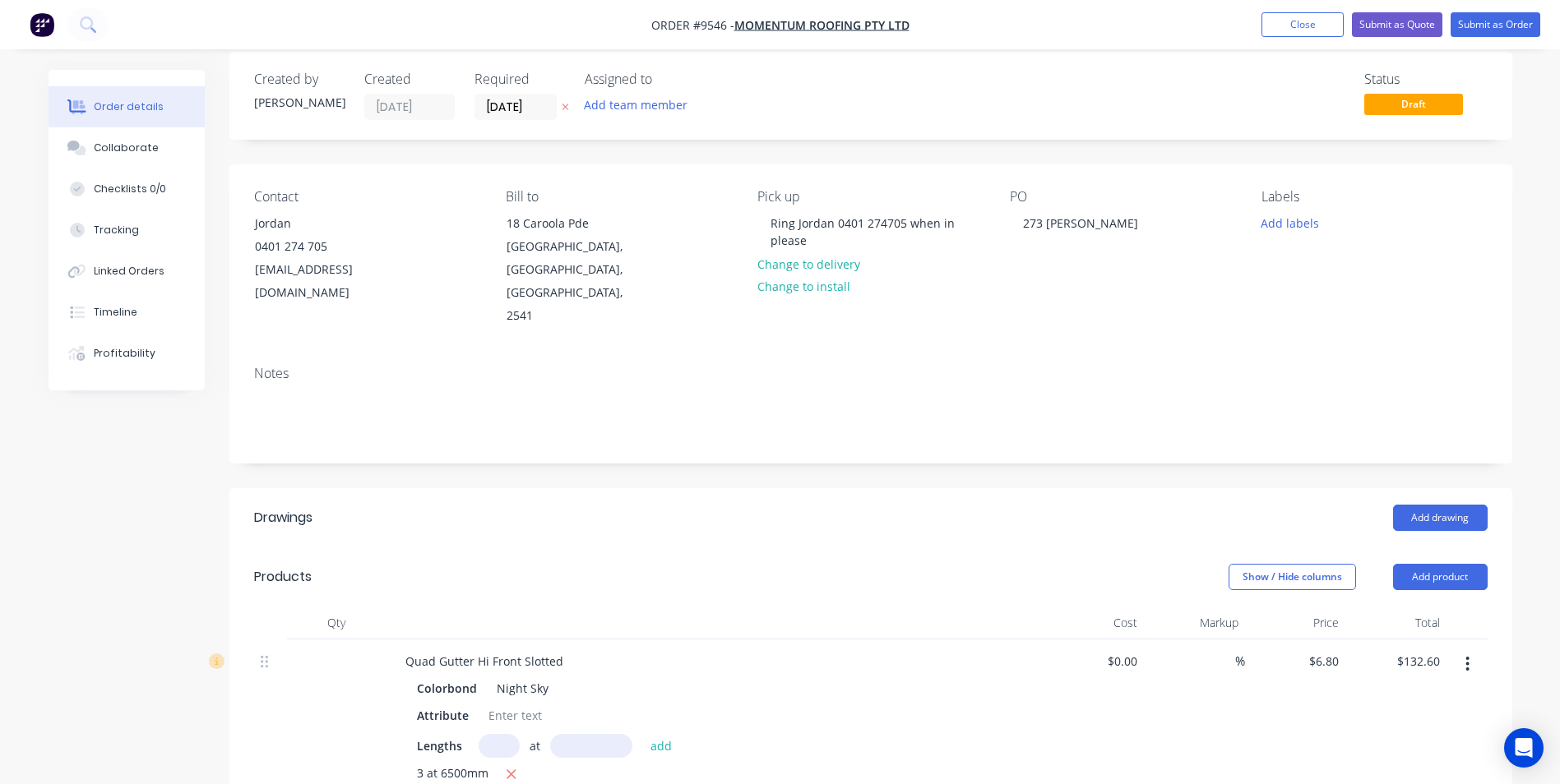
scroll to position [0, 0]
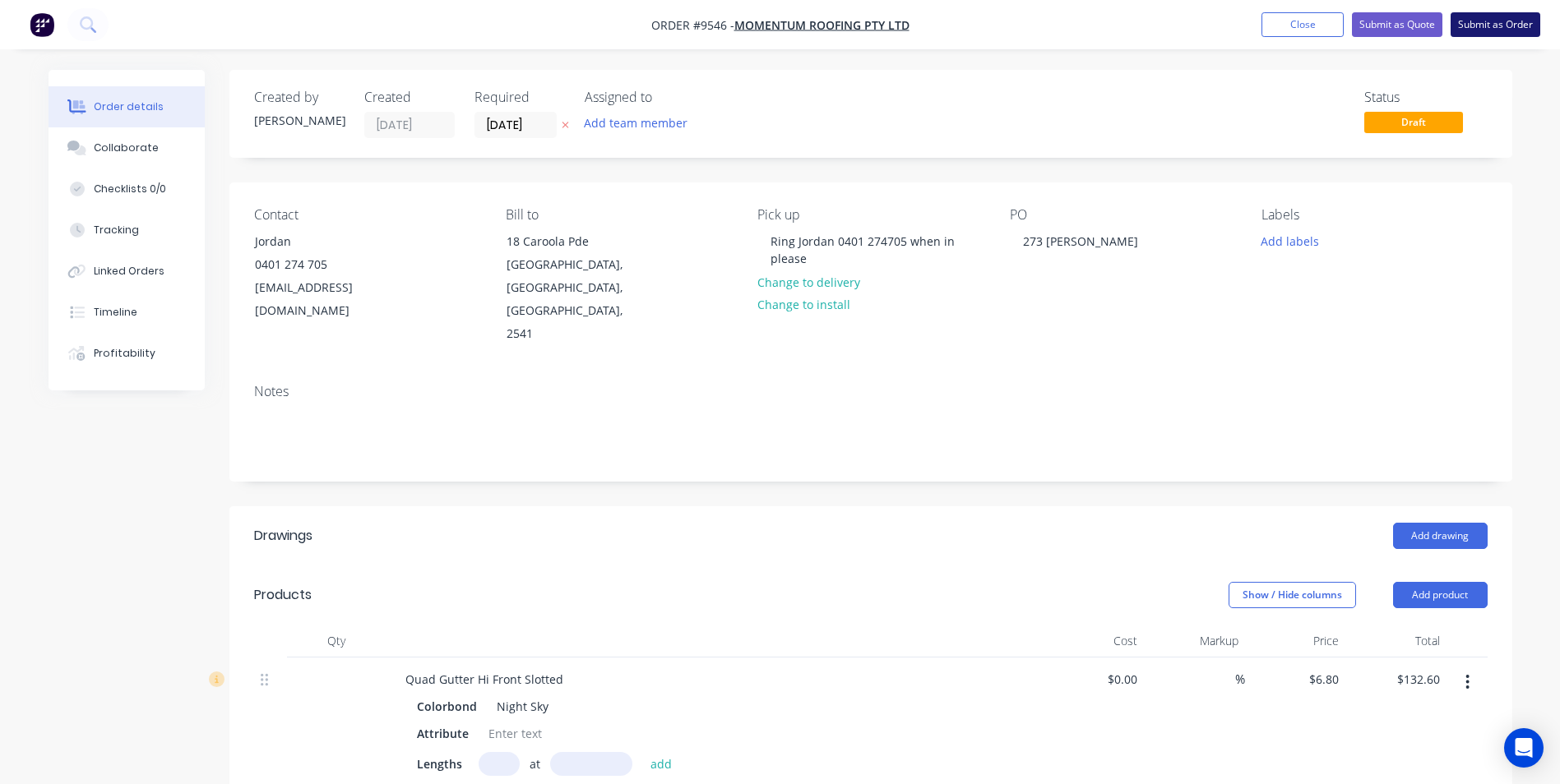
click at [1483, 25] on button "Submit as Order" at bounding box center [1495, 25] width 89 height 25
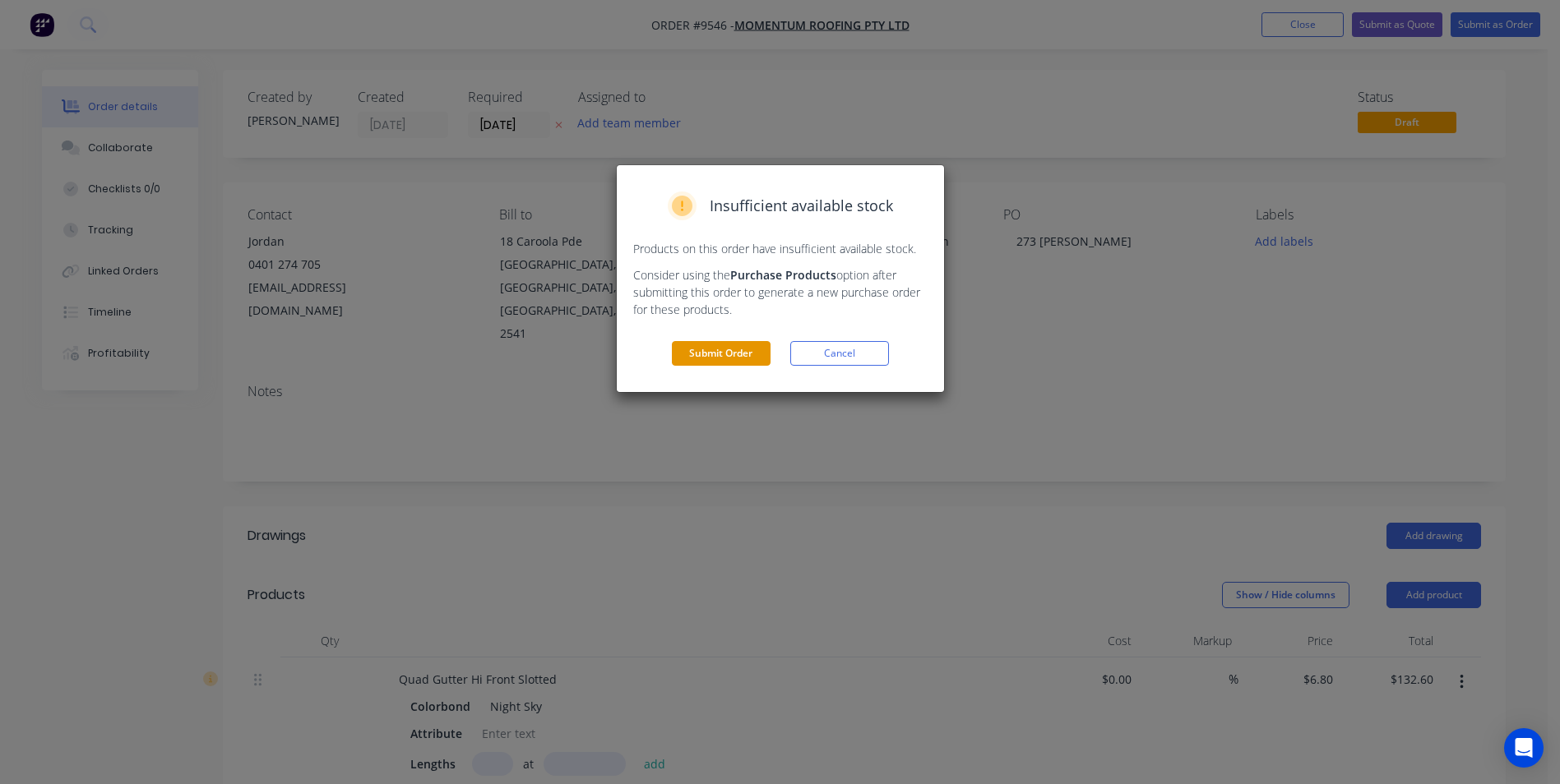
click at [681, 351] on button "Submit Order" at bounding box center [721, 354] width 99 height 25
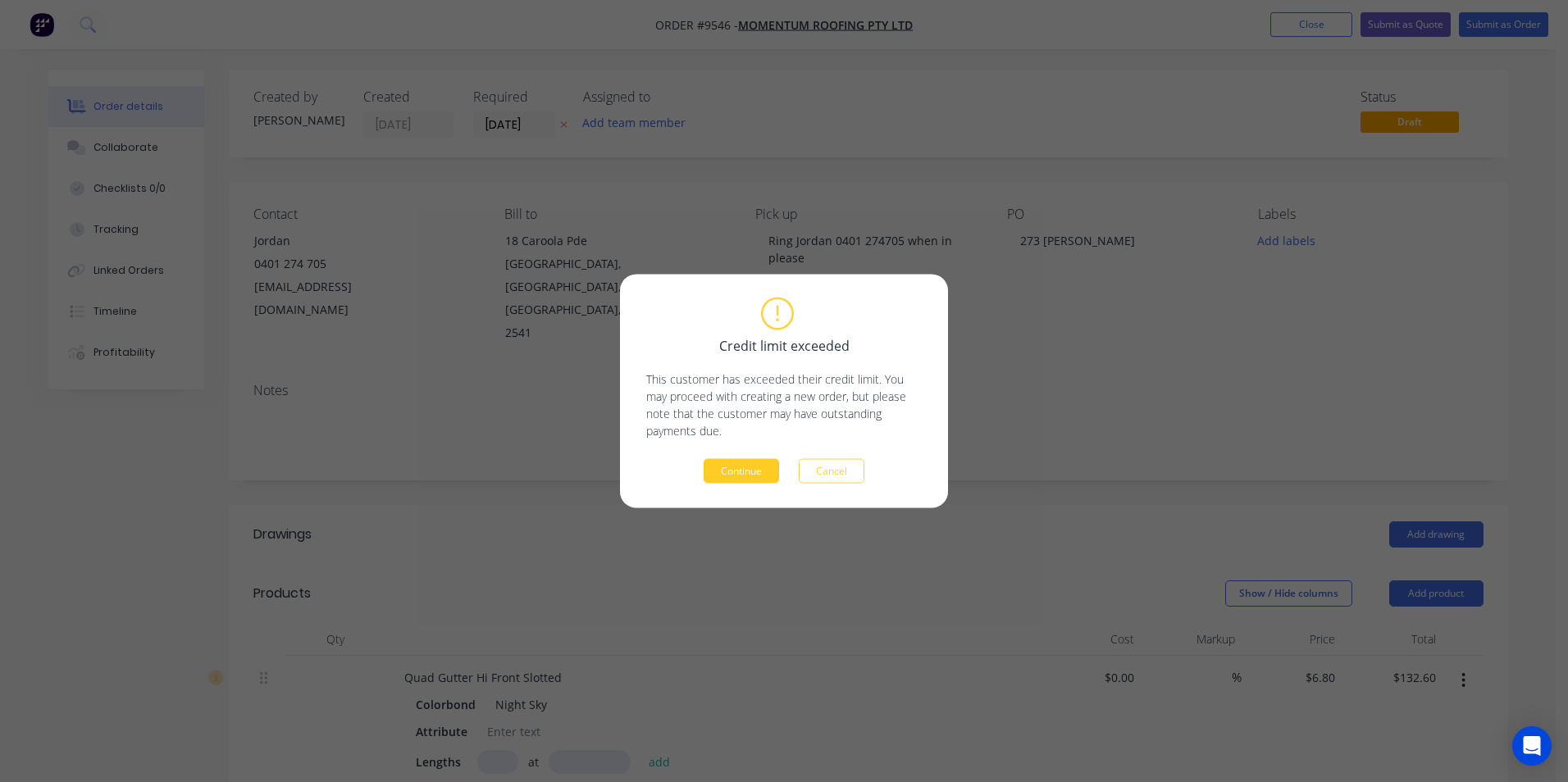
click at [740, 481] on button "Continue" at bounding box center [741, 472] width 75 height 25
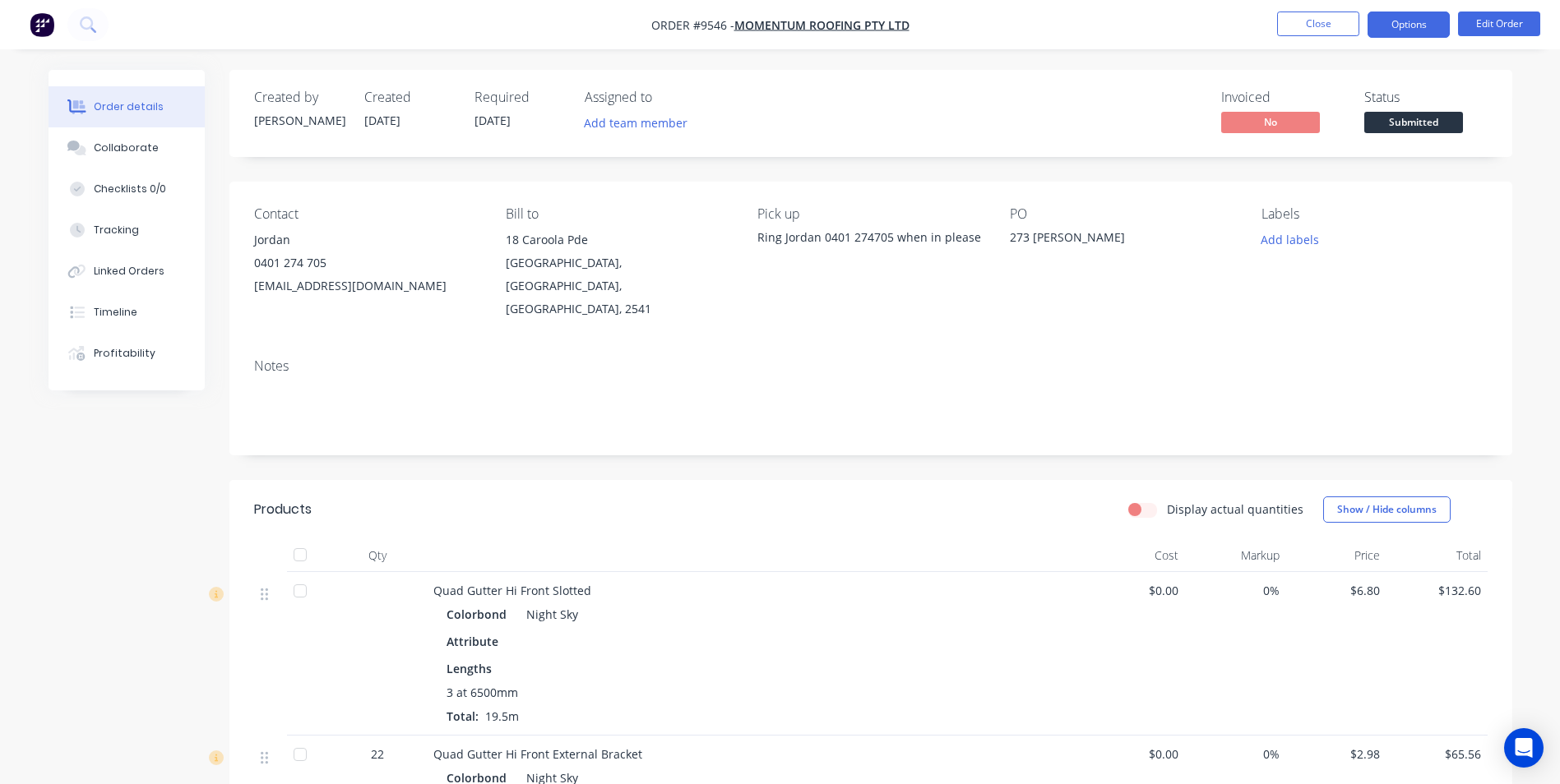
click at [1417, 28] on button "Options" at bounding box center [1409, 24] width 82 height 26
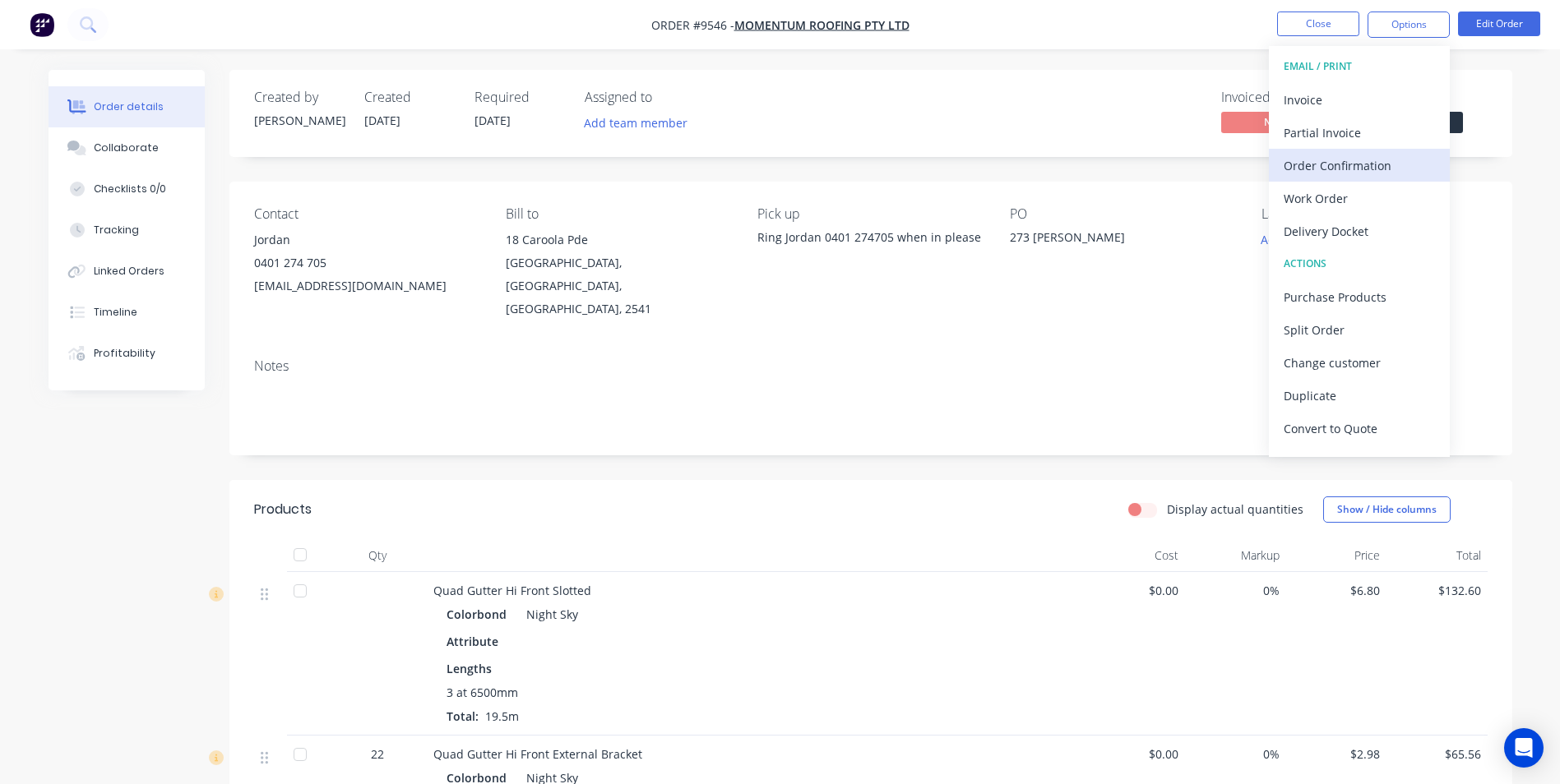
click at [1338, 168] on div "Order Confirmation" at bounding box center [1359, 165] width 151 height 24
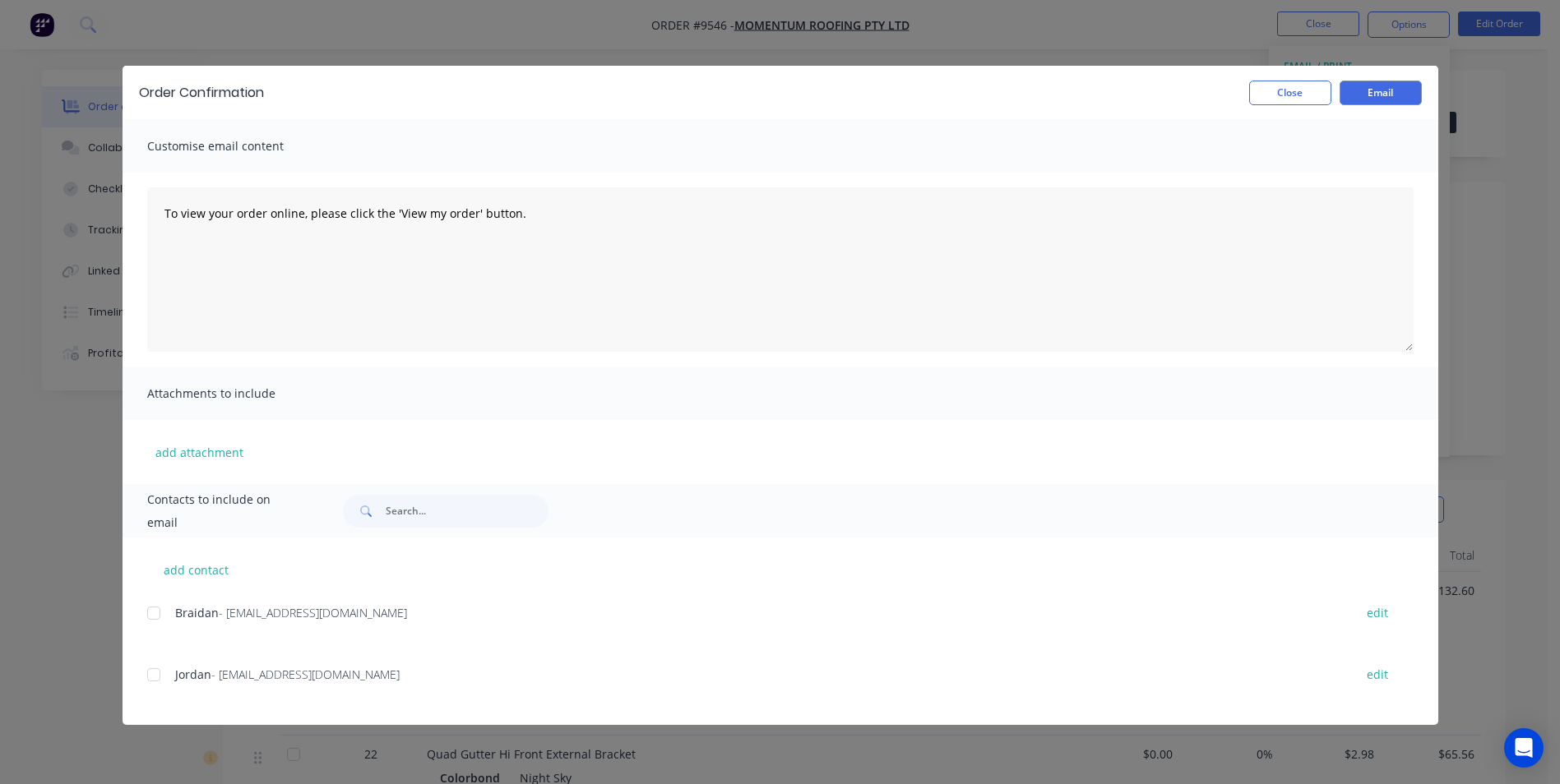
click at [148, 680] on div at bounding box center [153, 675] width 33 height 33
click at [1356, 90] on button "Email" at bounding box center [1380, 93] width 82 height 25
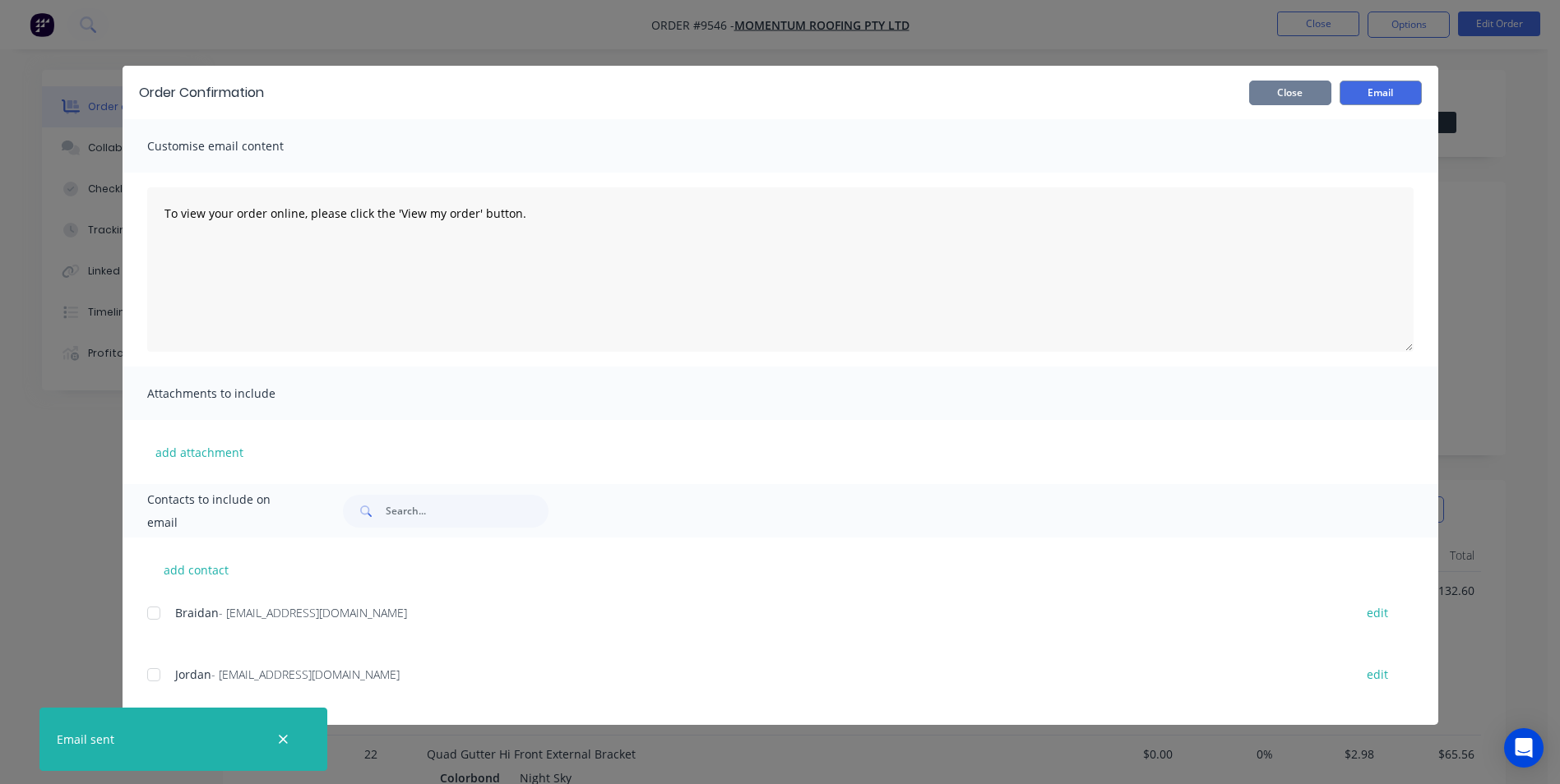
click at [1281, 91] on button "Close" at bounding box center [1290, 93] width 82 height 25
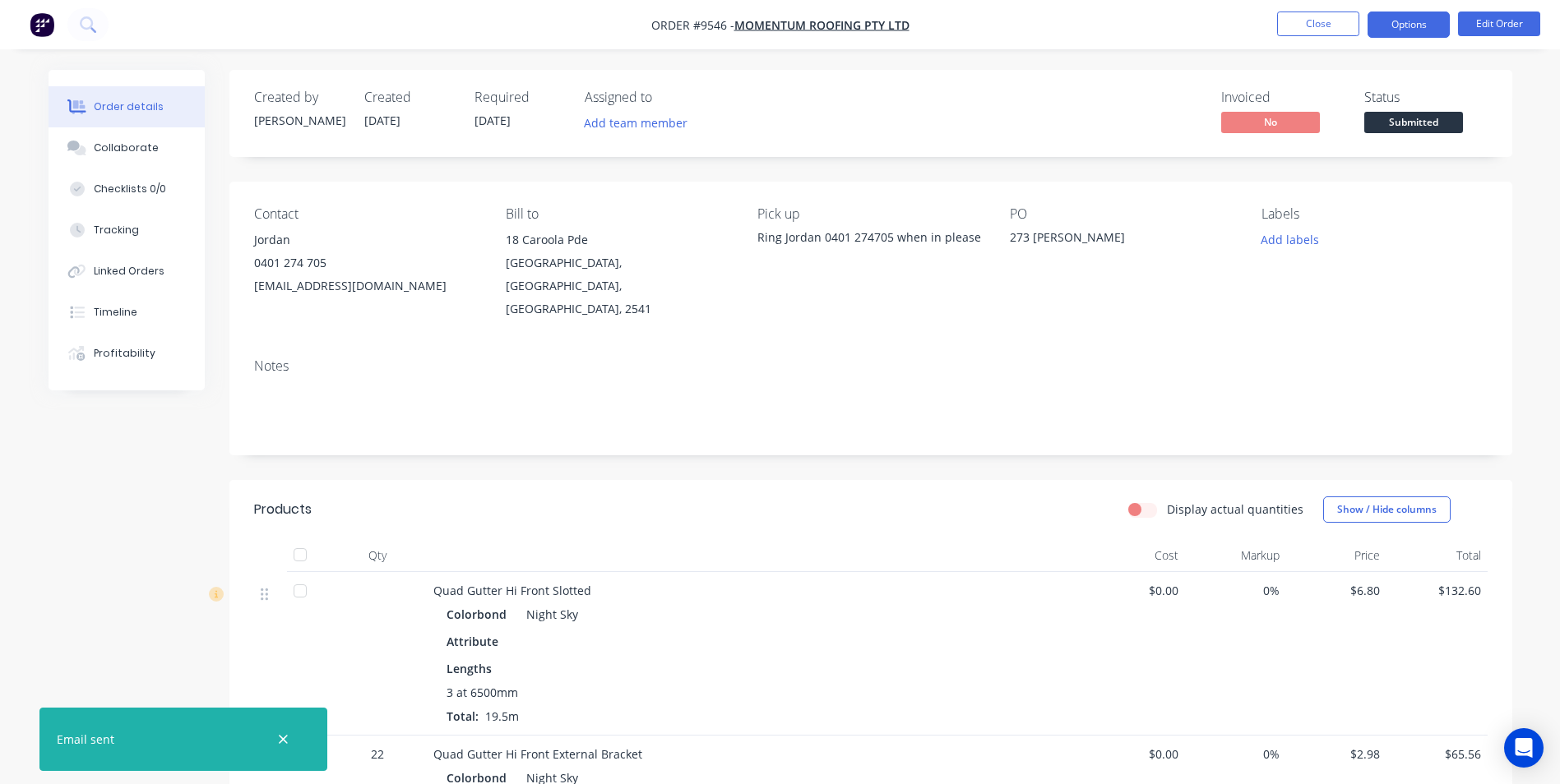
click at [1403, 24] on button "Options" at bounding box center [1409, 24] width 82 height 26
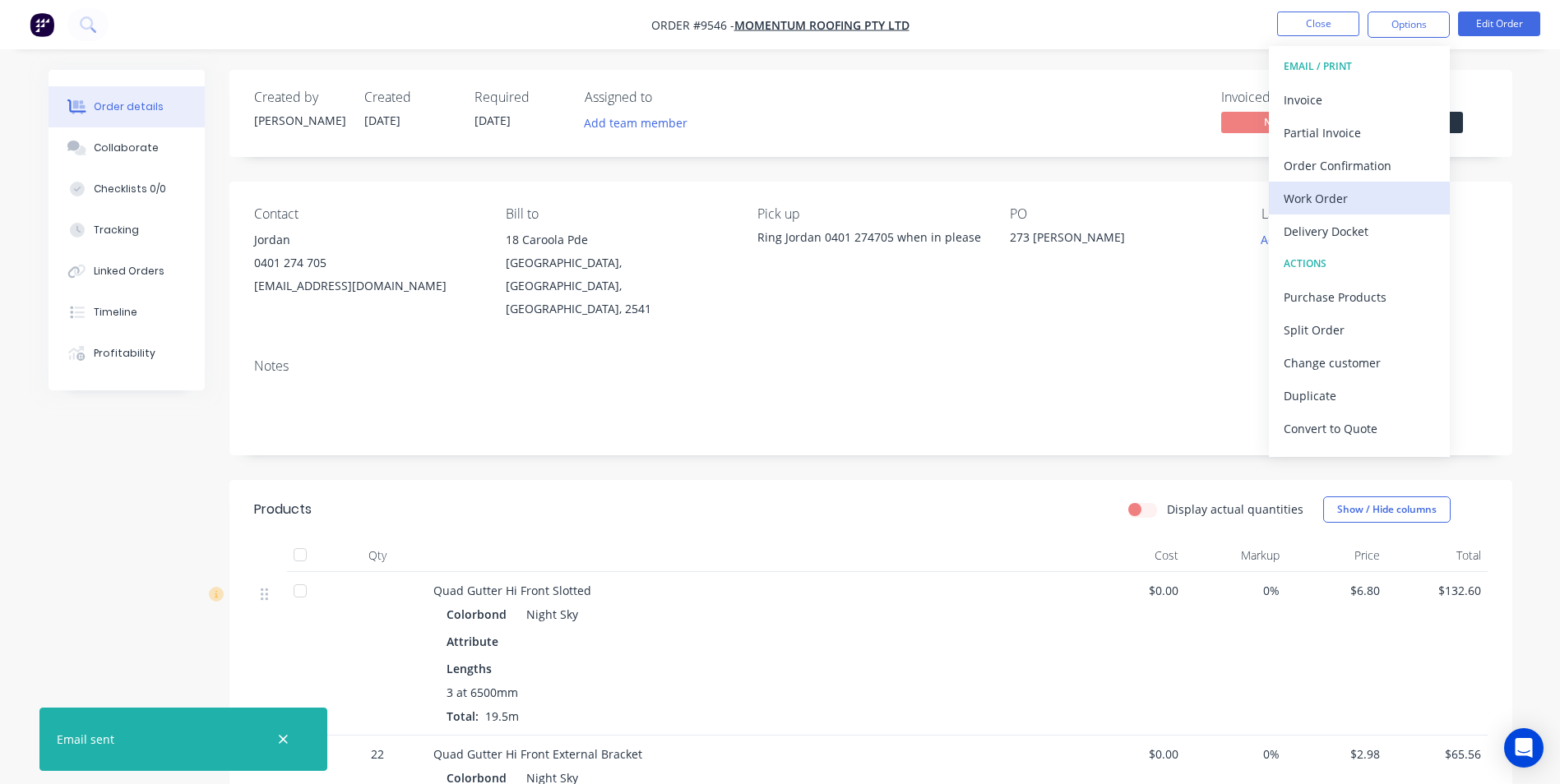
click at [1359, 208] on div "Work Order" at bounding box center [1359, 198] width 151 height 24
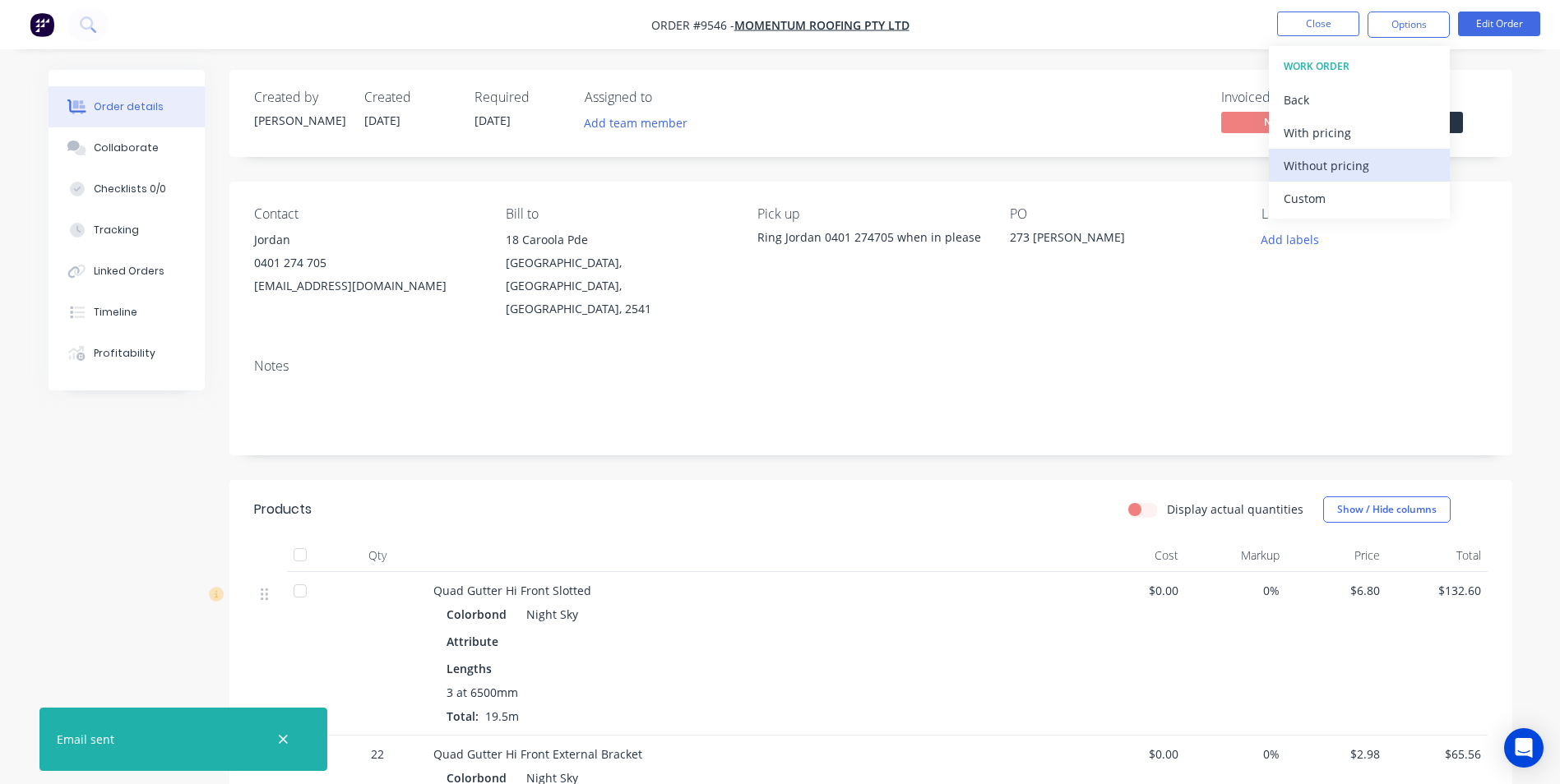
click at [1367, 177] on button "Without pricing" at bounding box center [1359, 165] width 181 height 33
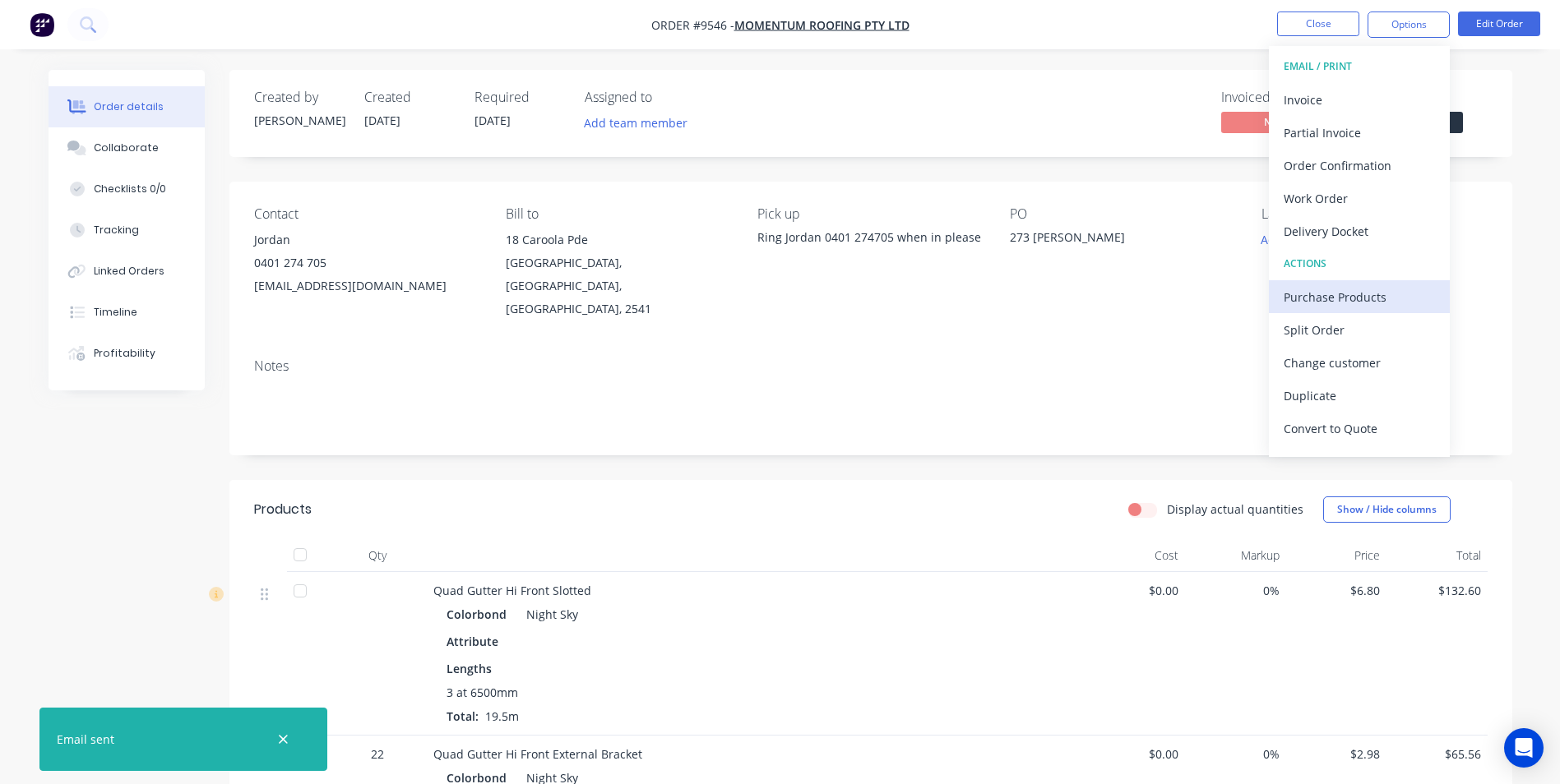
click at [1308, 295] on div "Purchase Products" at bounding box center [1359, 297] width 151 height 24
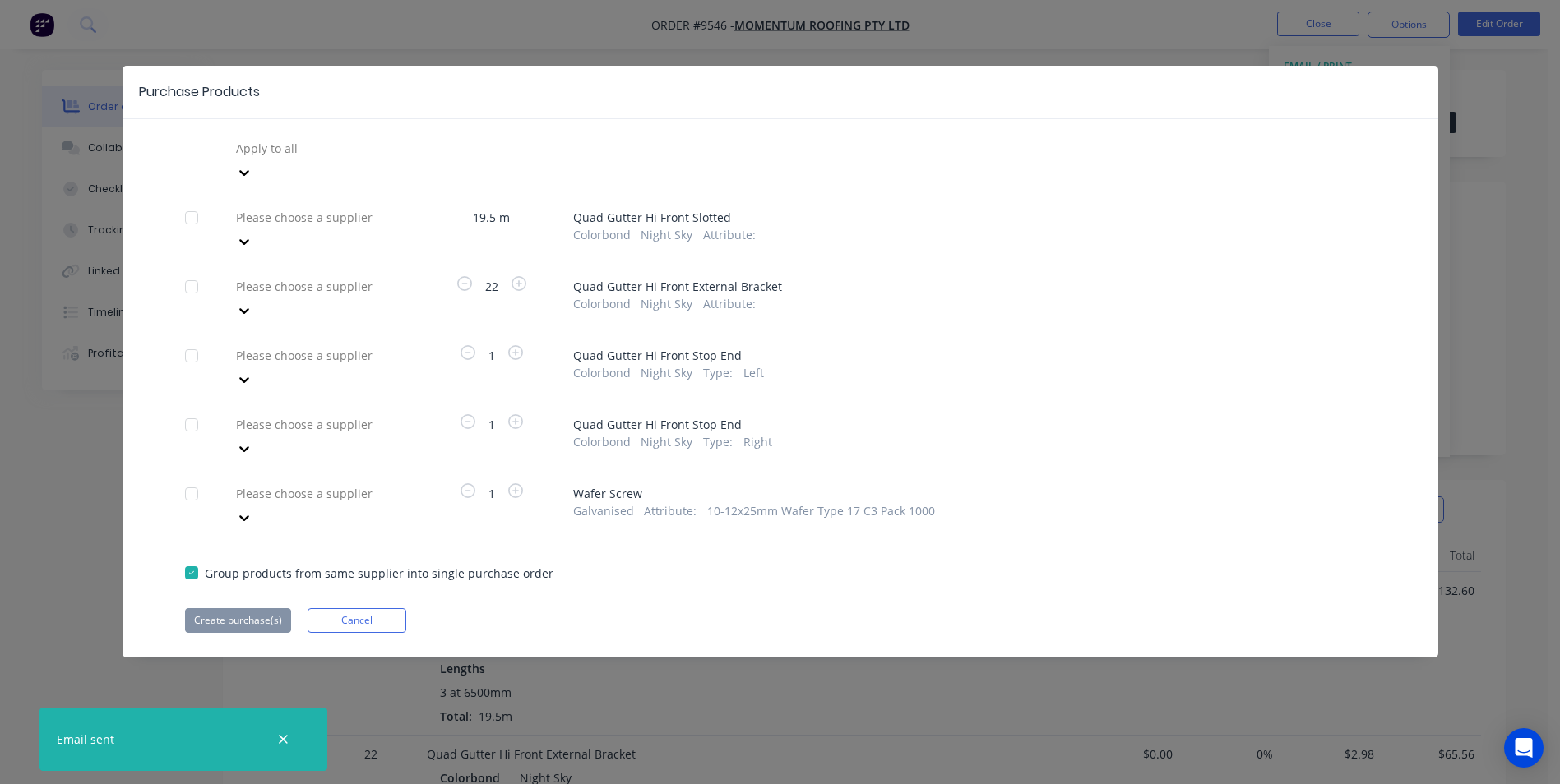
click at [314, 159] on div at bounding box center [352, 148] width 237 height 21
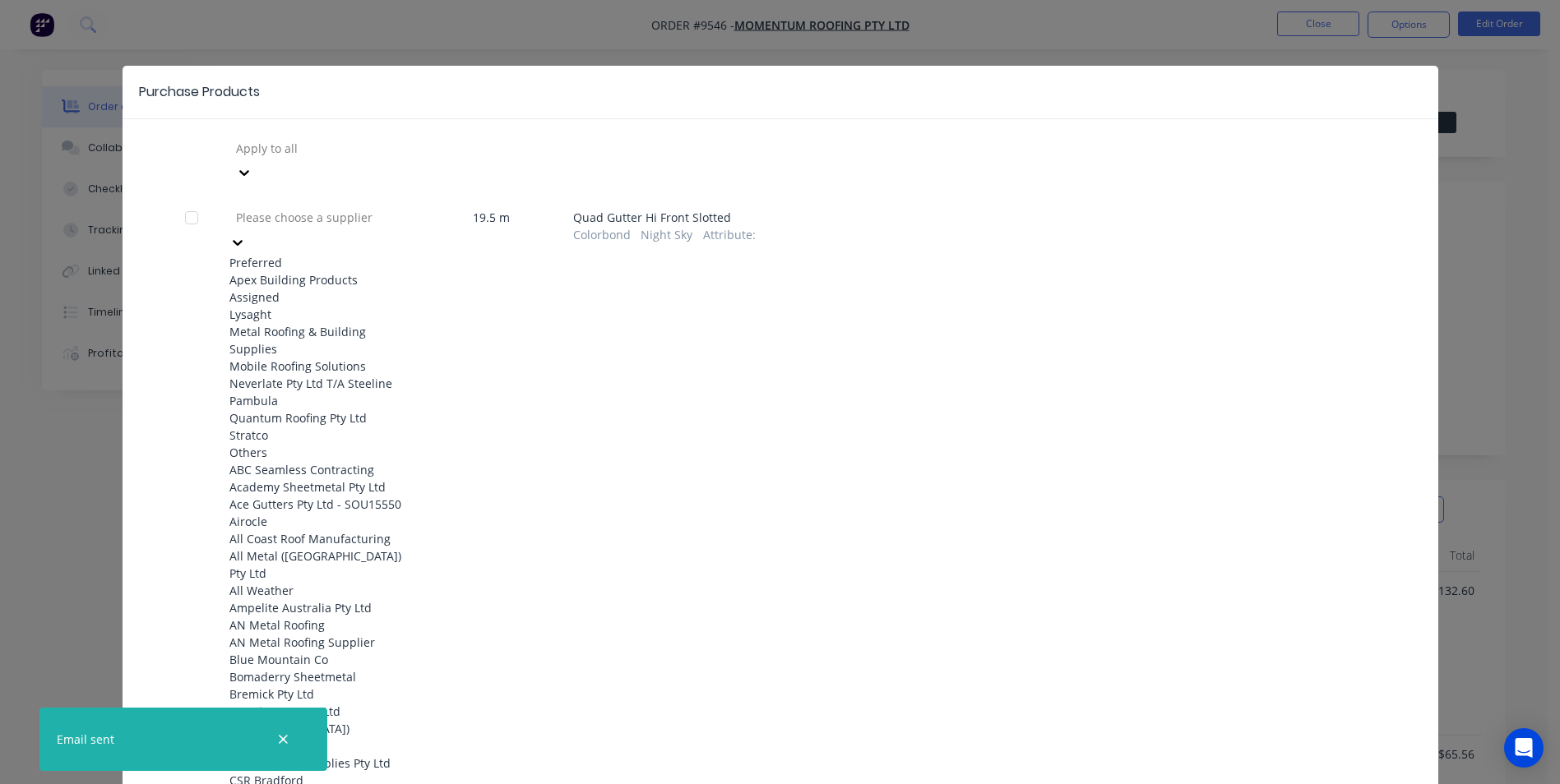
click at [307, 272] on div "Apex Building Products" at bounding box center [319, 280] width 181 height 18
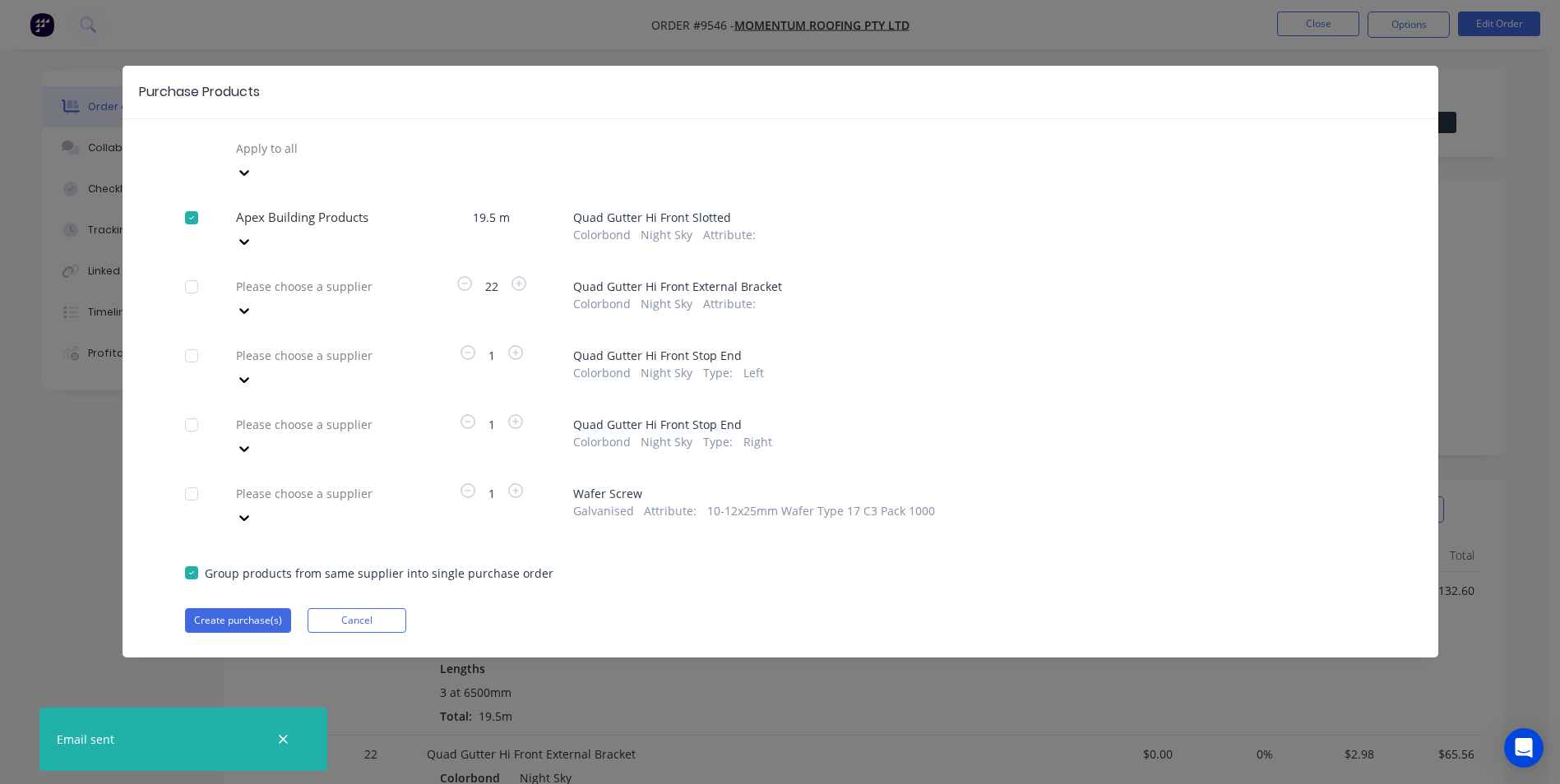
click at [312, 159] on div at bounding box center [352, 148] width 237 height 21
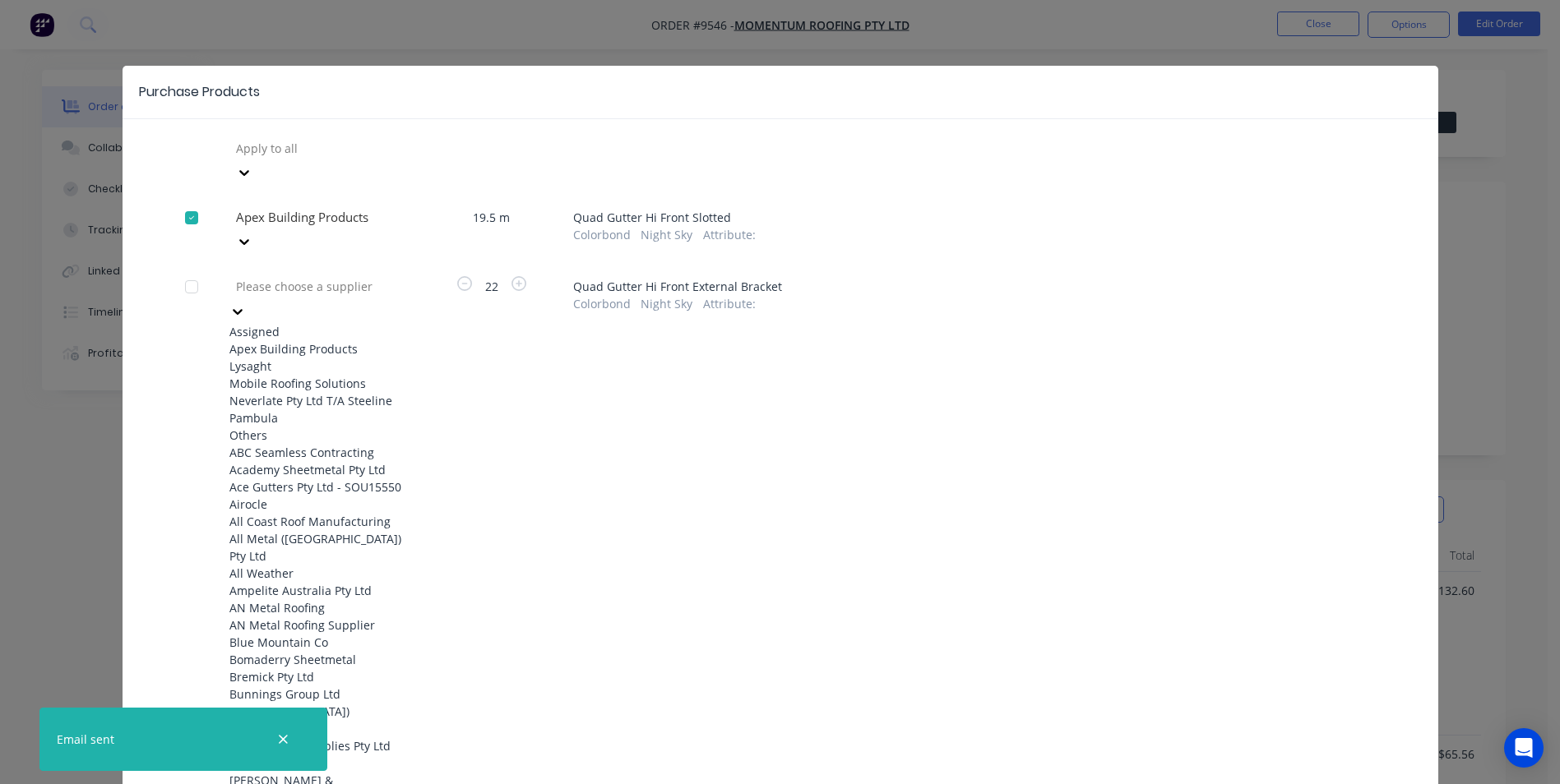
click at [307, 340] on div "Apex Building Products" at bounding box center [319, 349] width 181 height 18
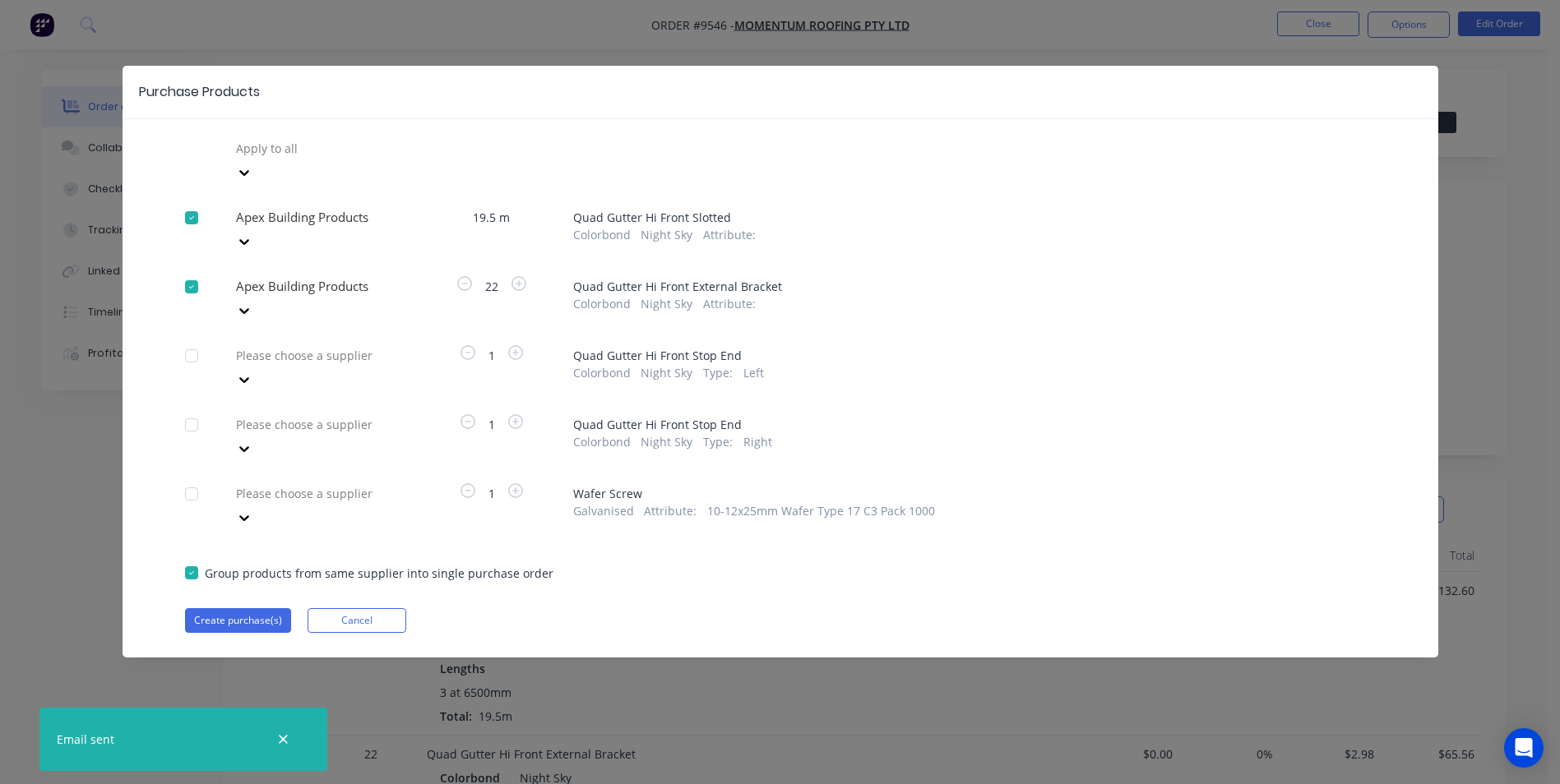
click at [306, 159] on div at bounding box center [352, 148] width 237 height 21
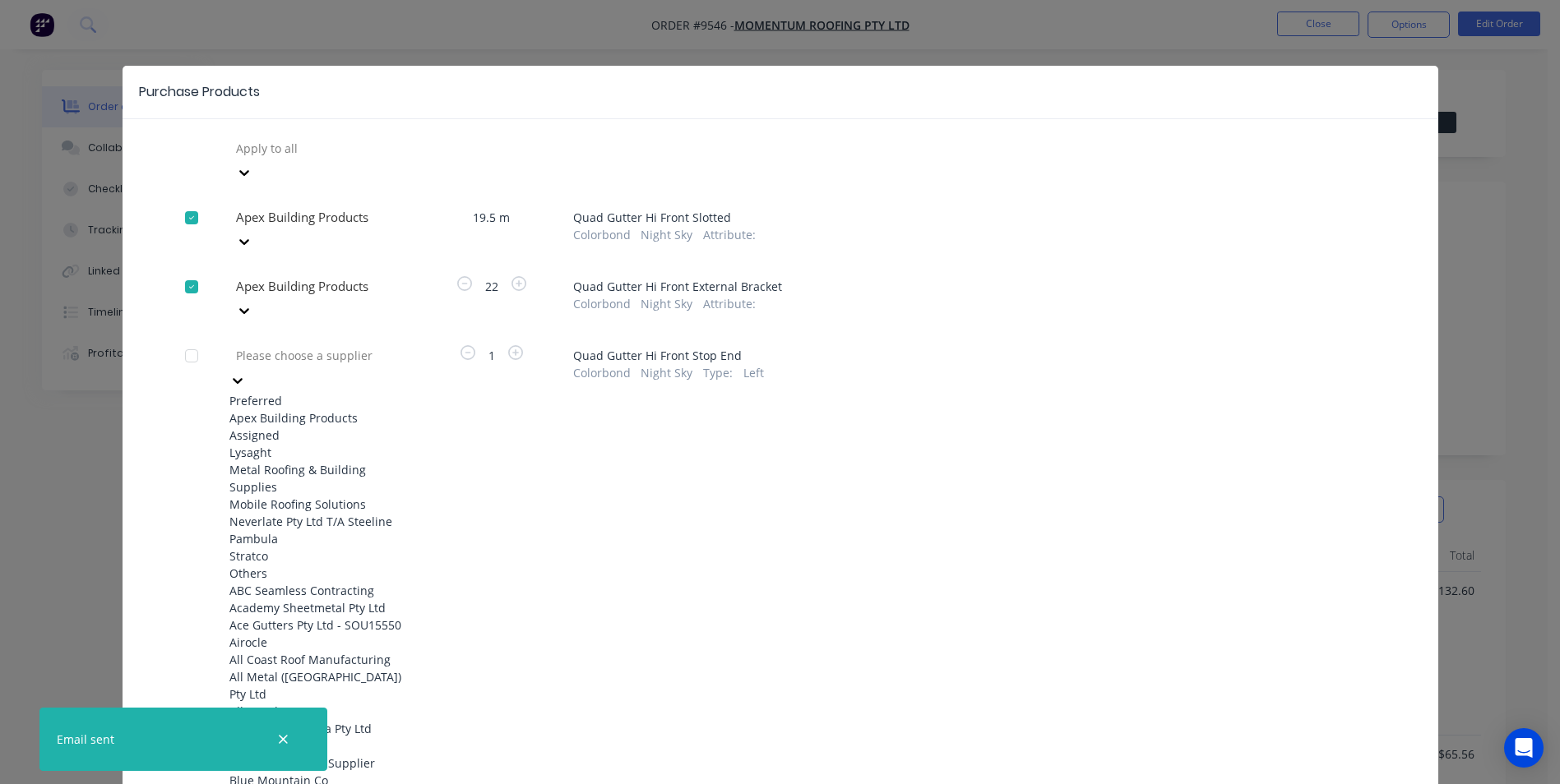
click at [309, 410] on div "Apex Building Products" at bounding box center [319, 418] width 181 height 18
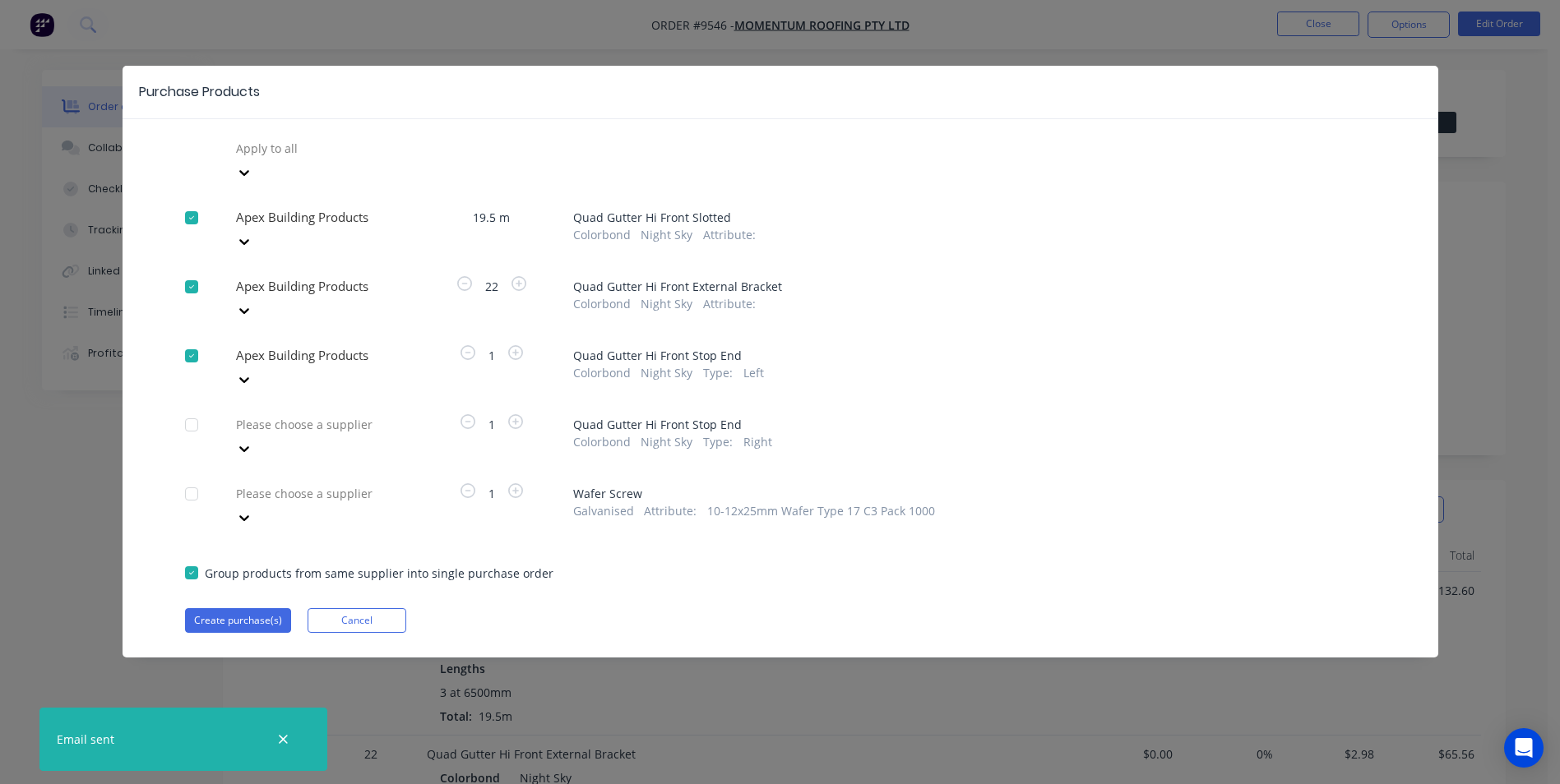
click at [311, 159] on div at bounding box center [352, 148] width 237 height 21
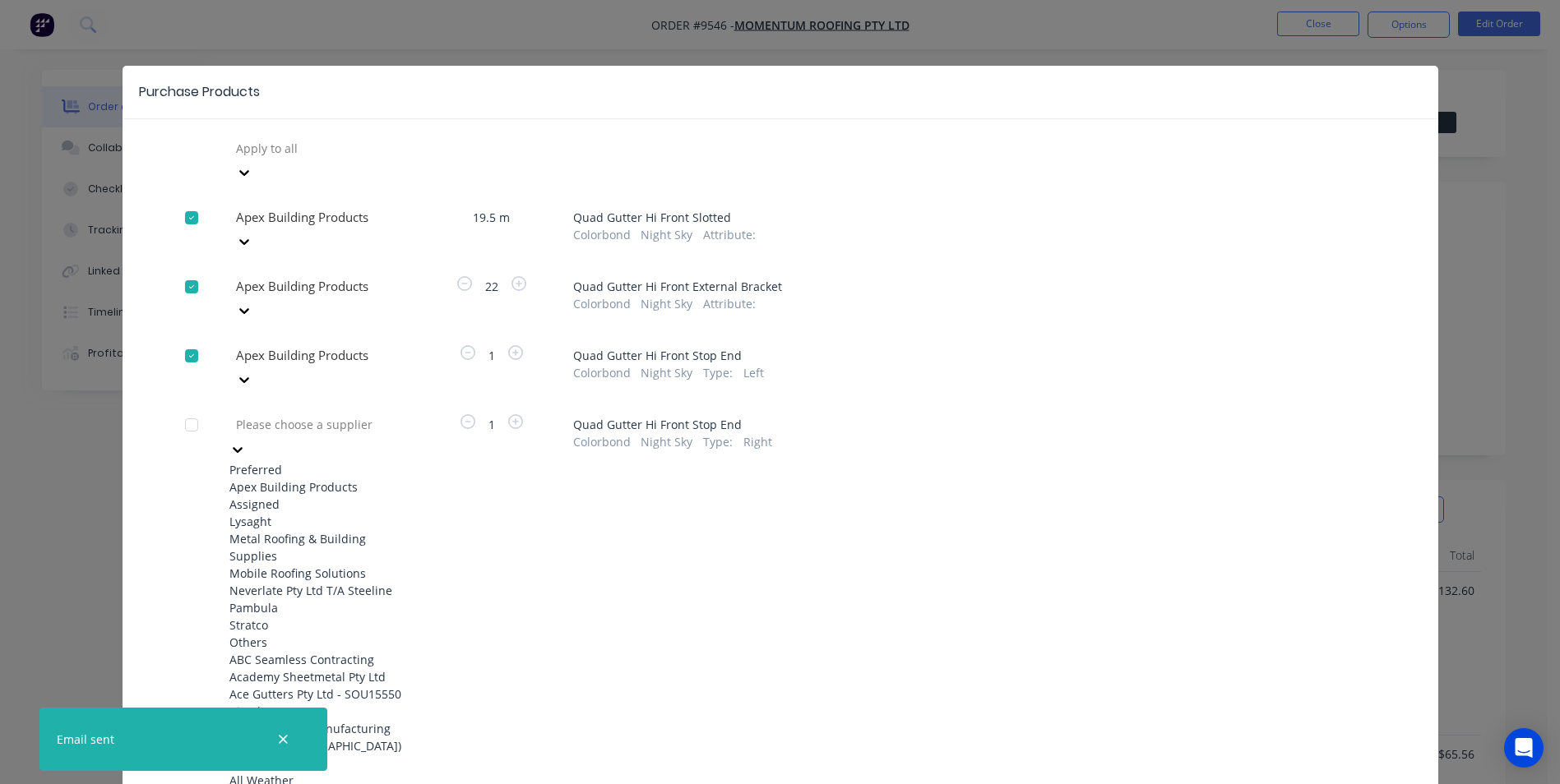
click at [308, 478] on div "Apex Building Products" at bounding box center [319, 486] width 181 height 18
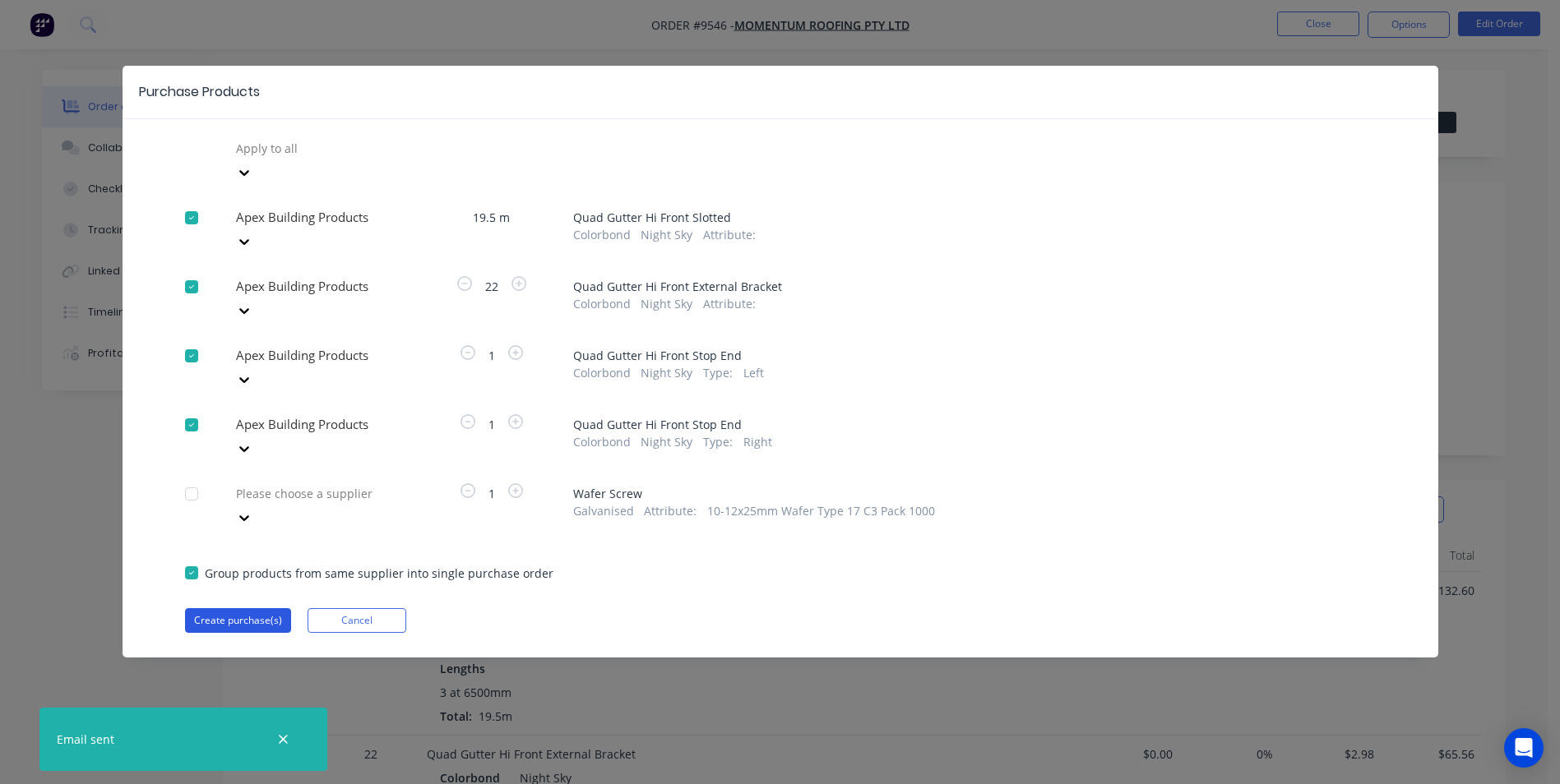
click at [234, 608] on button "Create purchase(s)" at bounding box center [237, 621] width 106 height 25
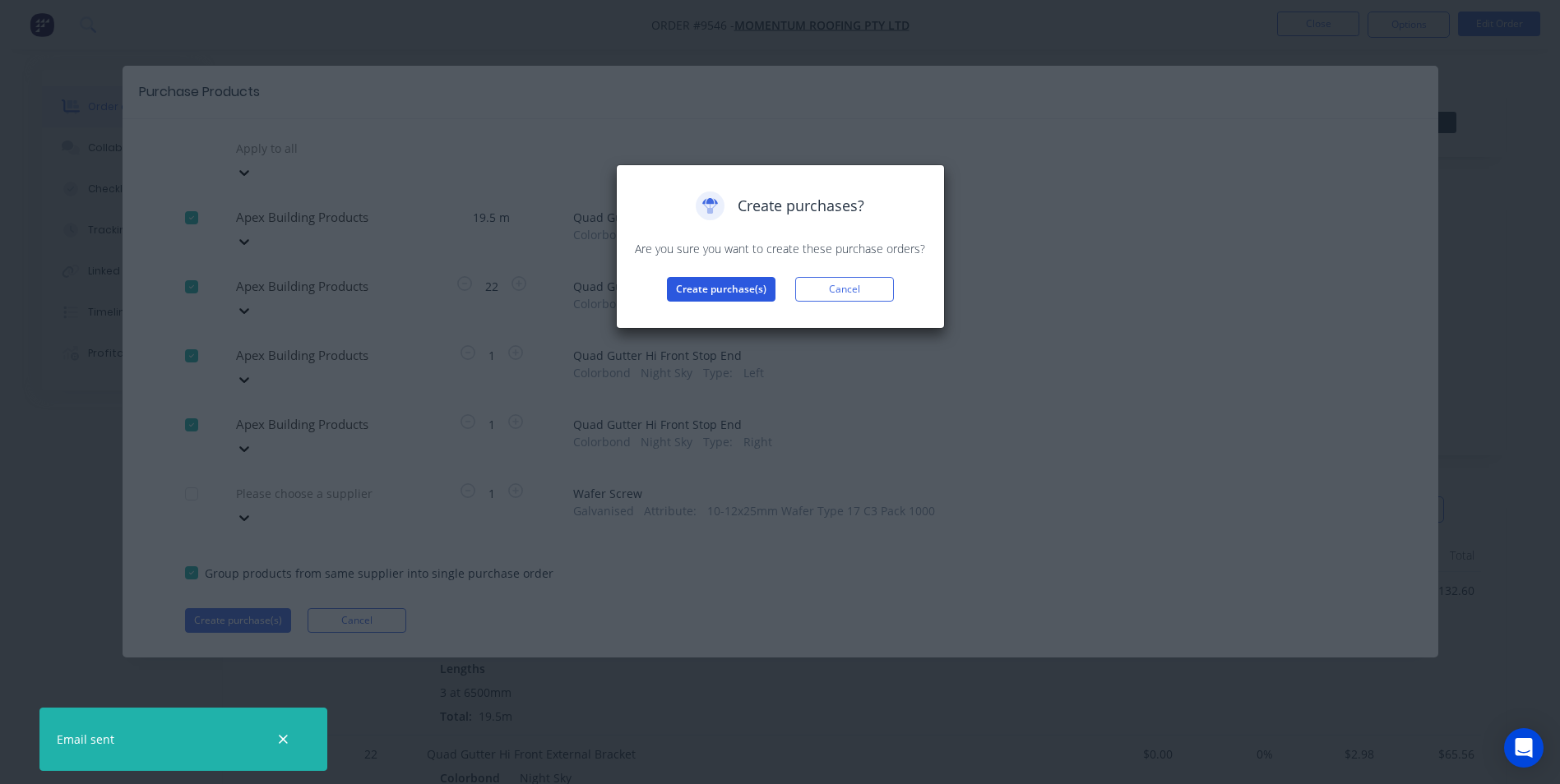
click at [732, 294] on button "Create purchase(s)" at bounding box center [721, 289] width 109 height 25
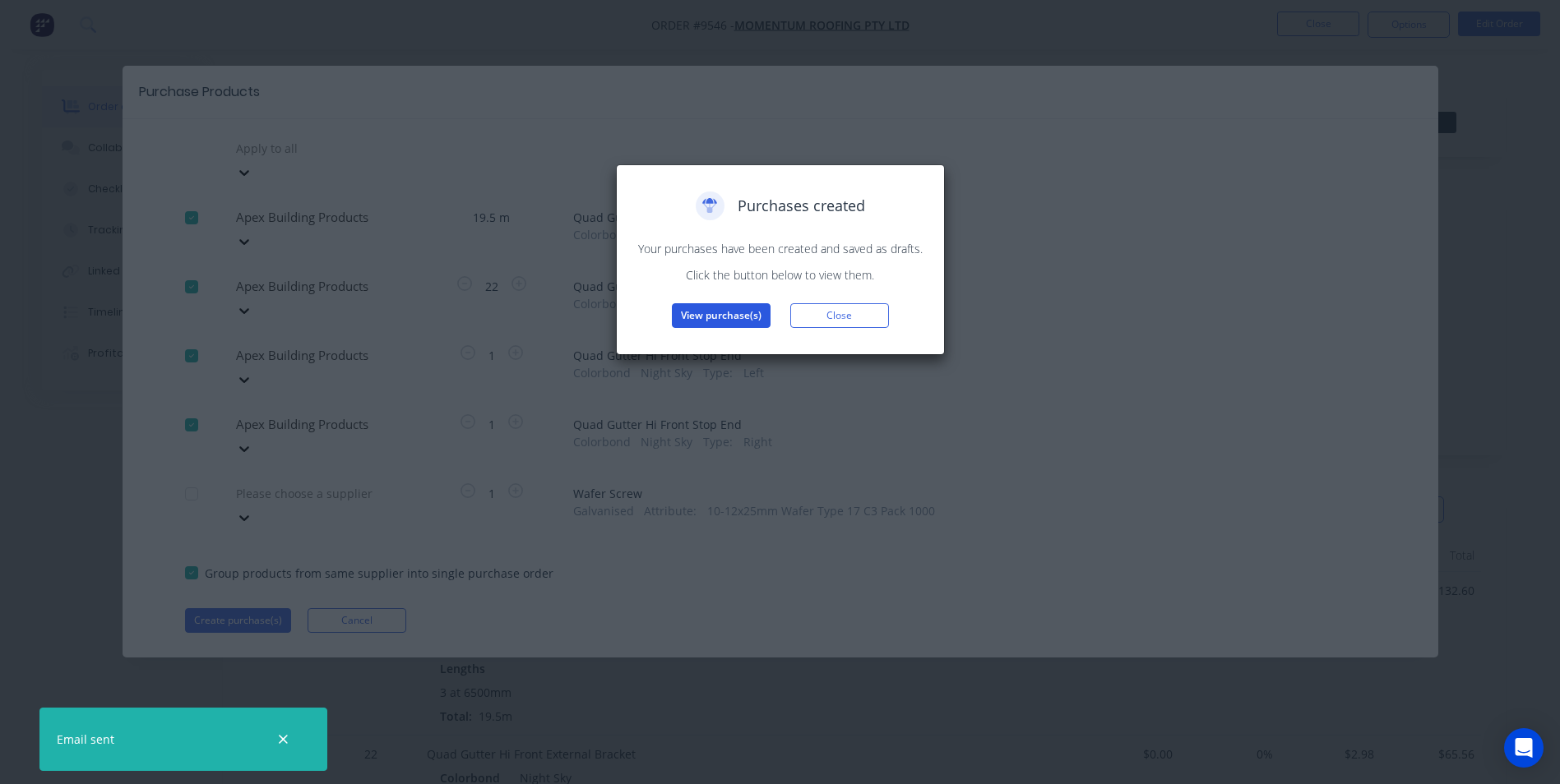
click at [723, 313] on button "View purchase(s)" at bounding box center [721, 316] width 99 height 25
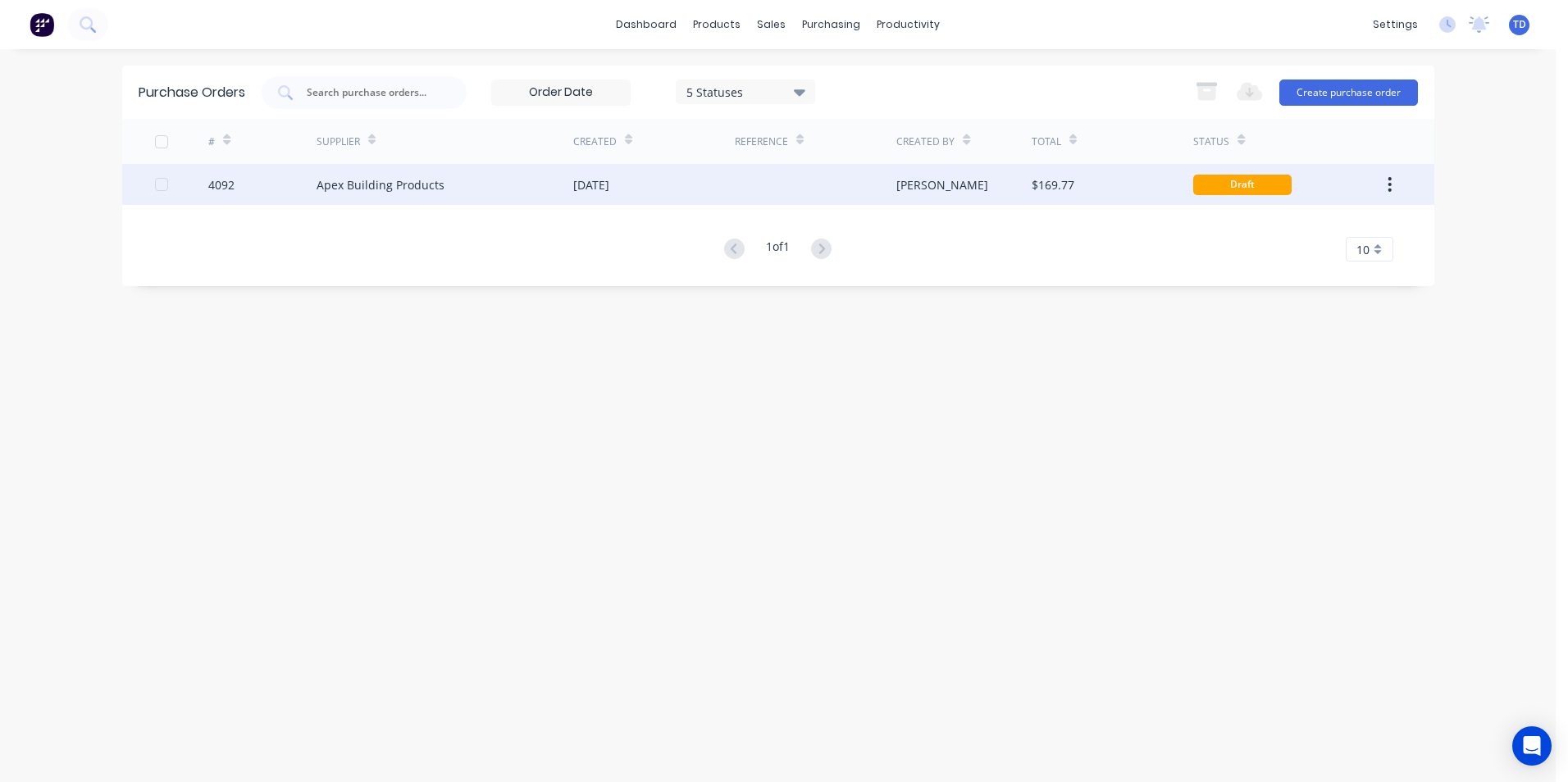
click at [779, 198] on div at bounding box center [815, 184] width 162 height 41
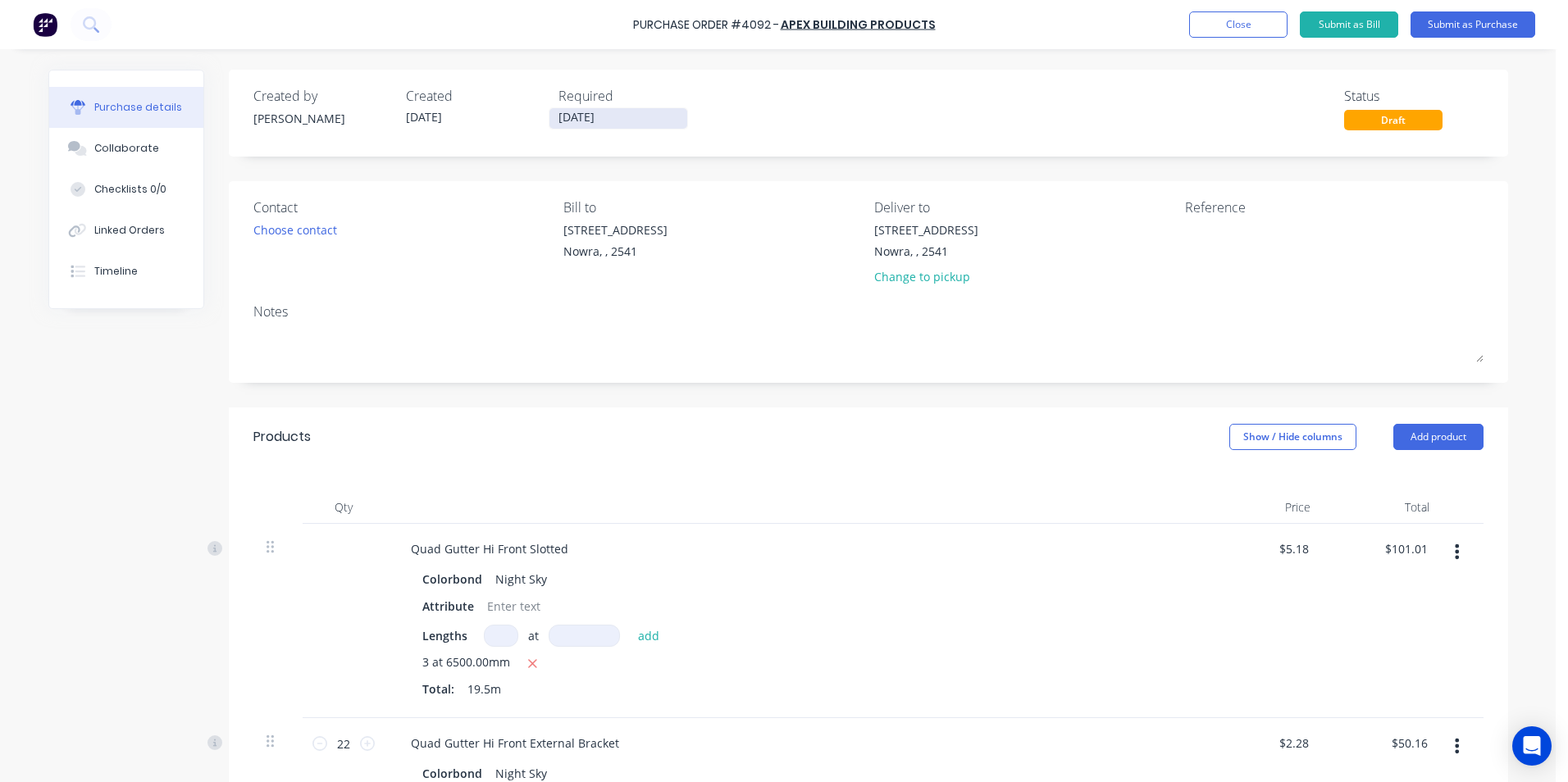
click at [608, 114] on input "[DATE]" at bounding box center [618, 118] width 138 height 21
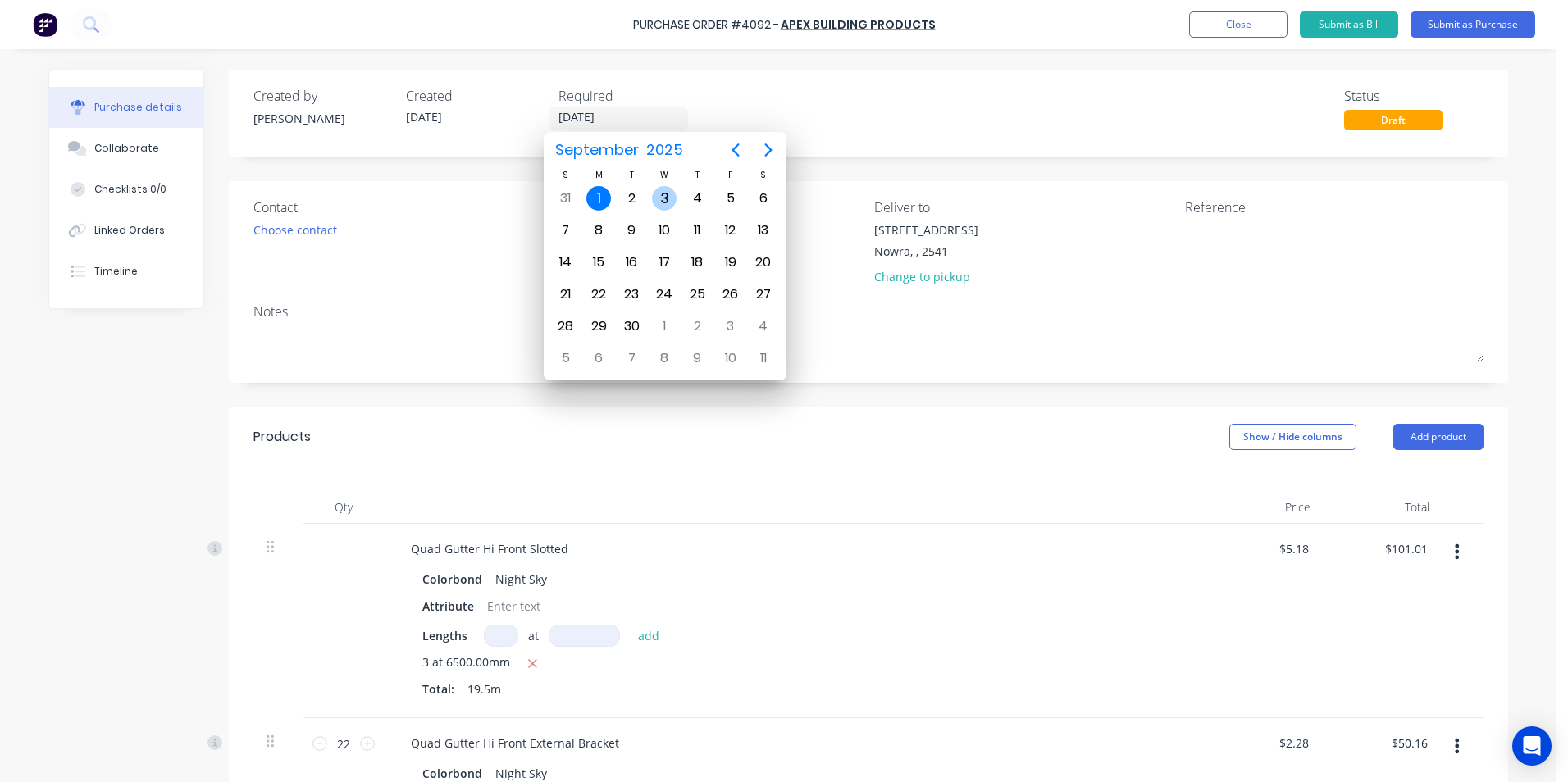
click at [662, 198] on div "3" at bounding box center [664, 198] width 25 height 25
type input "[DATE]"
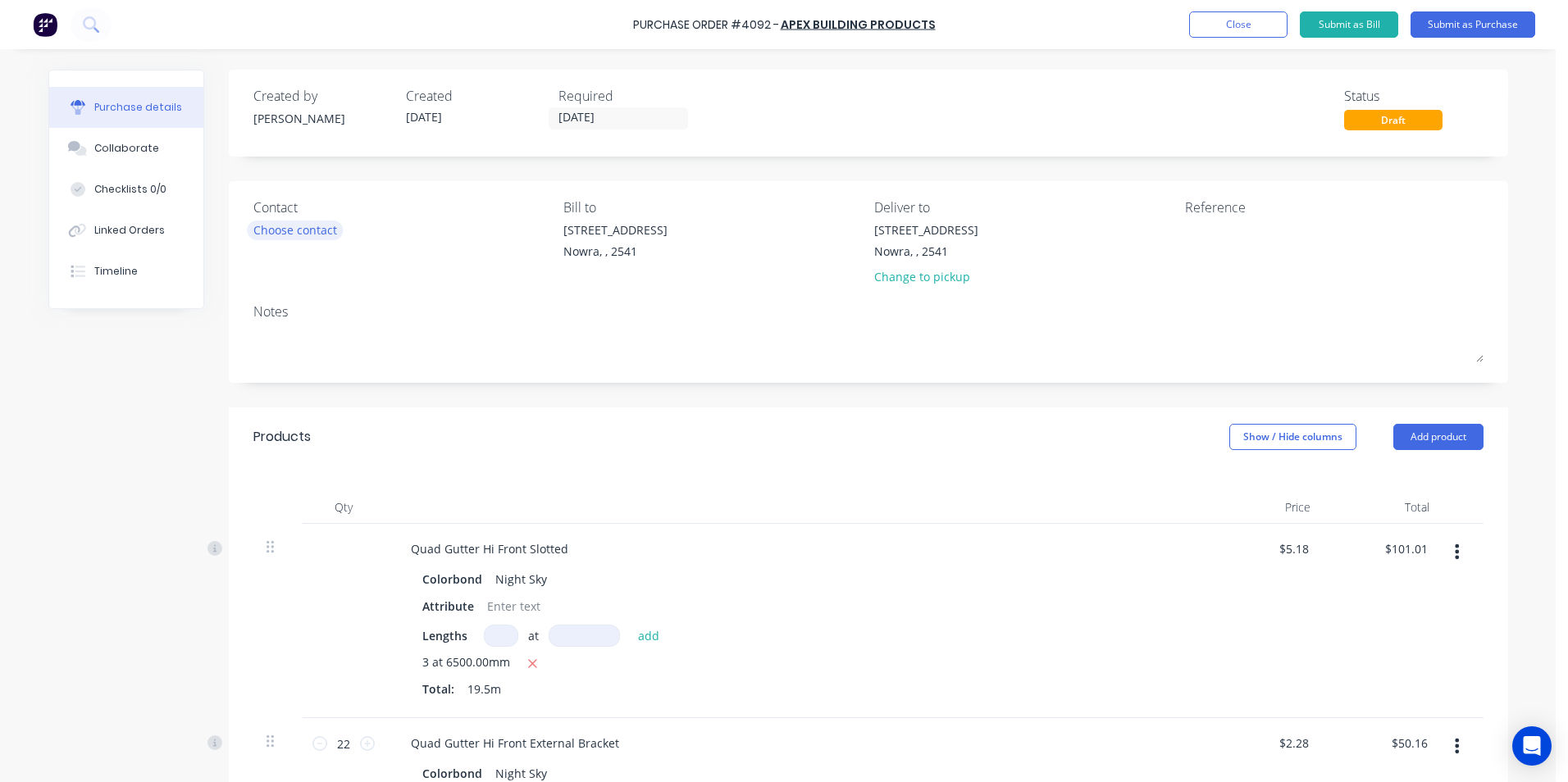
click at [310, 229] on div "Choose contact" at bounding box center [295, 230] width 83 height 18
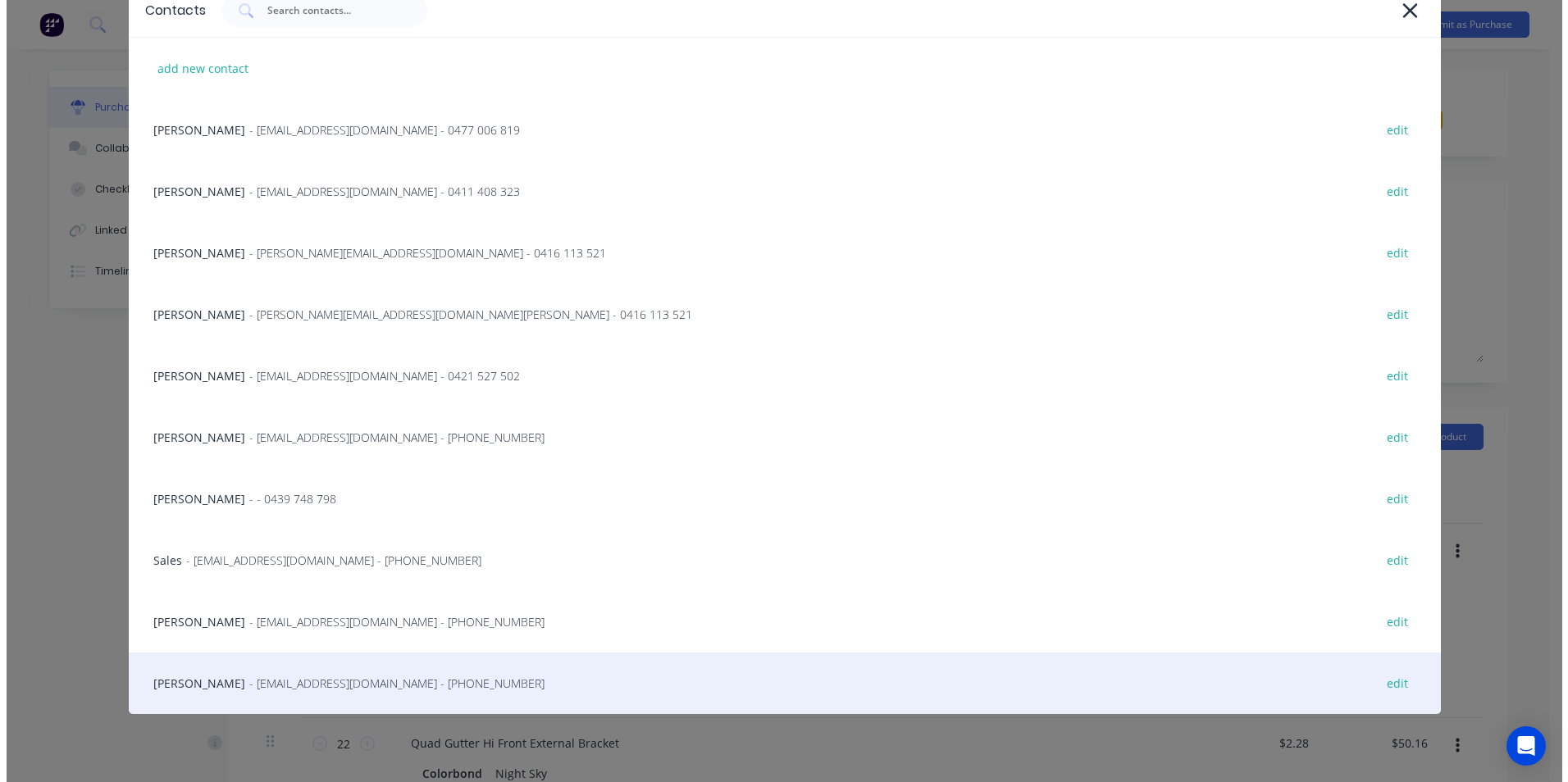
scroll to position [96, 0]
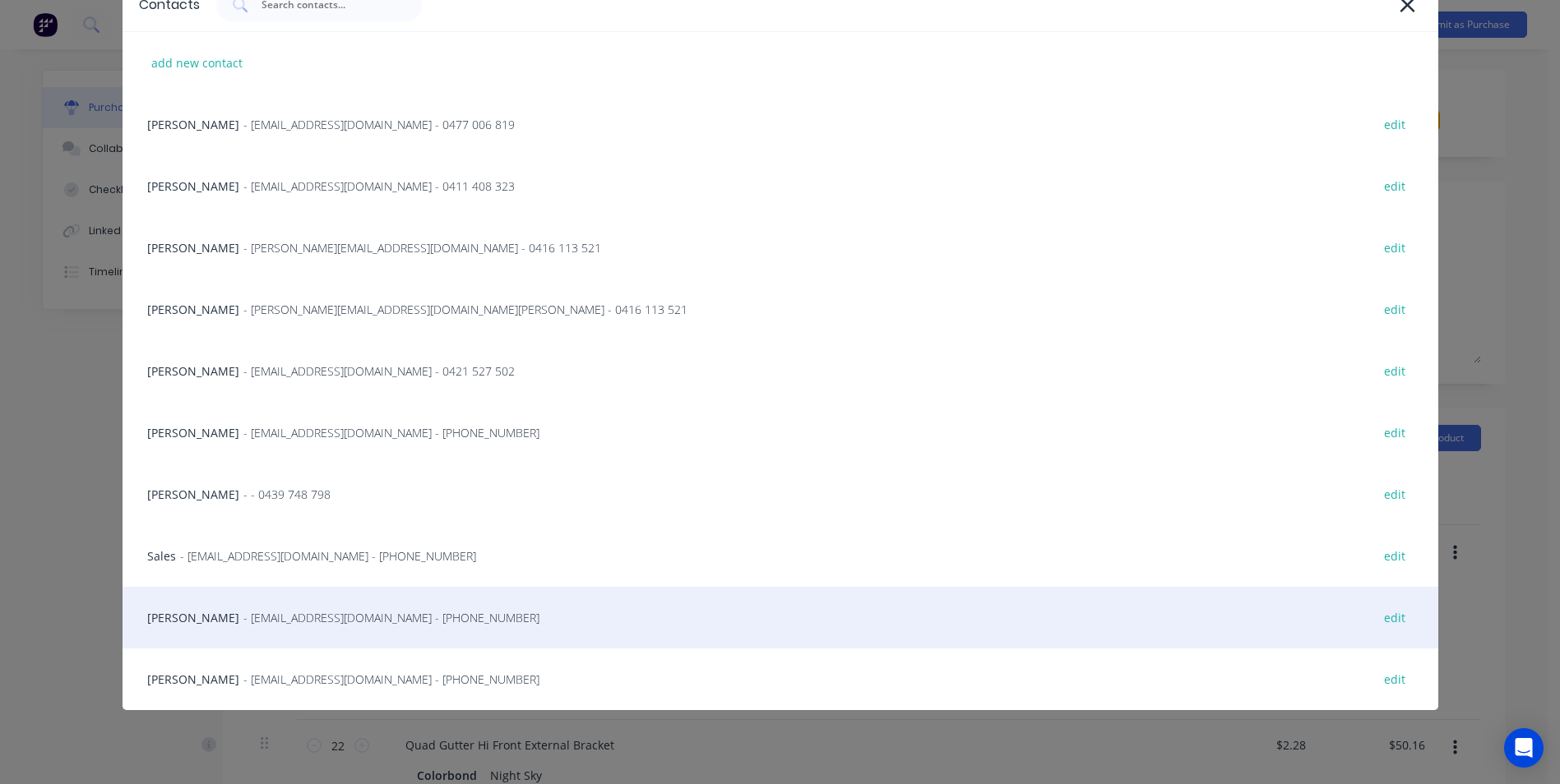
click at [286, 613] on span "- [EMAIL_ADDRESS][DOMAIN_NAME] - [PHONE_NUMBER]" at bounding box center [391, 618] width 296 height 18
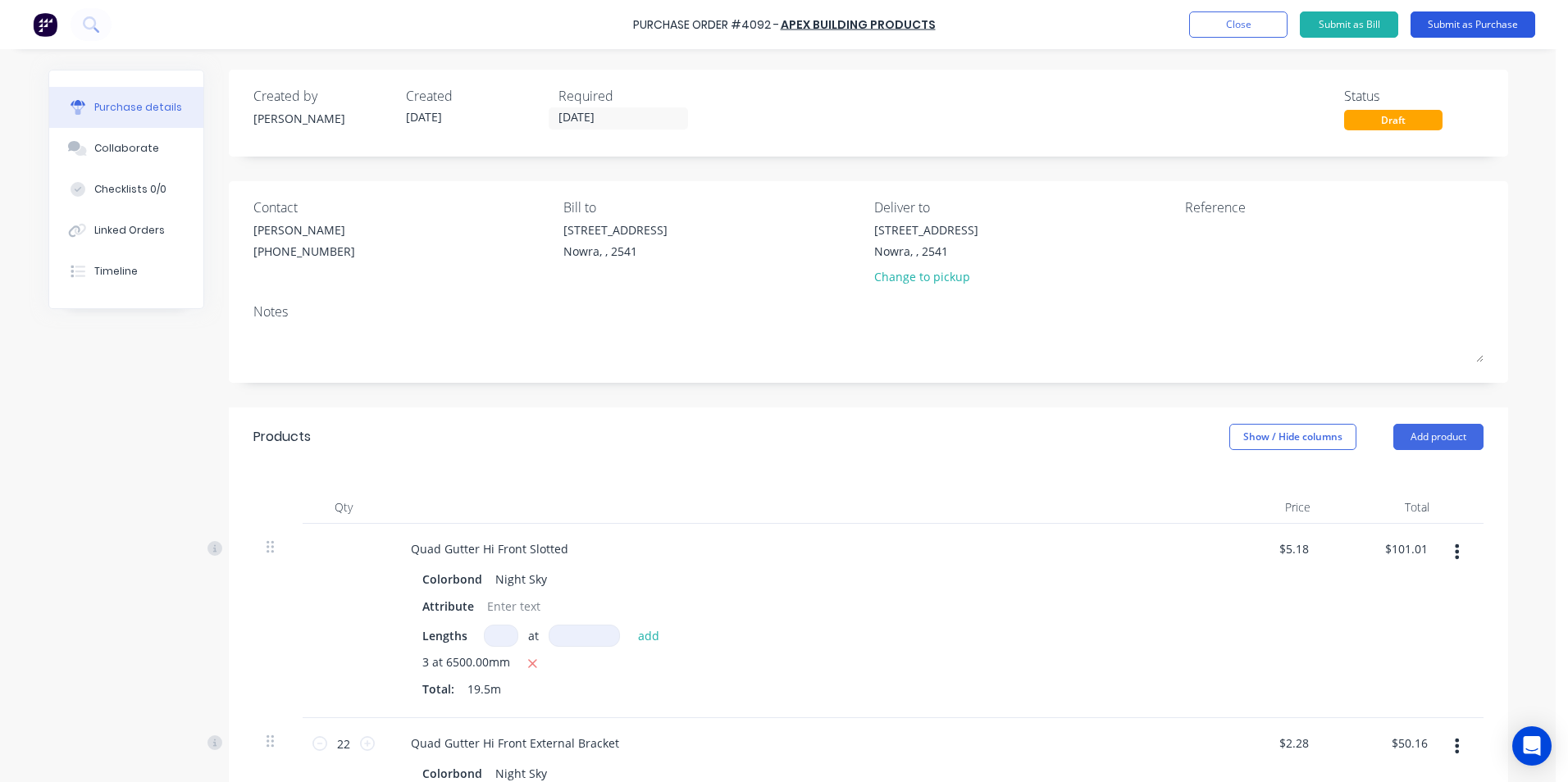
click at [1492, 21] on button "Submit as Purchase" at bounding box center [1473, 24] width 125 height 26
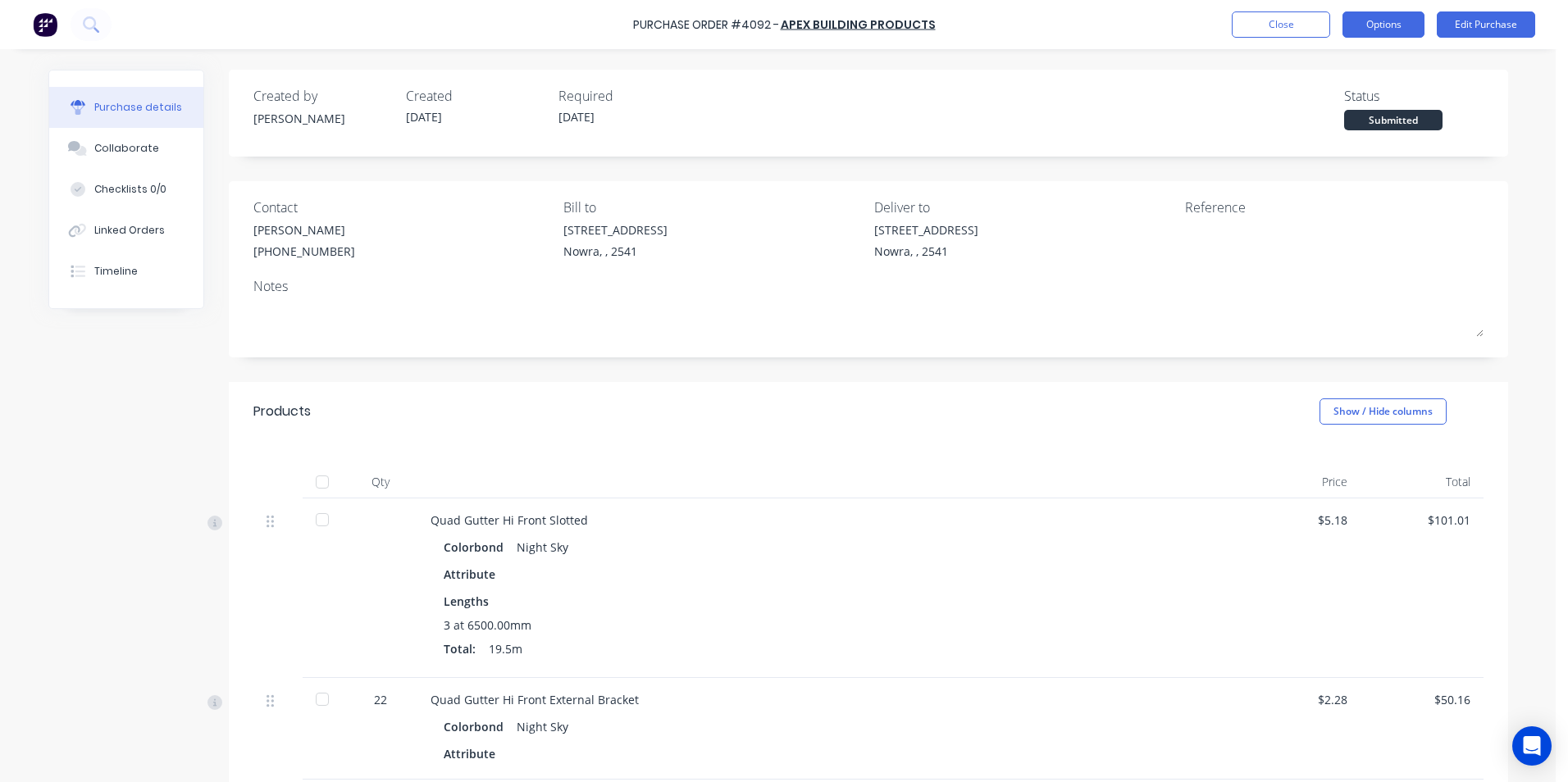
click at [1365, 33] on button "Options" at bounding box center [1383, 24] width 82 height 26
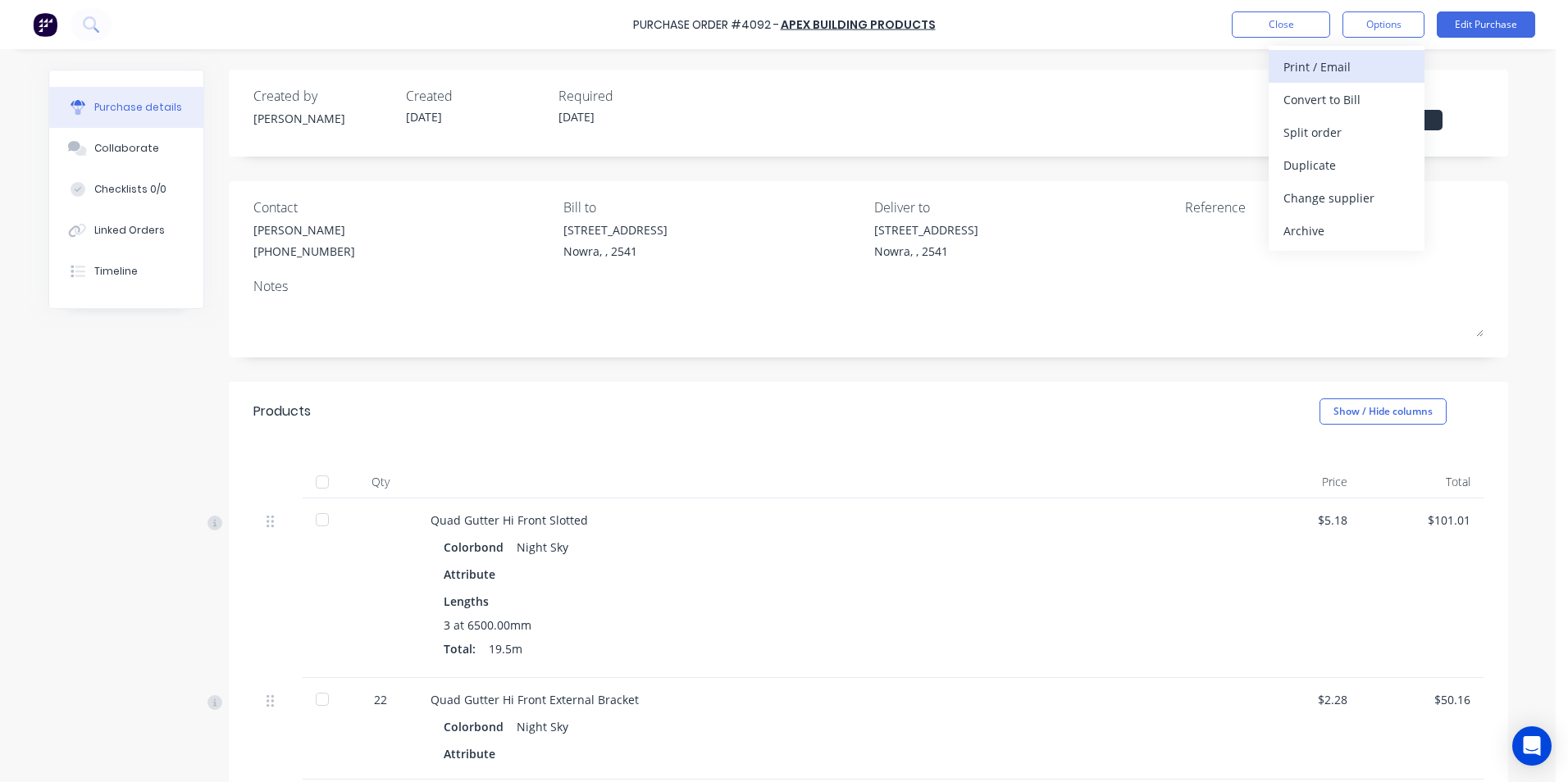
click at [1356, 58] on div "Print / Email" at bounding box center [1345, 67] width 126 height 24
click at [1351, 128] on div "Without pricing" at bounding box center [1345, 133] width 126 height 24
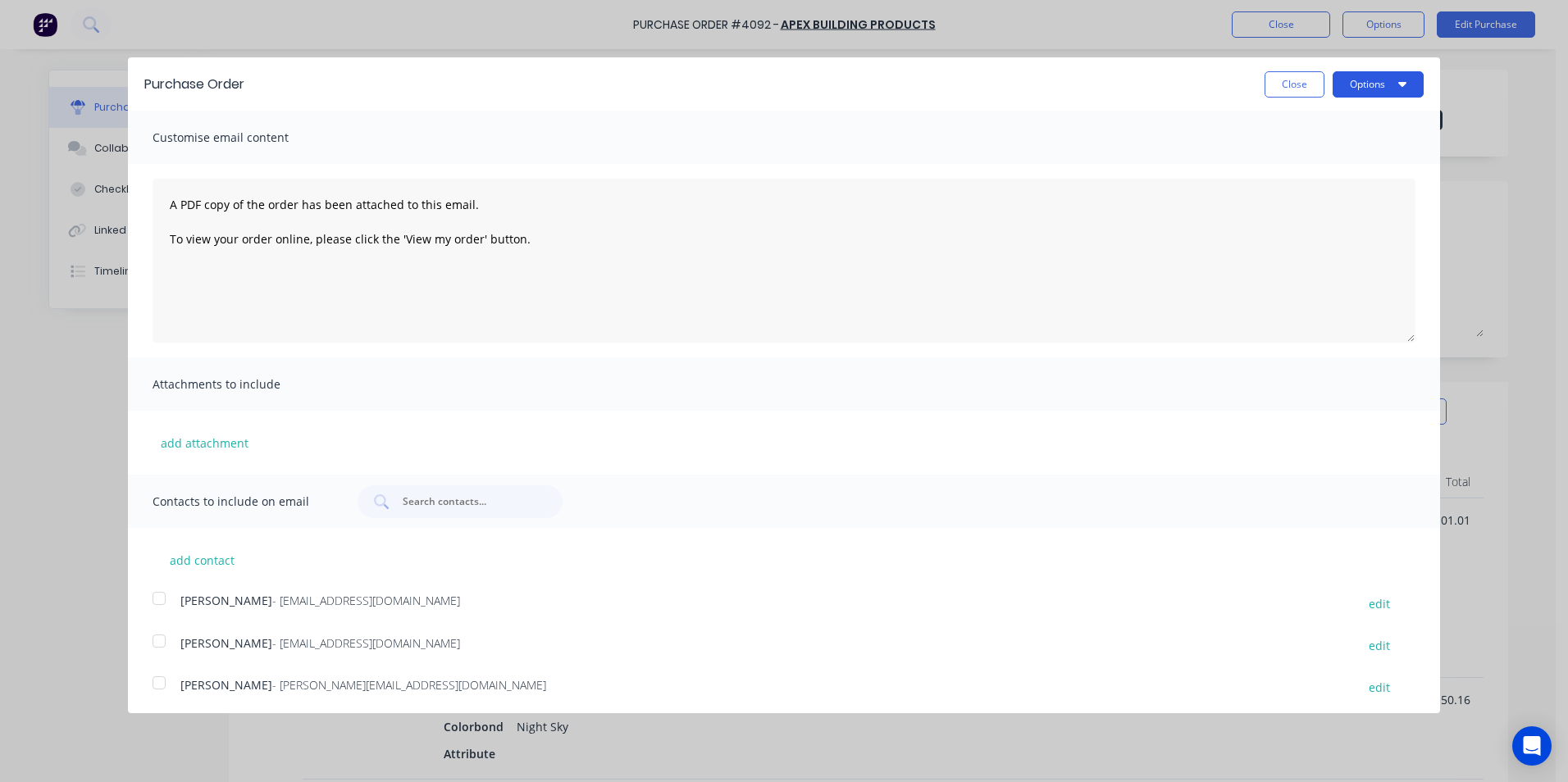
click at [1352, 89] on button "Options" at bounding box center [1377, 84] width 91 height 26
click at [1353, 119] on div "Print" at bounding box center [1345, 126] width 126 height 24
click at [1280, 95] on button "Close" at bounding box center [1295, 84] width 60 height 26
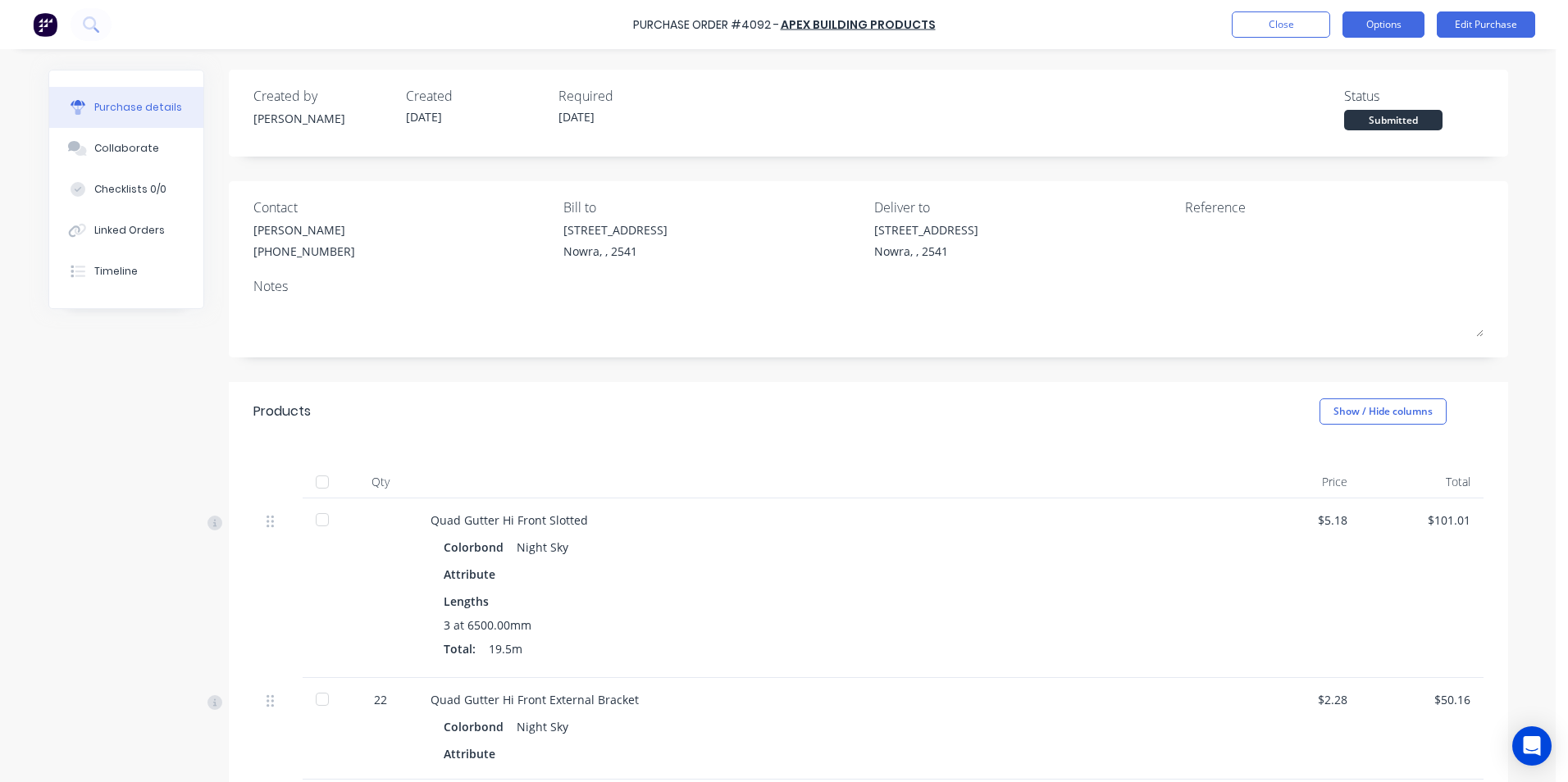
click at [1371, 23] on button "Options" at bounding box center [1383, 24] width 82 height 26
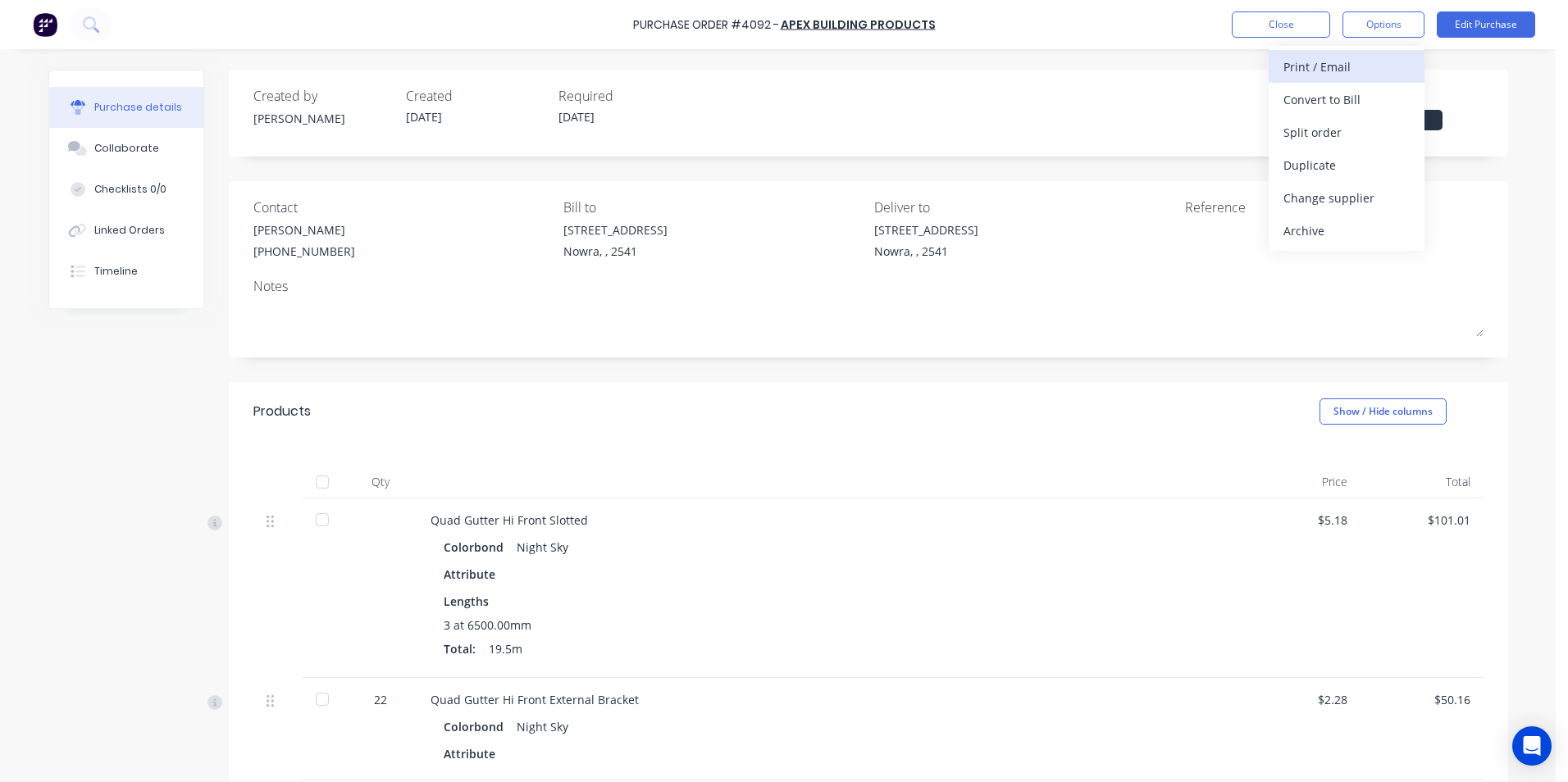
click at [1349, 60] on div "Print / Email" at bounding box center [1345, 67] width 126 height 24
click at [1450, 93] on div "Status" at bounding box center [1413, 96] width 139 height 20
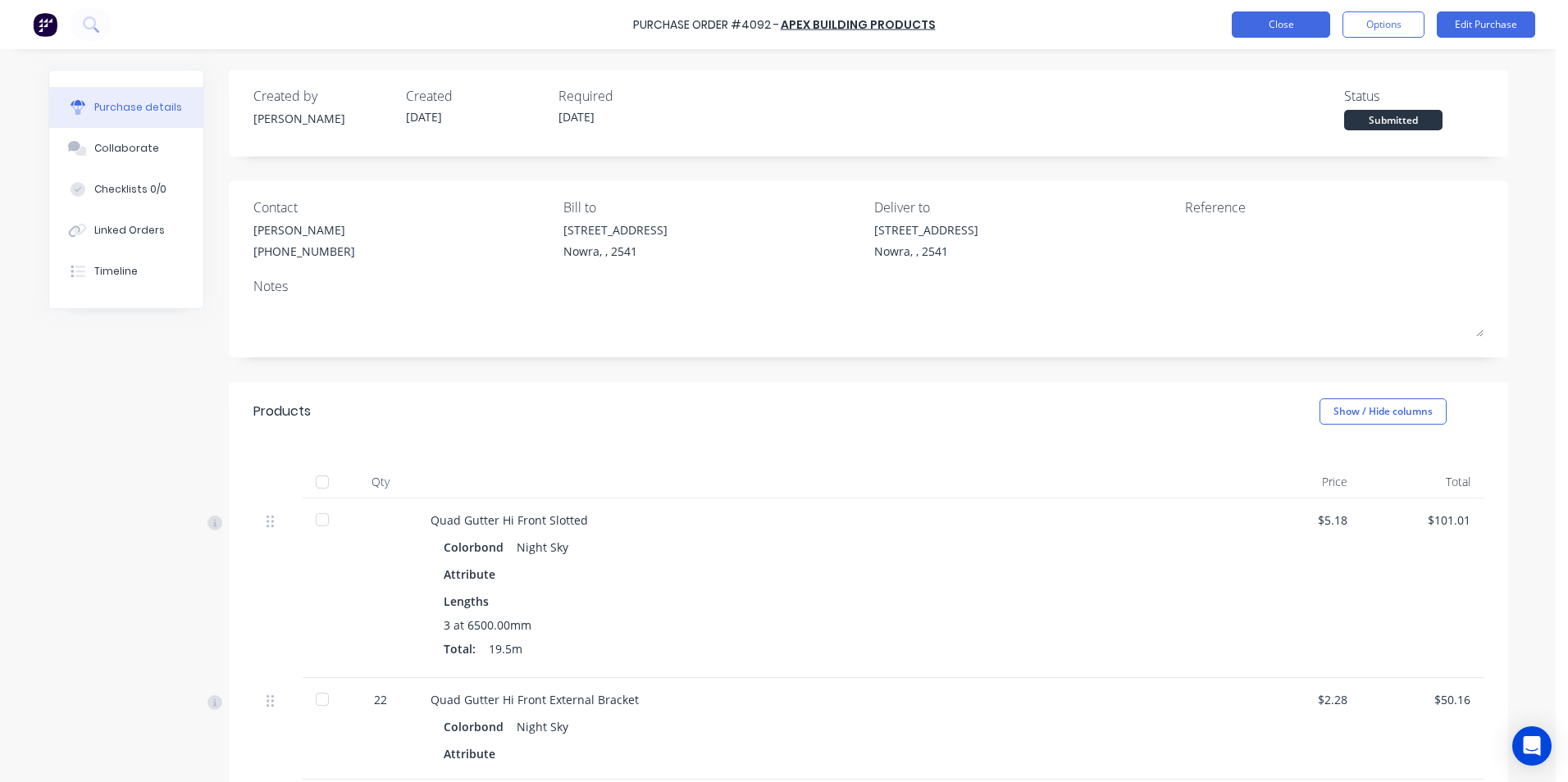
click at [1282, 33] on button "Close" at bounding box center [1280, 24] width 98 height 26
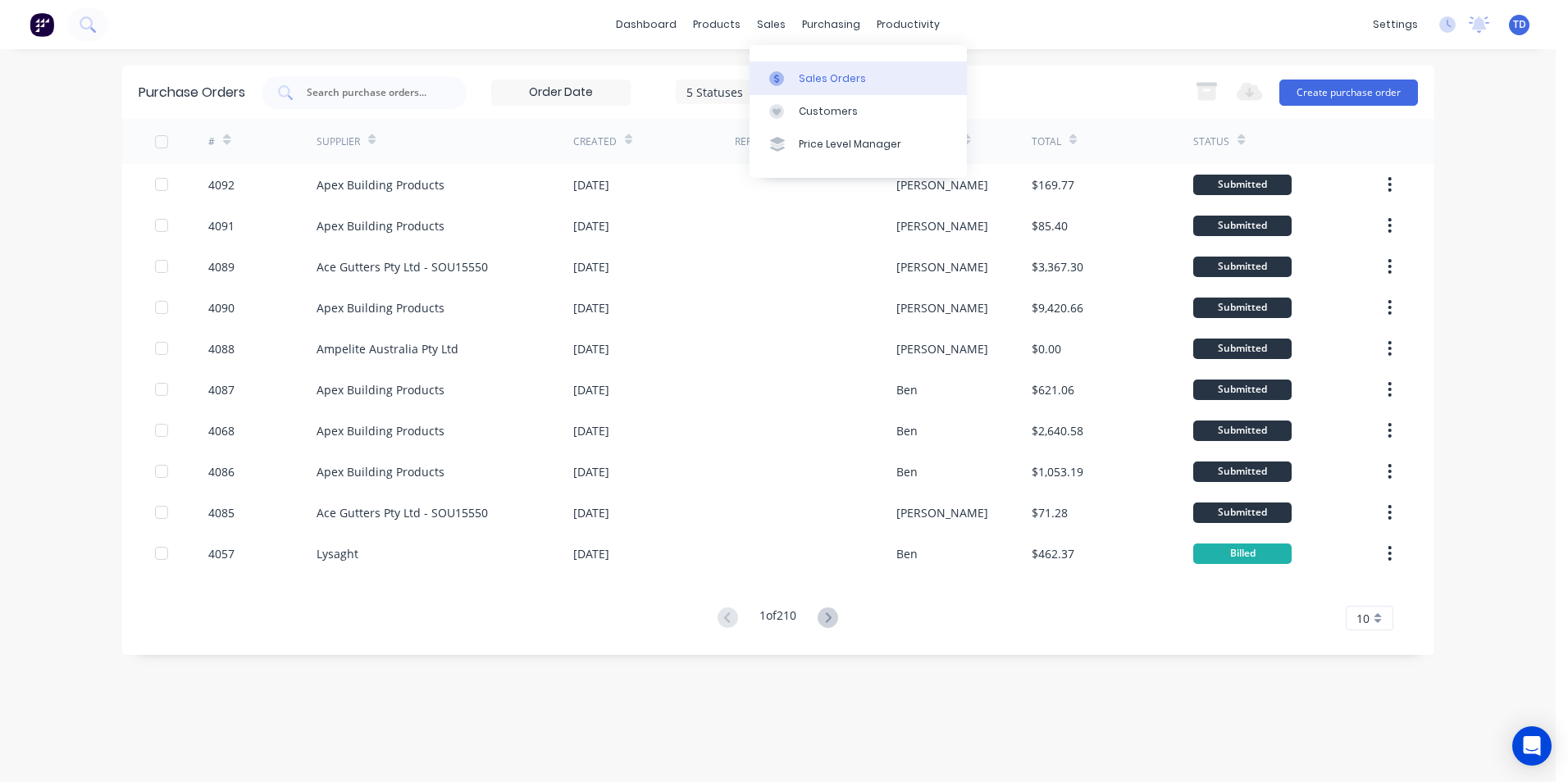
click at [810, 77] on div "Sales Orders" at bounding box center [832, 79] width 68 height 15
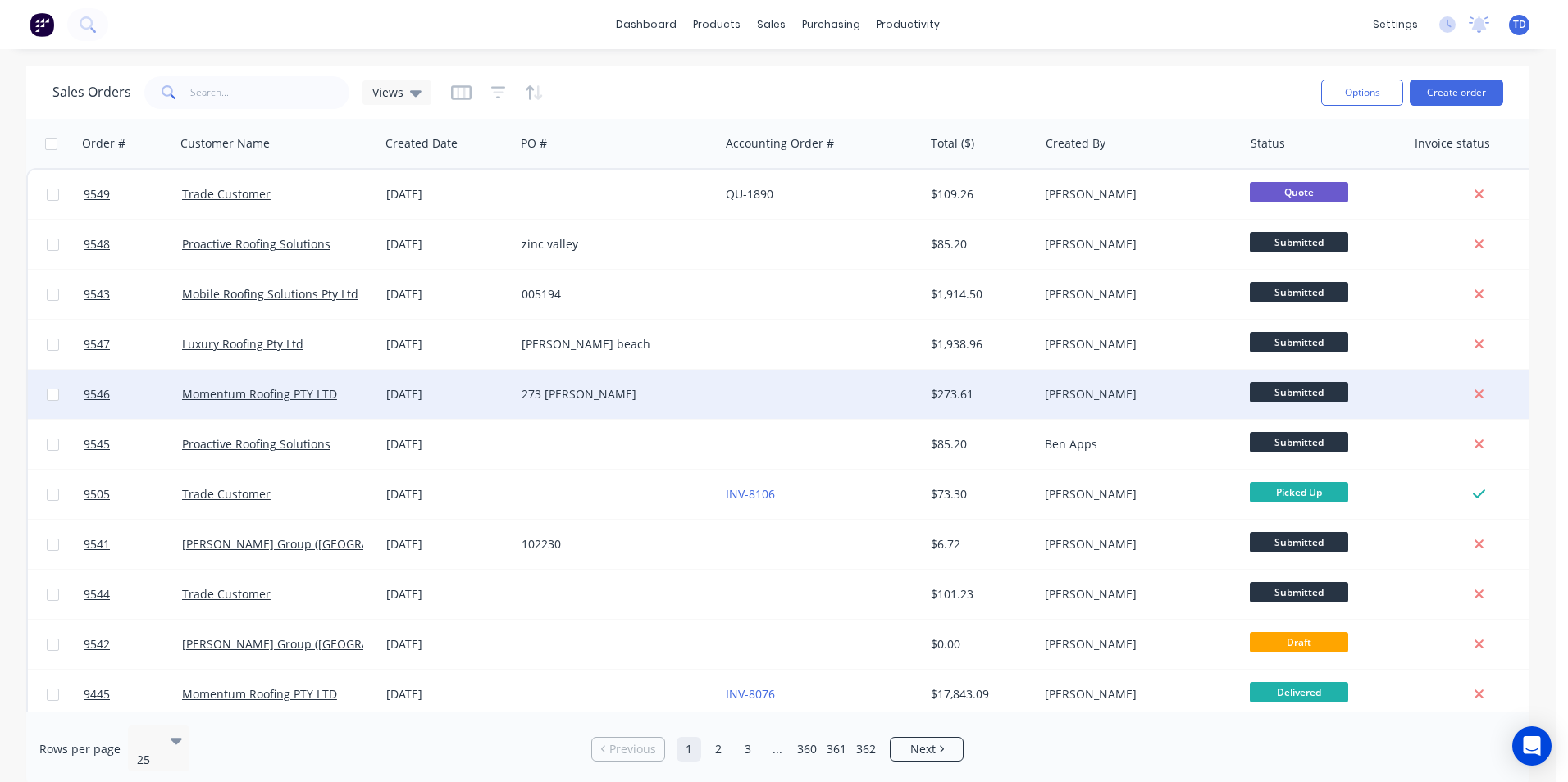
click at [742, 400] on div at bounding box center [821, 394] width 204 height 49
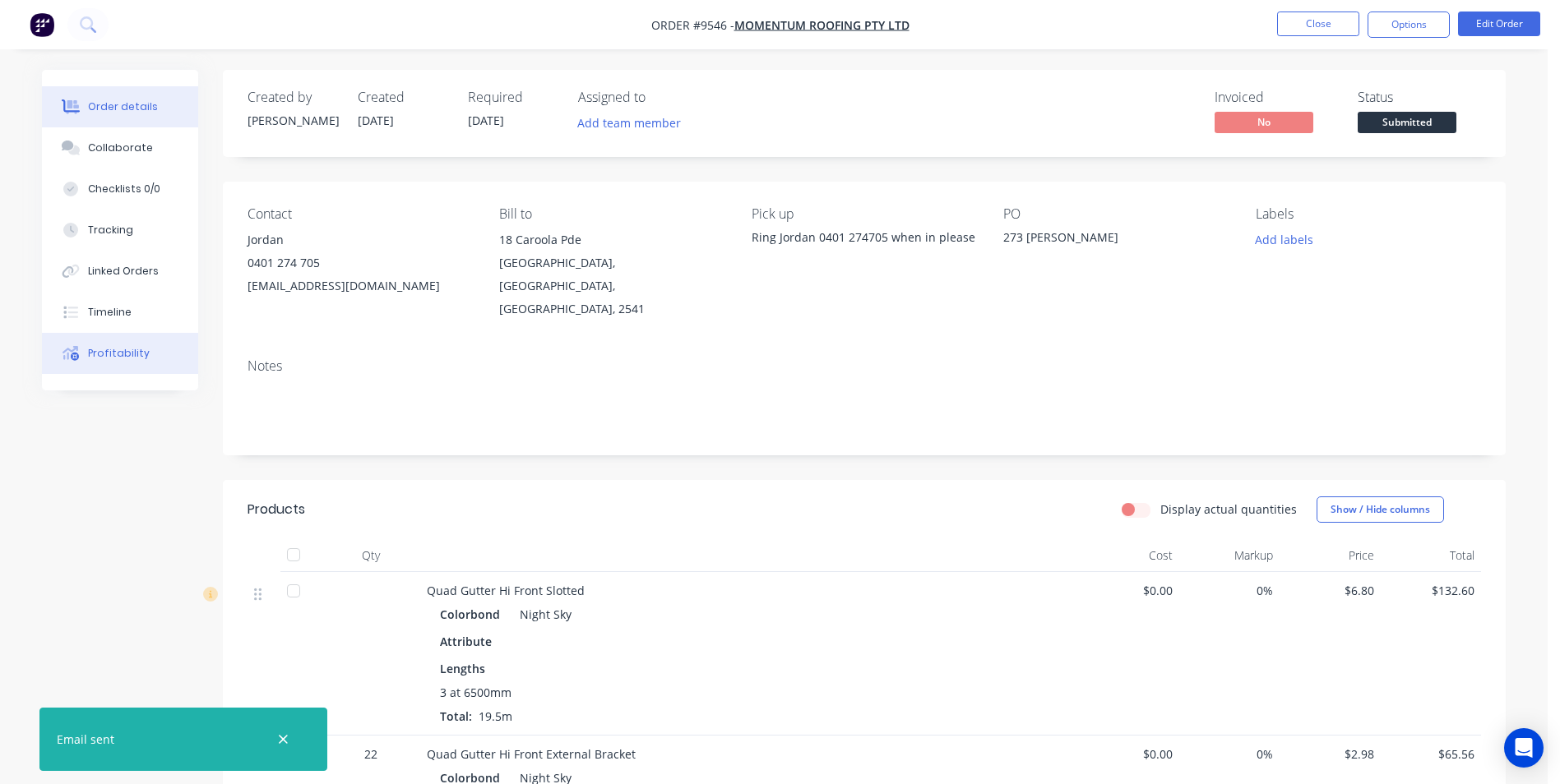
click at [105, 346] on div "Profitability" at bounding box center [119, 354] width 62 height 15
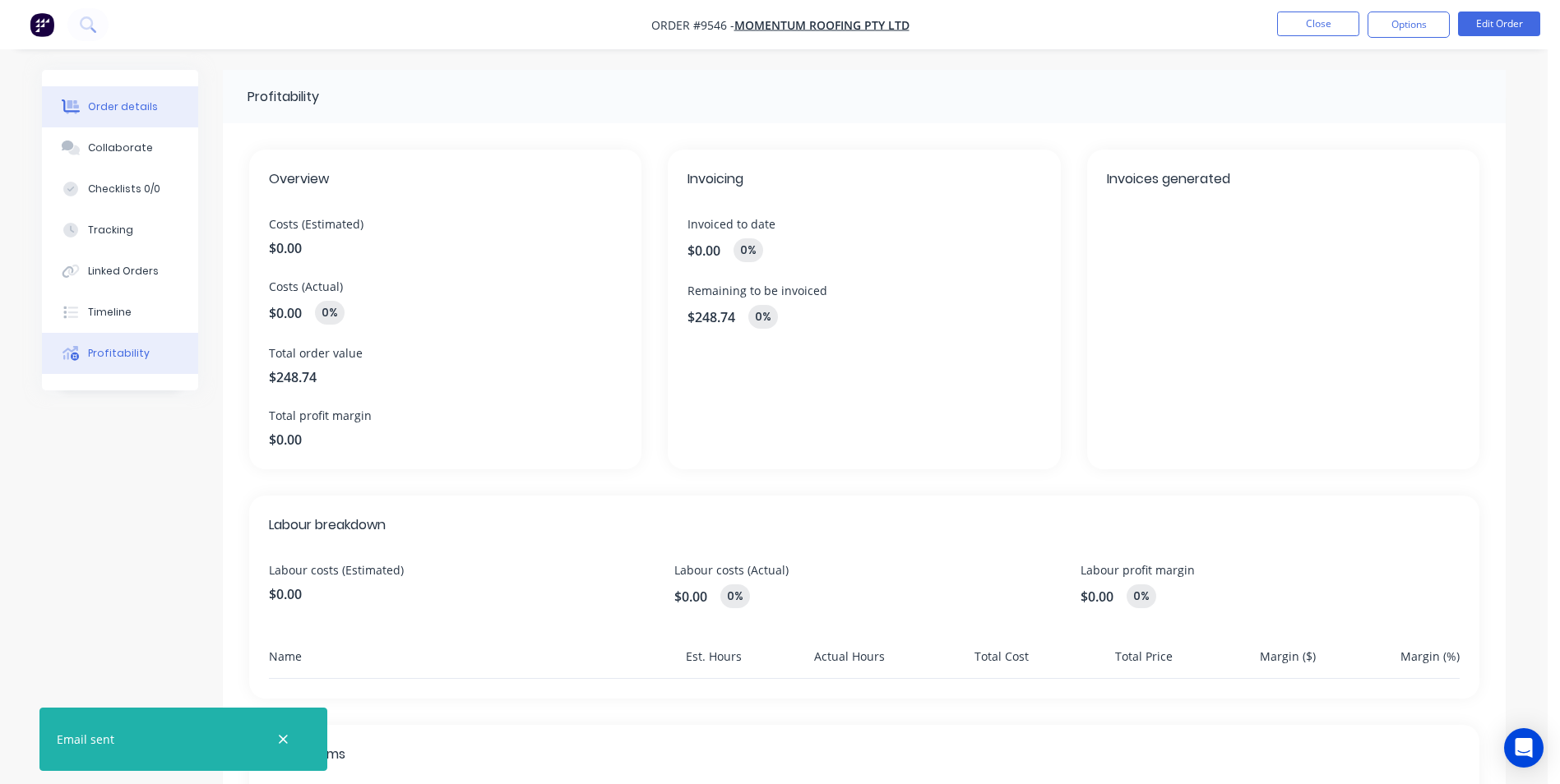
click at [137, 113] on div "Order details" at bounding box center [123, 107] width 70 height 15
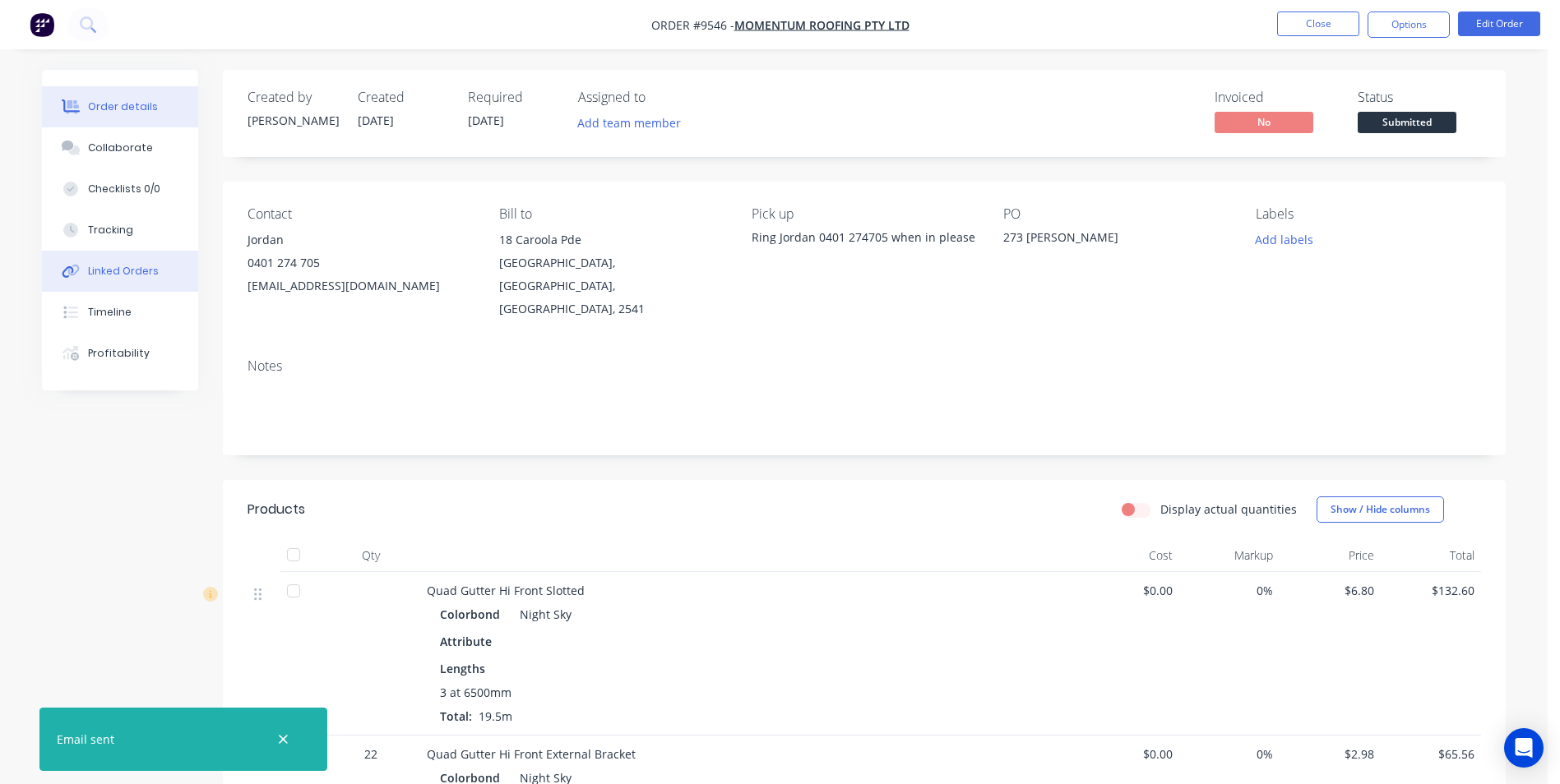
click at [114, 273] on div "Linked Orders" at bounding box center [123, 272] width 71 height 15
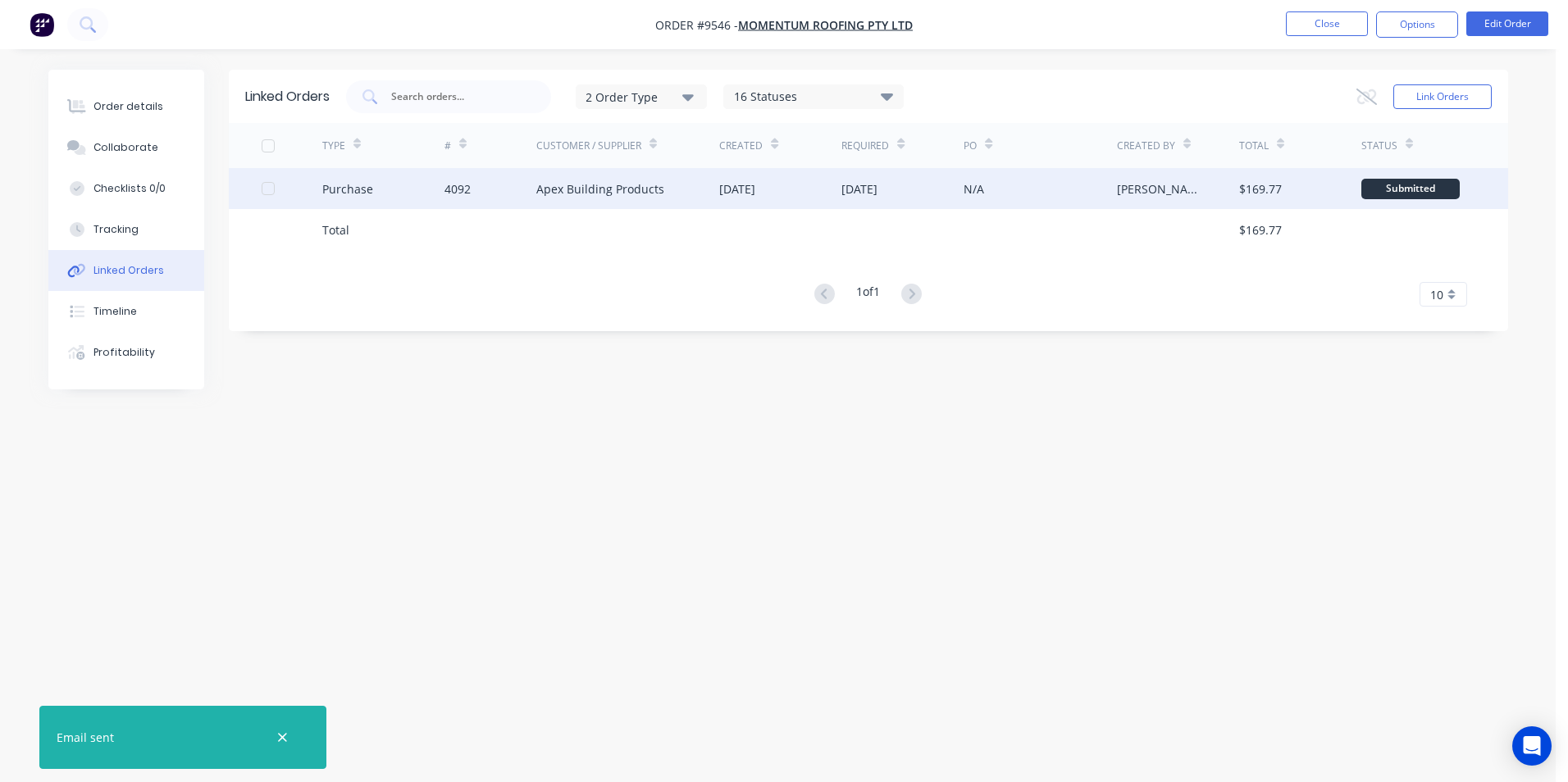
click at [482, 192] on div "4092" at bounding box center [490, 188] width 92 height 41
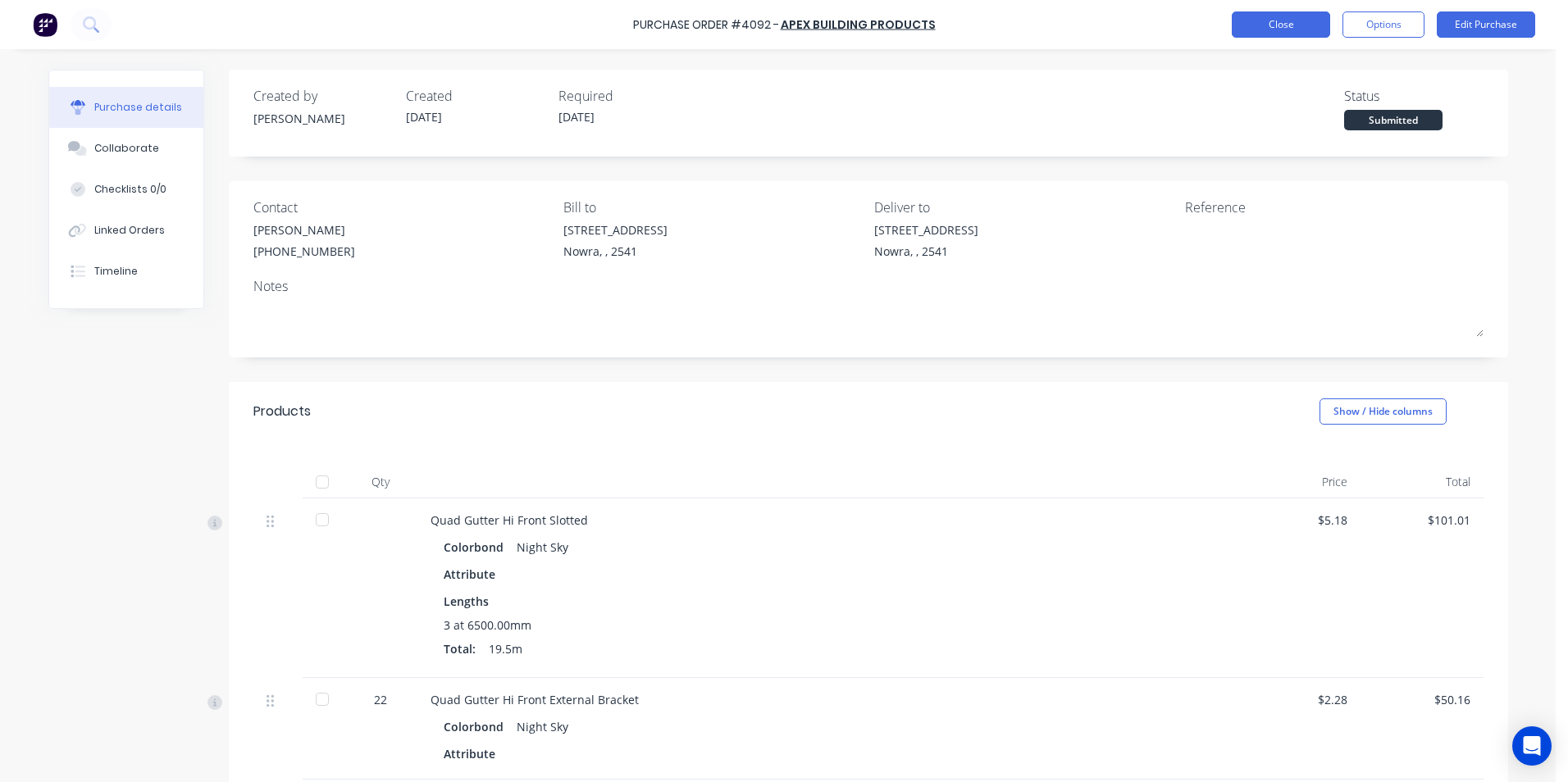
click at [1285, 25] on button "Close" at bounding box center [1280, 24] width 98 height 26
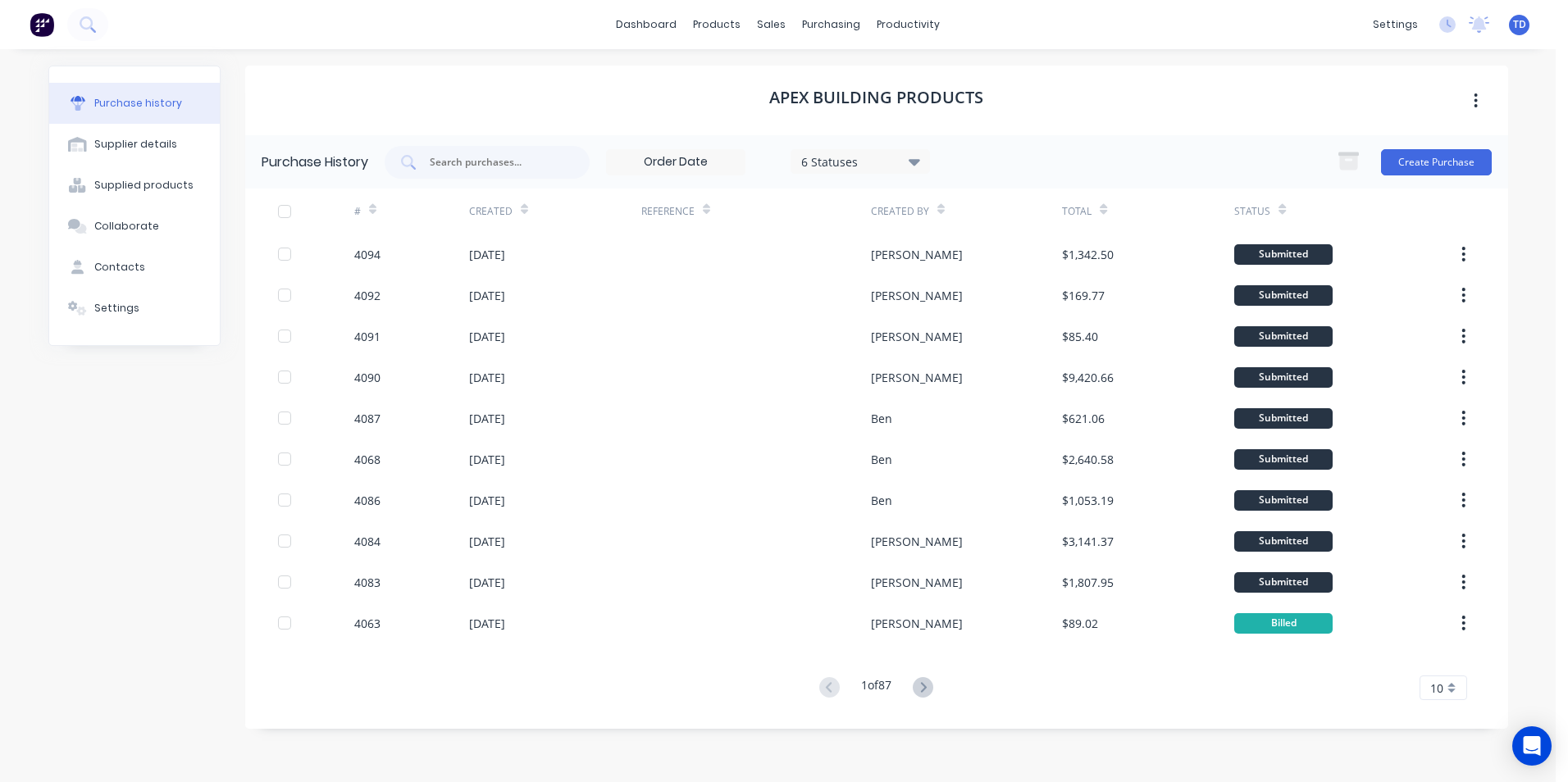
click at [1206, 746] on div "Apex Building Products Purchase History 6 Statuses 6 Statuses Create Purchase #…" at bounding box center [876, 408] width 1263 height 684
click at [659, 24] on link "dashboard" at bounding box center [646, 25] width 77 height 25
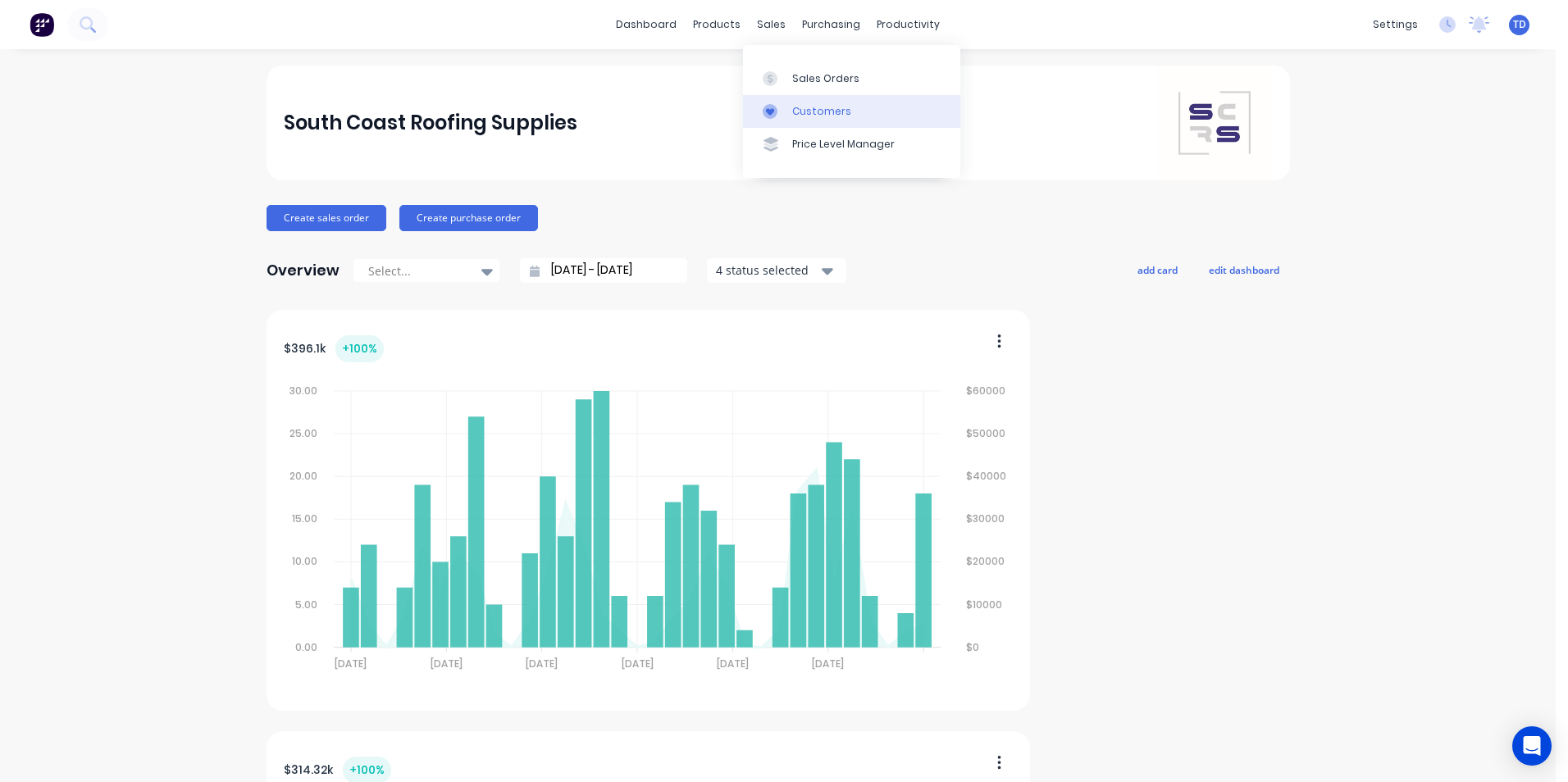
click at [814, 117] on div "Customers" at bounding box center [821, 112] width 59 height 15
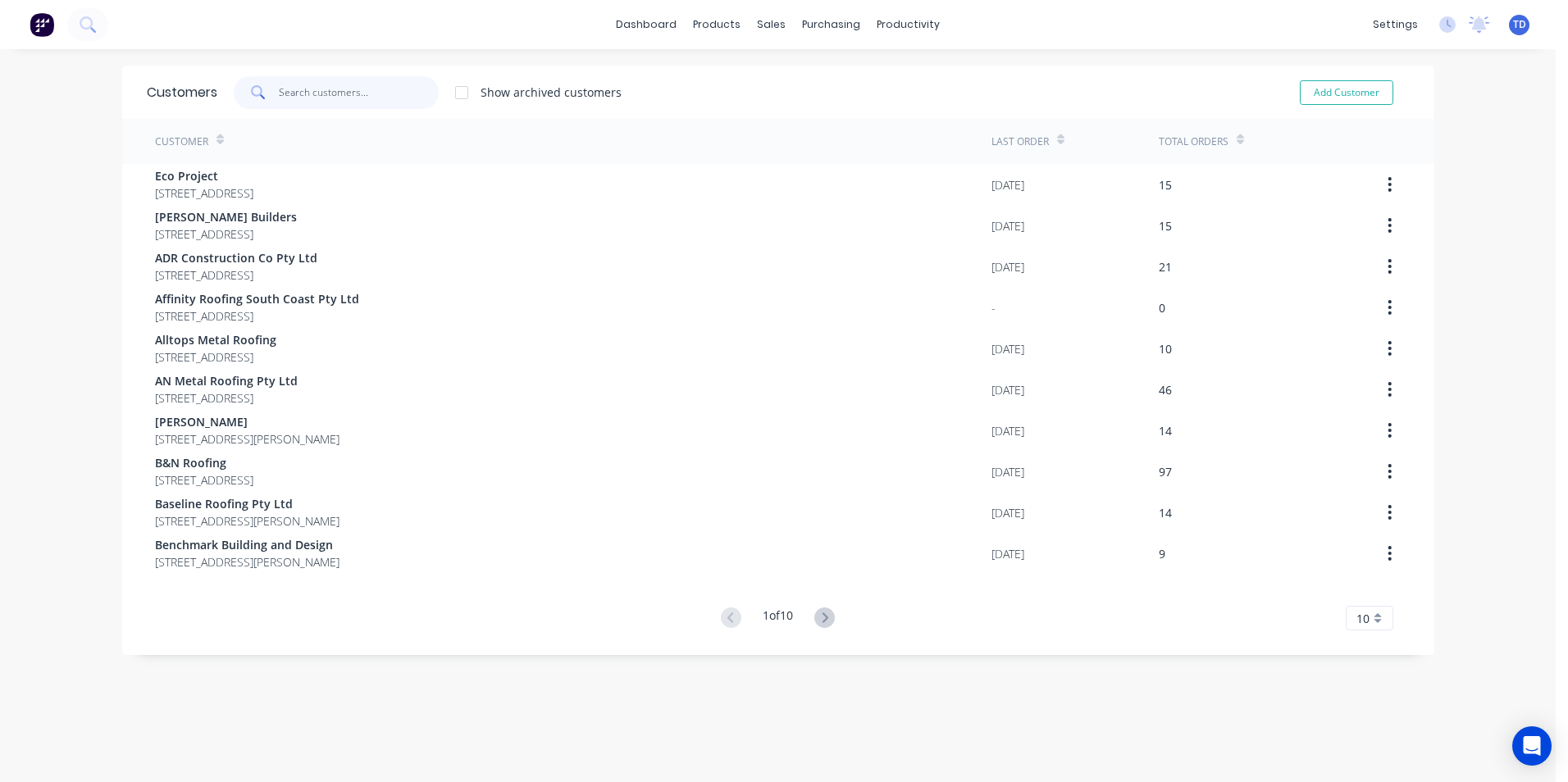
click at [380, 85] on input "text" at bounding box center [358, 92] width 160 height 33
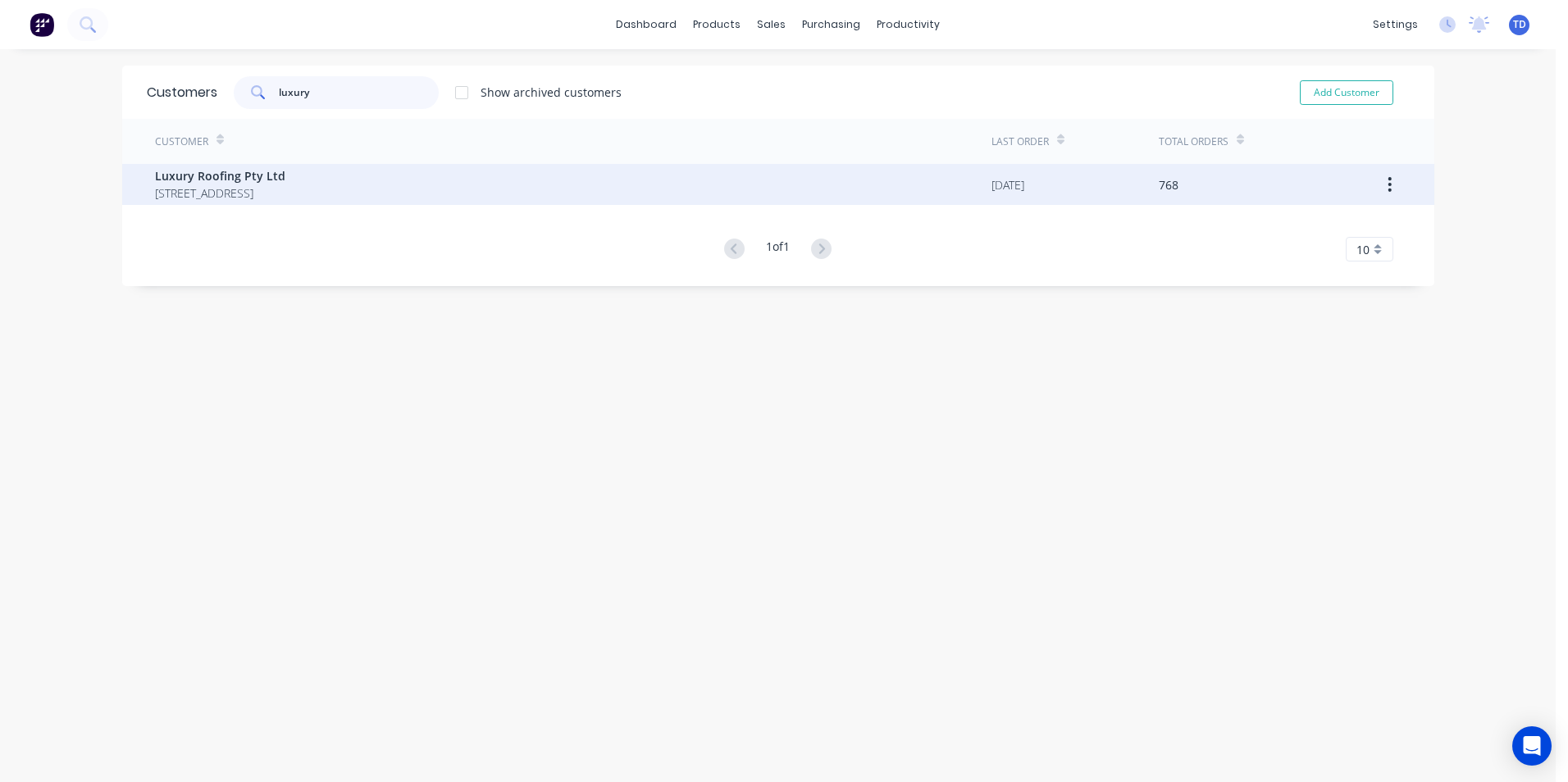
type input "luxury"
click at [263, 201] on span "[STREET_ADDRESS]" at bounding box center [220, 193] width 130 height 18
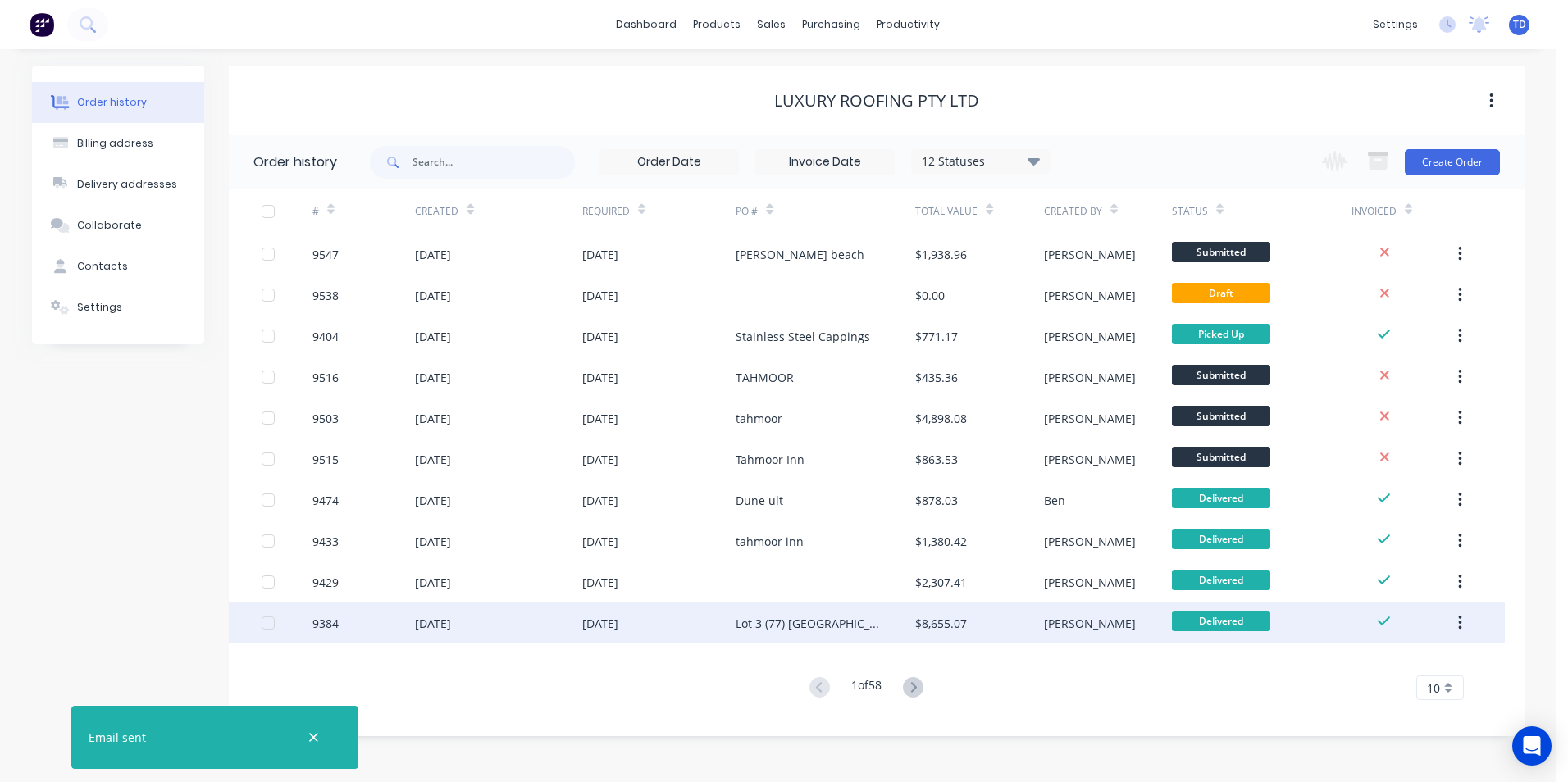
click at [759, 628] on div "Lot 3 (77) [GEOGRAPHIC_DATA]" at bounding box center [809, 624] width 147 height 18
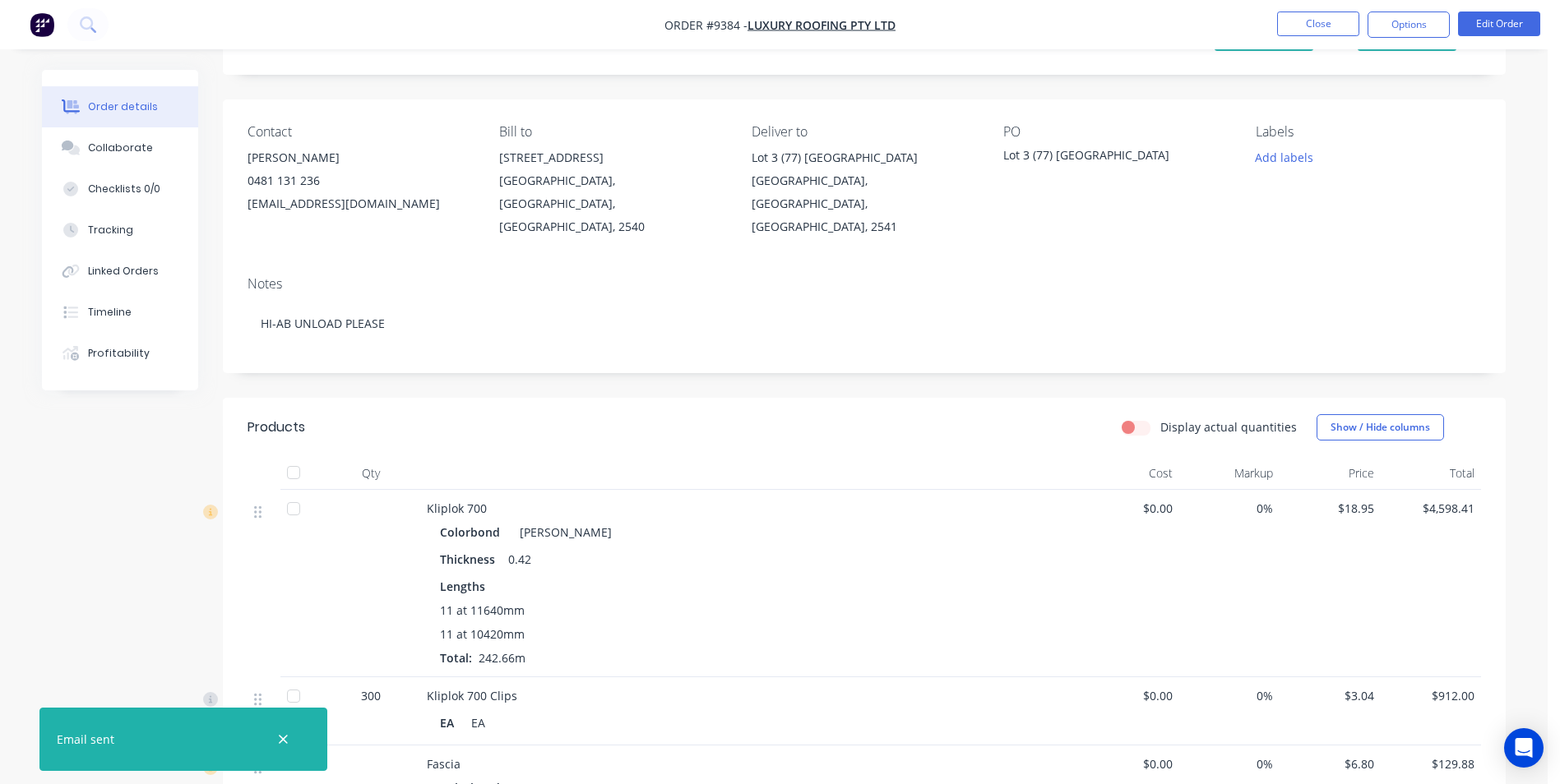
scroll to position [165, 0]
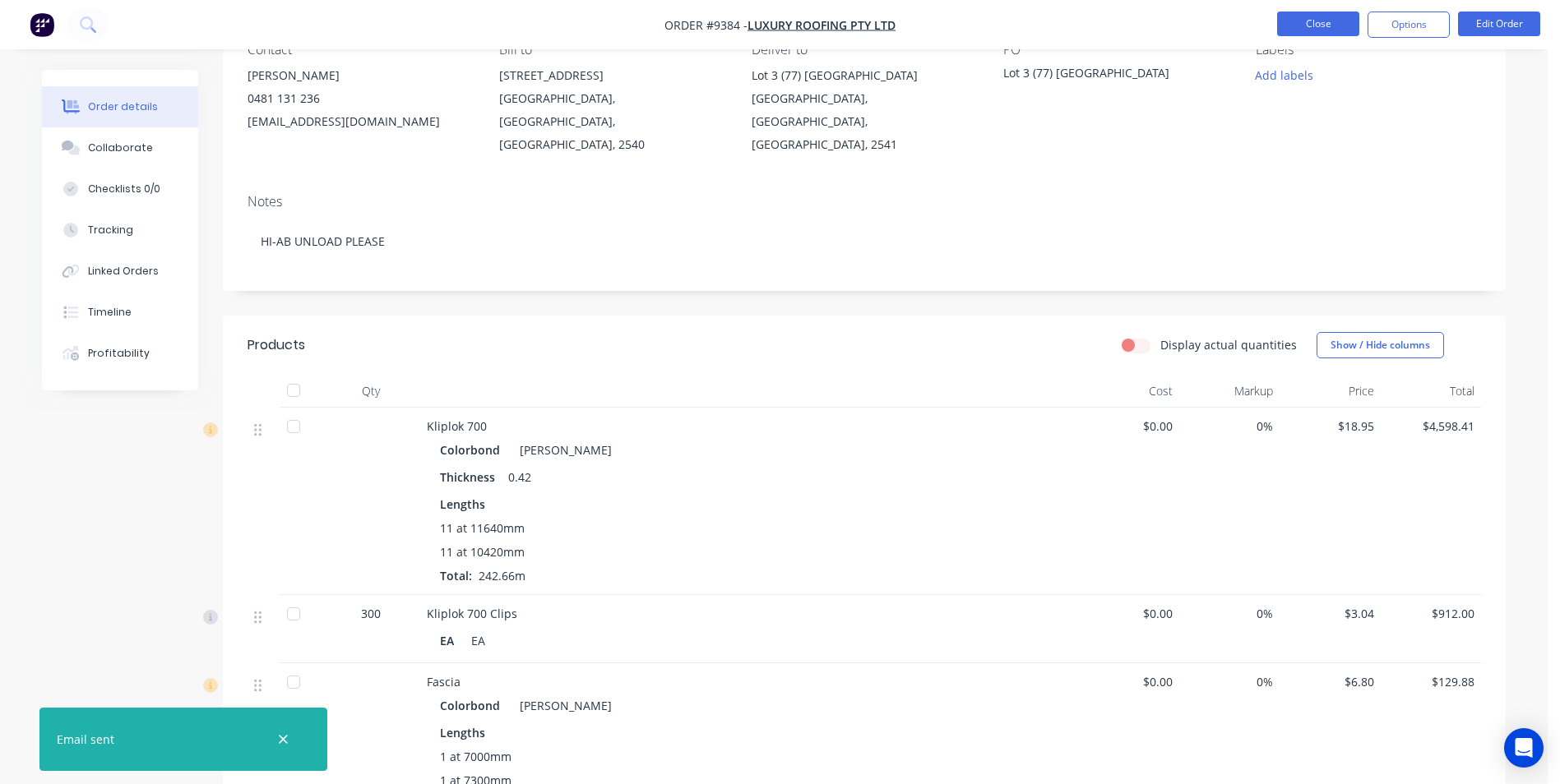
click at [1308, 23] on button "Close" at bounding box center [1318, 24] width 82 height 25
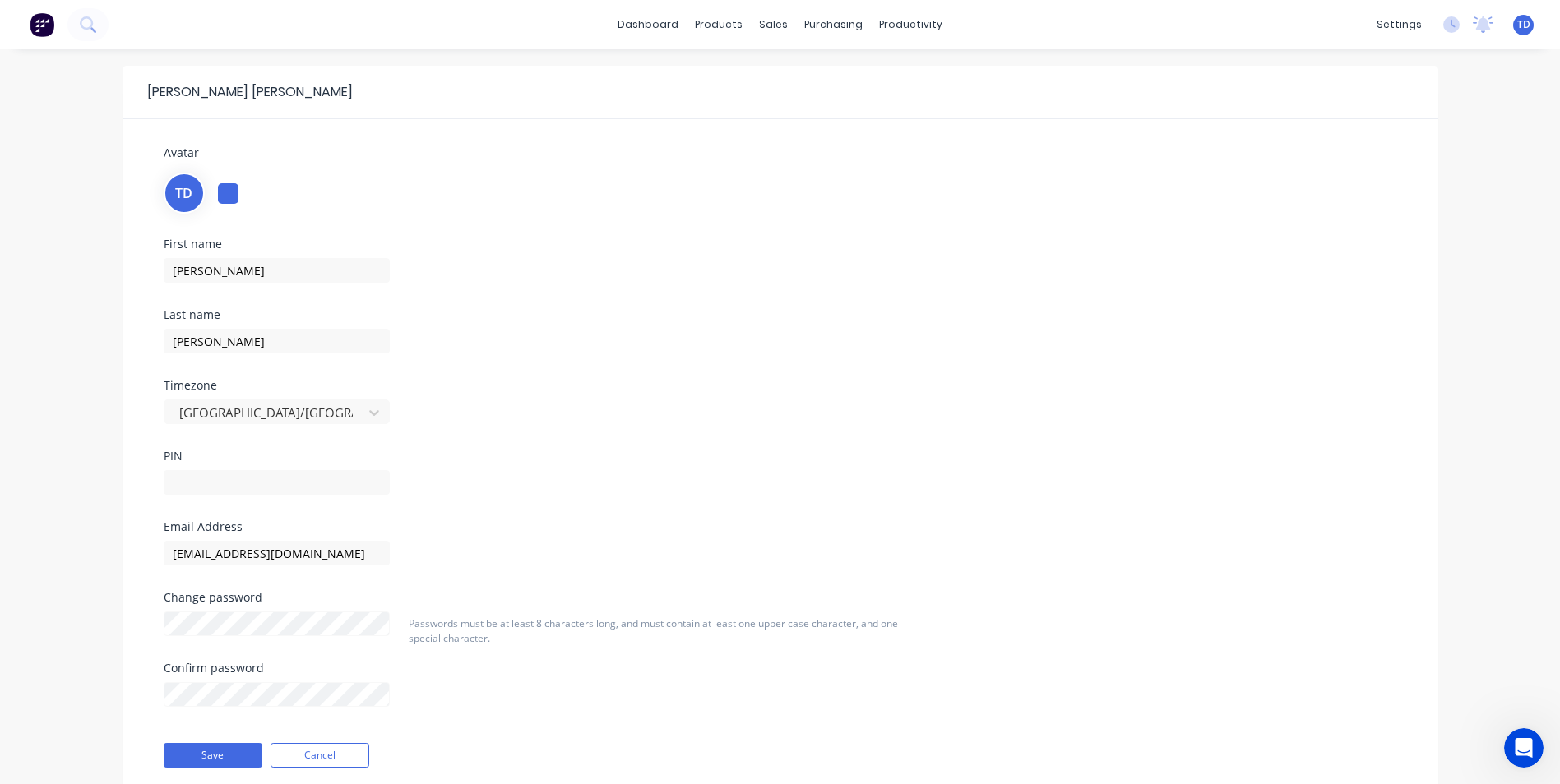
scroll to position [544, 0]
